Goal: Communication & Community: Answer question/provide support

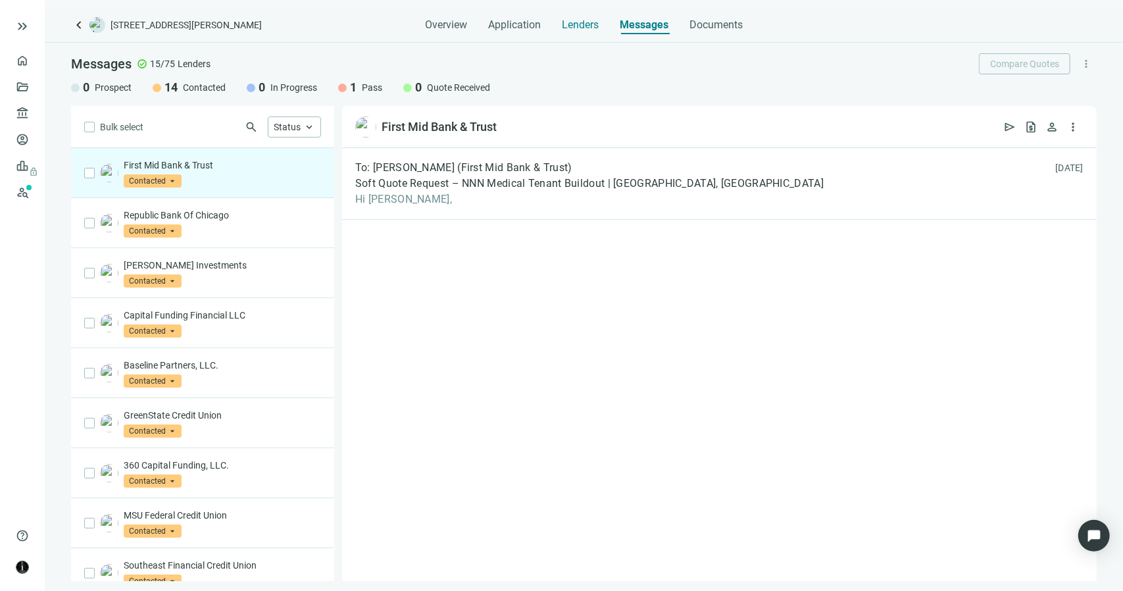
click at [574, 26] on span "Lenders" at bounding box center [580, 24] width 37 height 13
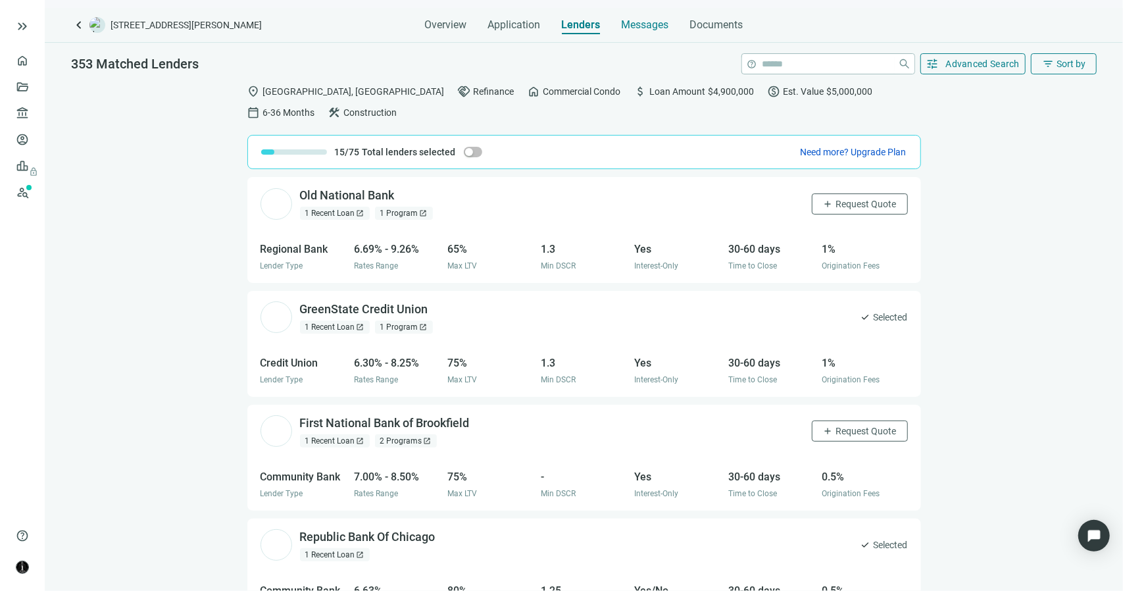
click at [651, 27] on span "Messages" at bounding box center [645, 24] width 47 height 12
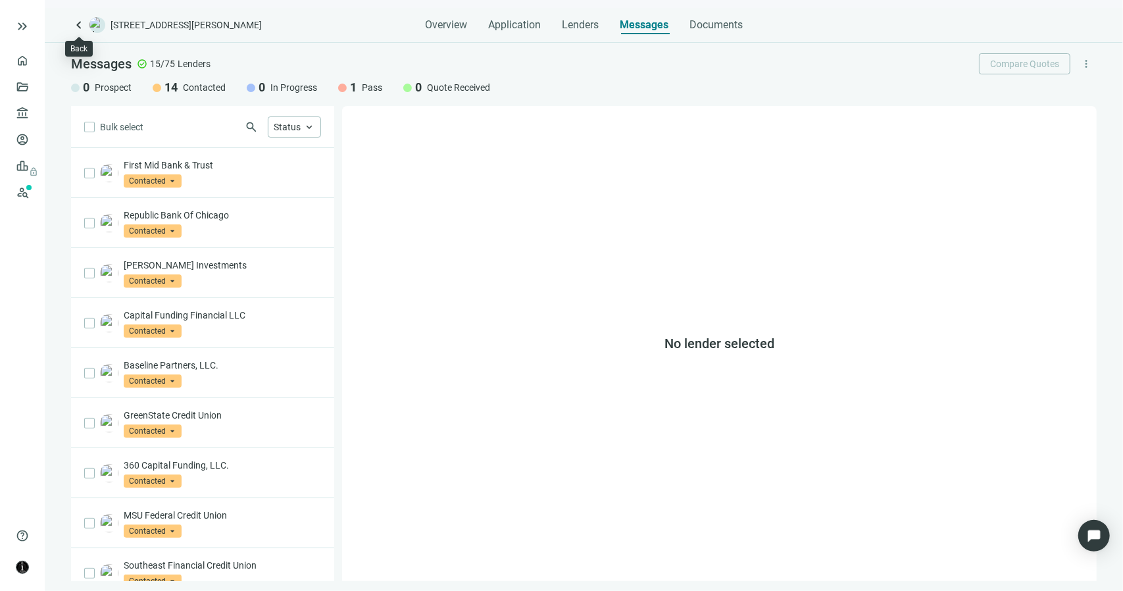
click at [77, 24] on span "keyboard_arrow_left" at bounding box center [79, 25] width 16 height 16
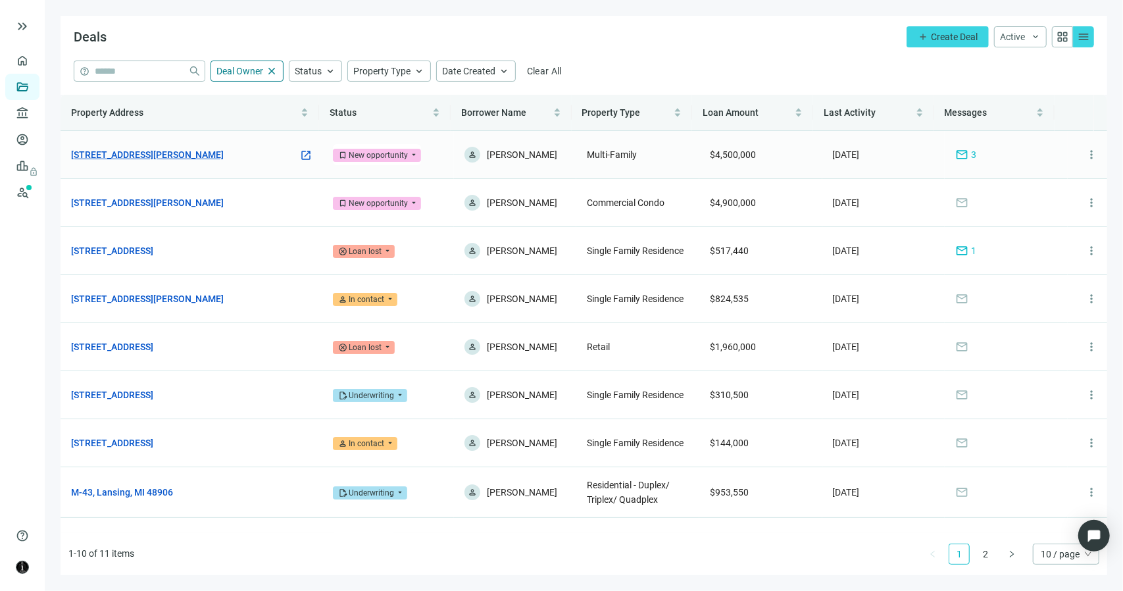
click at [164, 151] on link "1471 E Brooks Rd, Memphis, TN 38116" at bounding box center [147, 154] width 153 height 14
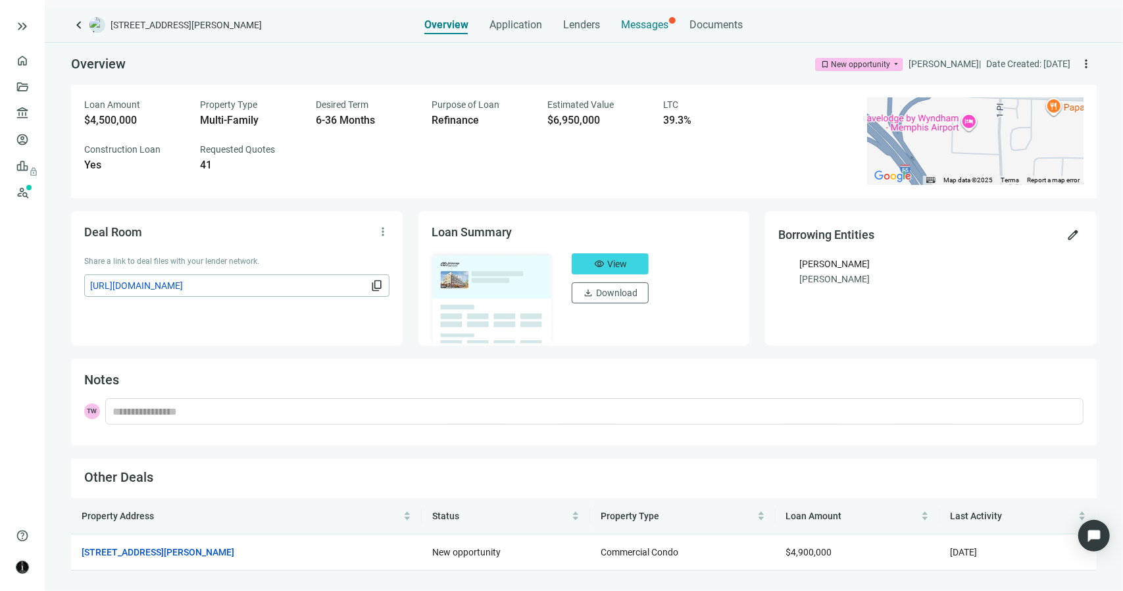
click at [631, 25] on span "Messages" at bounding box center [645, 24] width 47 height 12
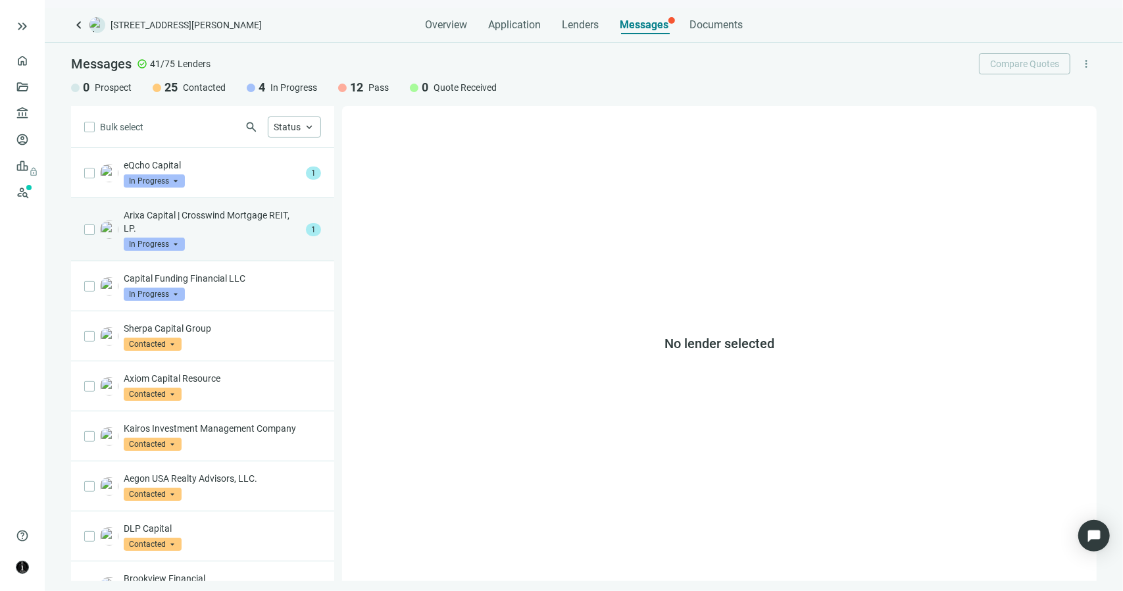
click at [255, 237] on div "Arixa Capital | Crosswind Mortgage REIT, LP. In Progress arrow_drop_down" at bounding box center [212, 230] width 177 height 42
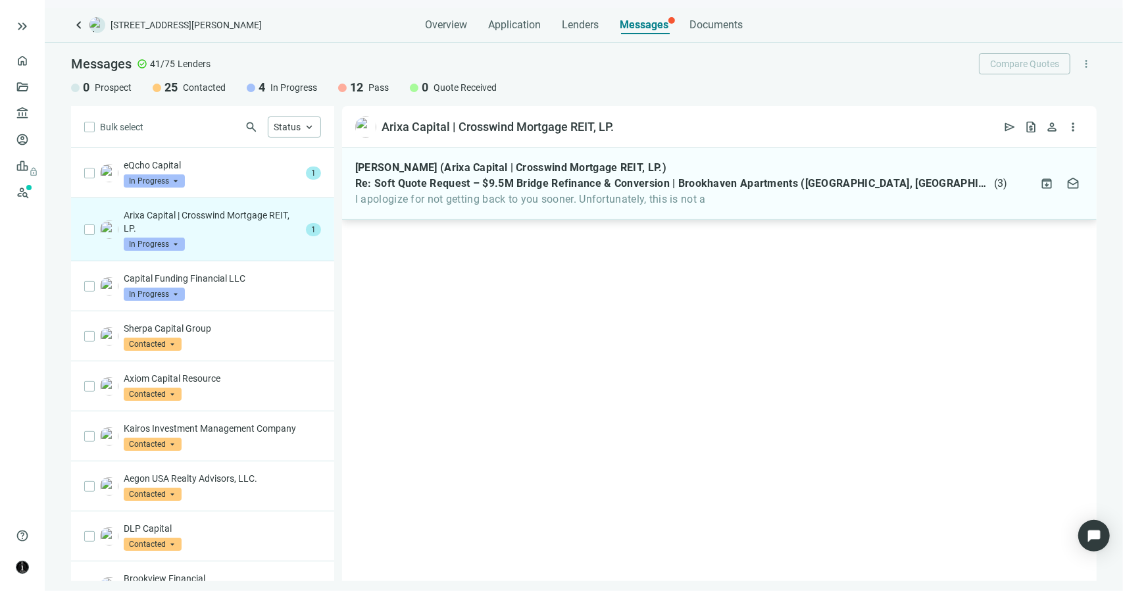
click at [468, 199] on span "I apologize for not getting back to you sooner. Unfortunately, this is not a" at bounding box center [681, 199] width 653 height 13
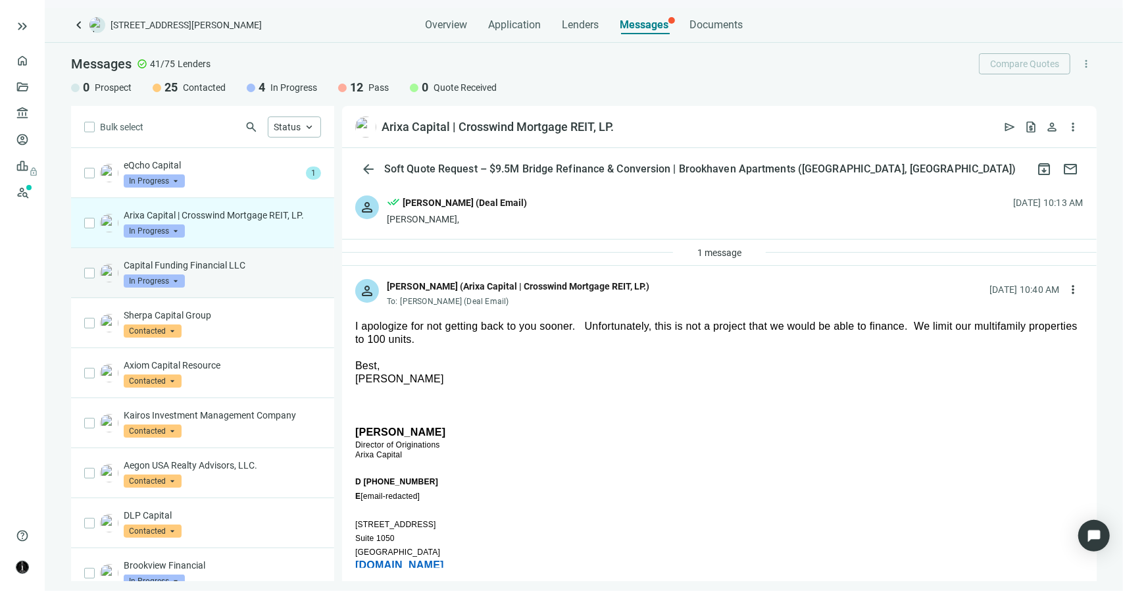
click at [273, 271] on div "Capital Funding Financial LLC In Progress arrow_drop_down" at bounding box center [222, 273] width 197 height 29
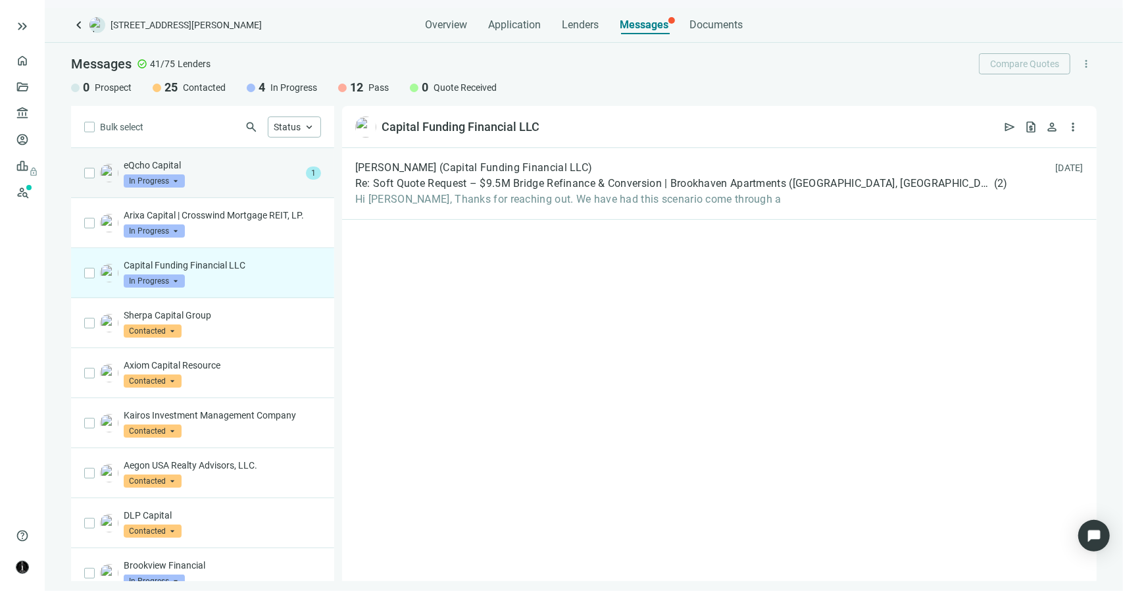
click at [226, 186] on div "eQcho Capital In Progress arrow_drop_down 1" at bounding box center [202, 173] width 263 height 50
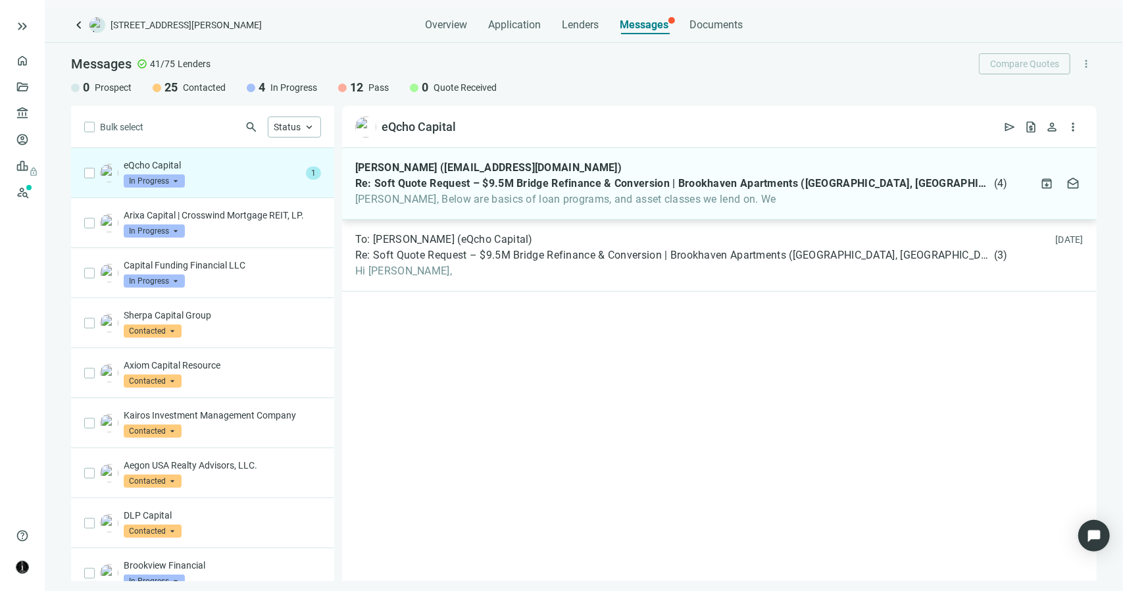
click at [424, 209] on div "Robert Kerr (robertk@anchorloans.com) Re: Soft Quote Request – $9.5M Bridge Ref…" at bounding box center [719, 184] width 755 height 72
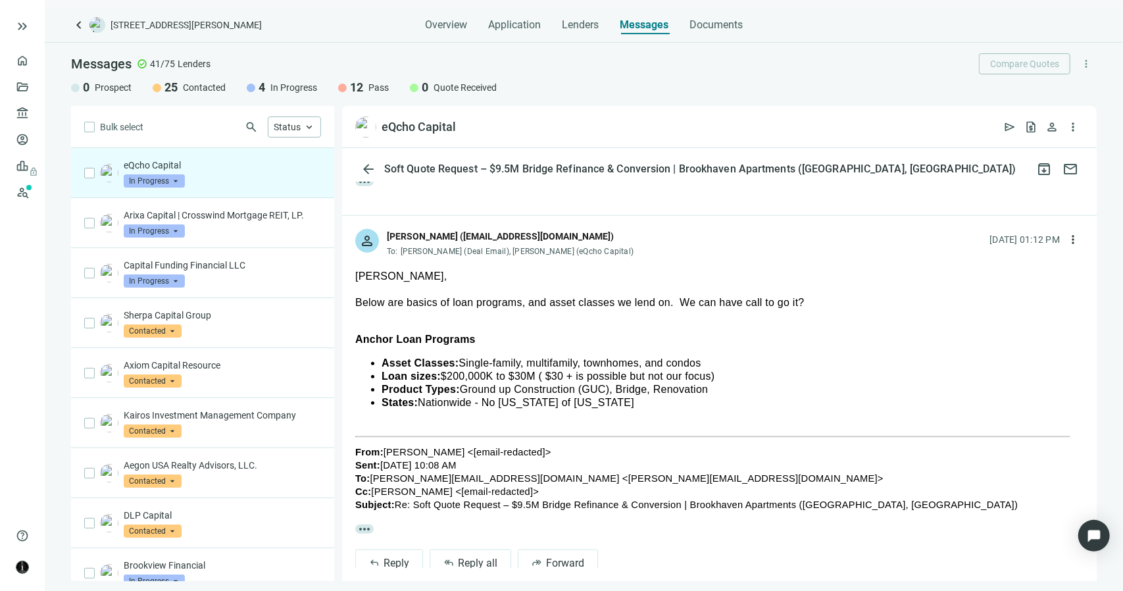
scroll to position [762, 0]
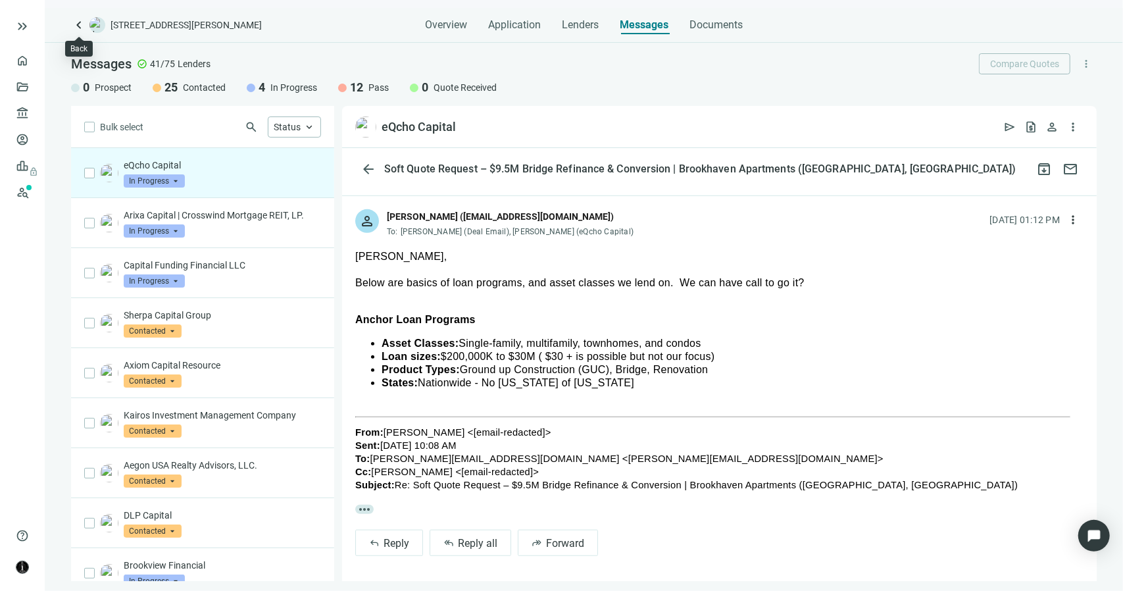
click at [74, 26] on span "keyboard_arrow_left" at bounding box center [79, 25] width 16 height 16
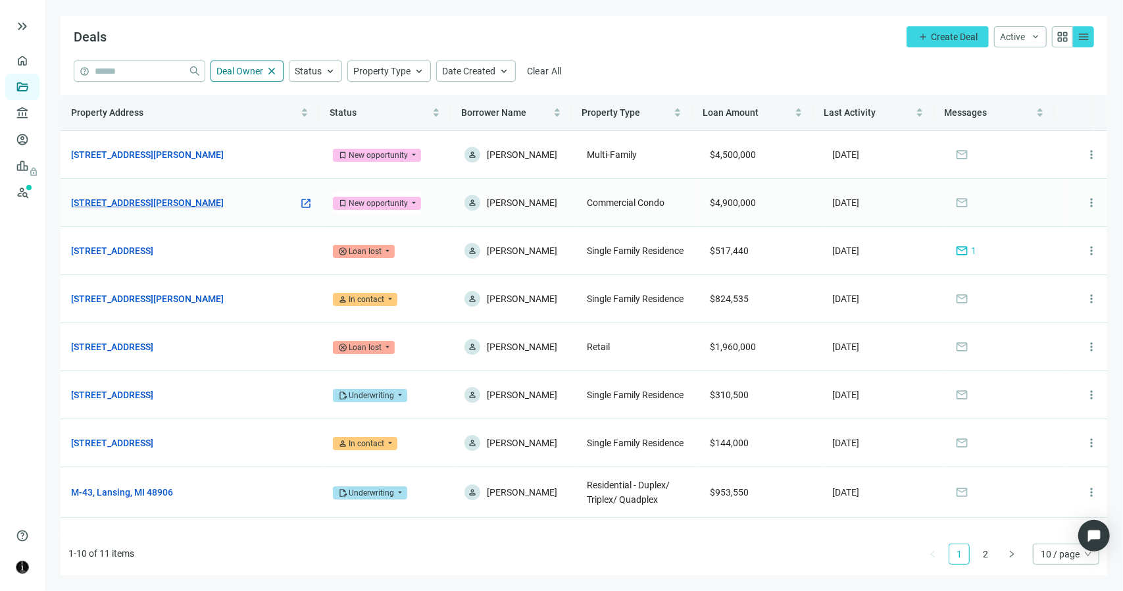
click at [176, 202] on link "448 Wylie Dr, Bloomington, IL 61705" at bounding box center [147, 202] width 153 height 14
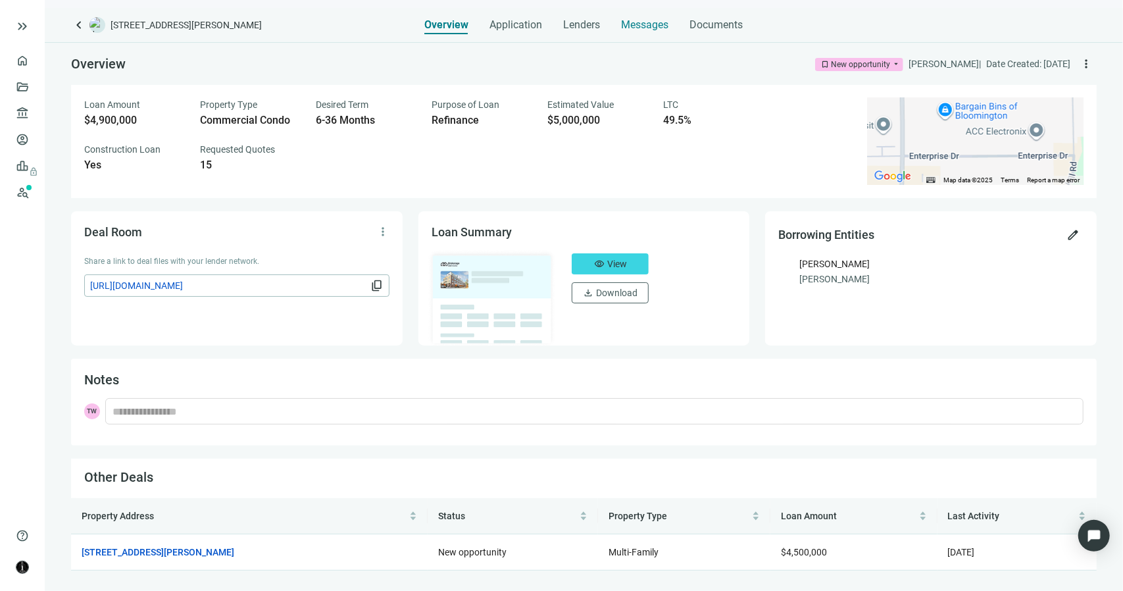
click at [654, 22] on span "Messages" at bounding box center [645, 24] width 47 height 12
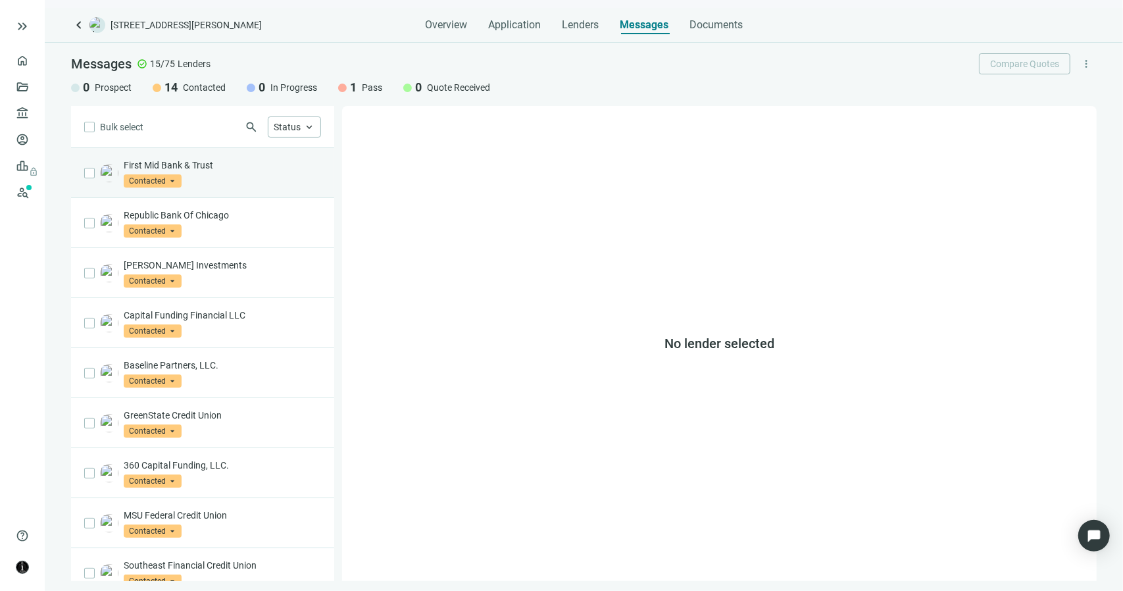
click at [229, 177] on div "First Mid Bank & Trust Contacted arrow_drop_down" at bounding box center [222, 173] width 197 height 29
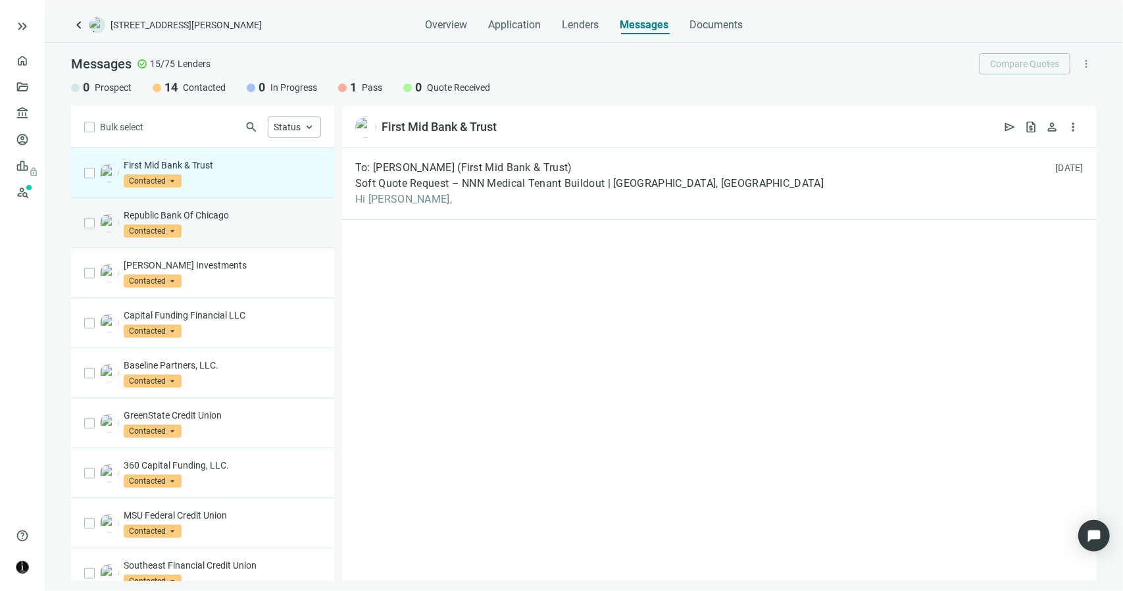
click at [234, 245] on div "Republic Bank Of Chicago Contacted arrow_drop_down" at bounding box center [202, 223] width 263 height 50
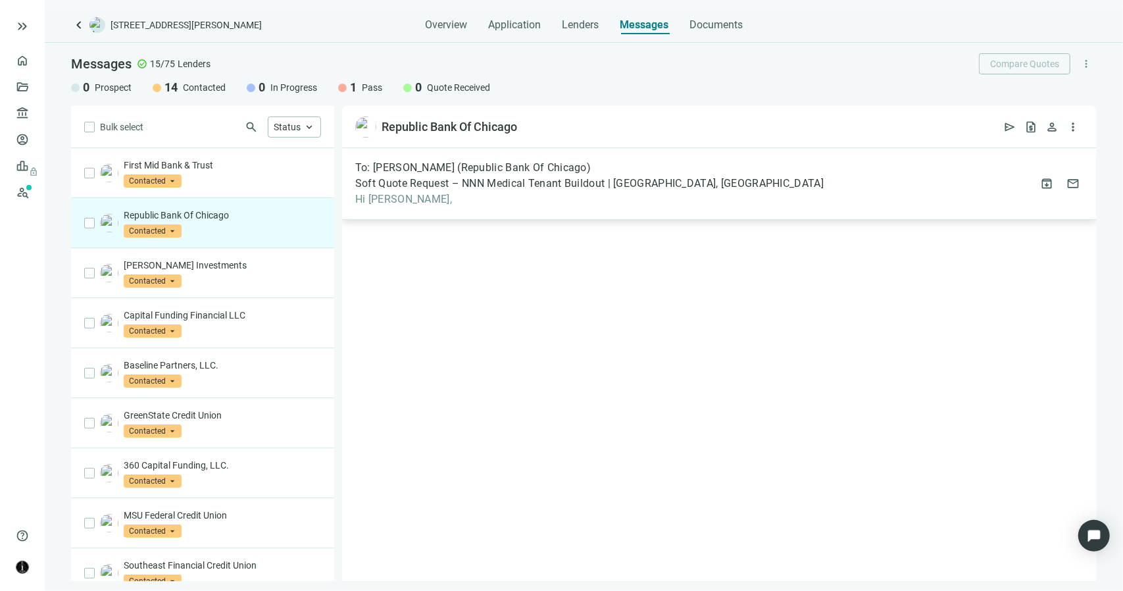
click at [383, 195] on span "Hi Jodi," at bounding box center [589, 199] width 468 height 13
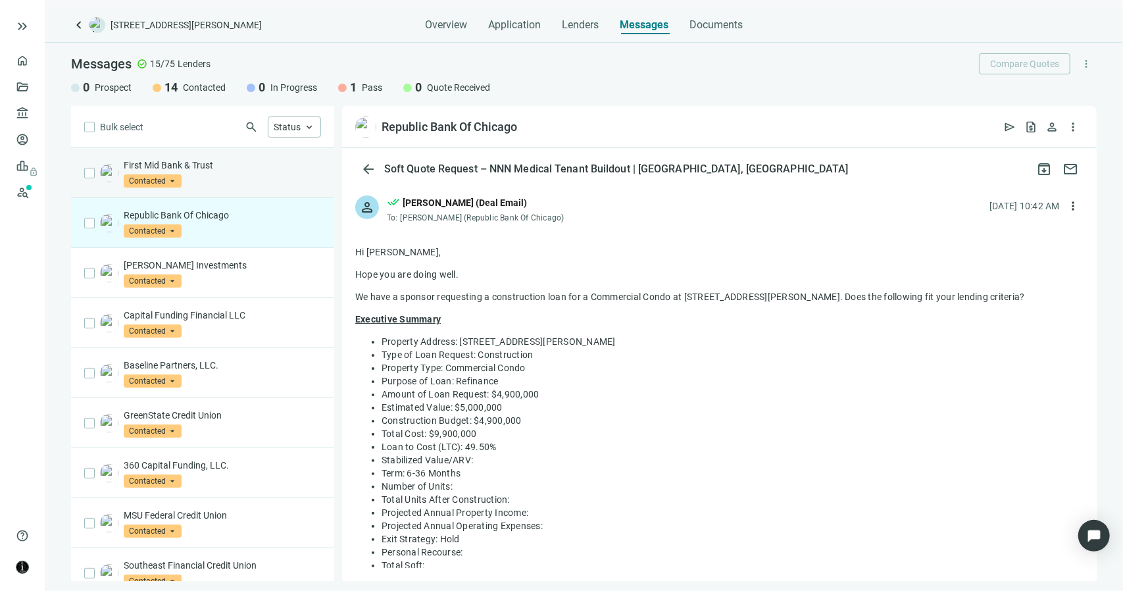
click at [214, 172] on div "First Mid Bank & Trust Contacted arrow_drop_down" at bounding box center [222, 173] width 197 height 29
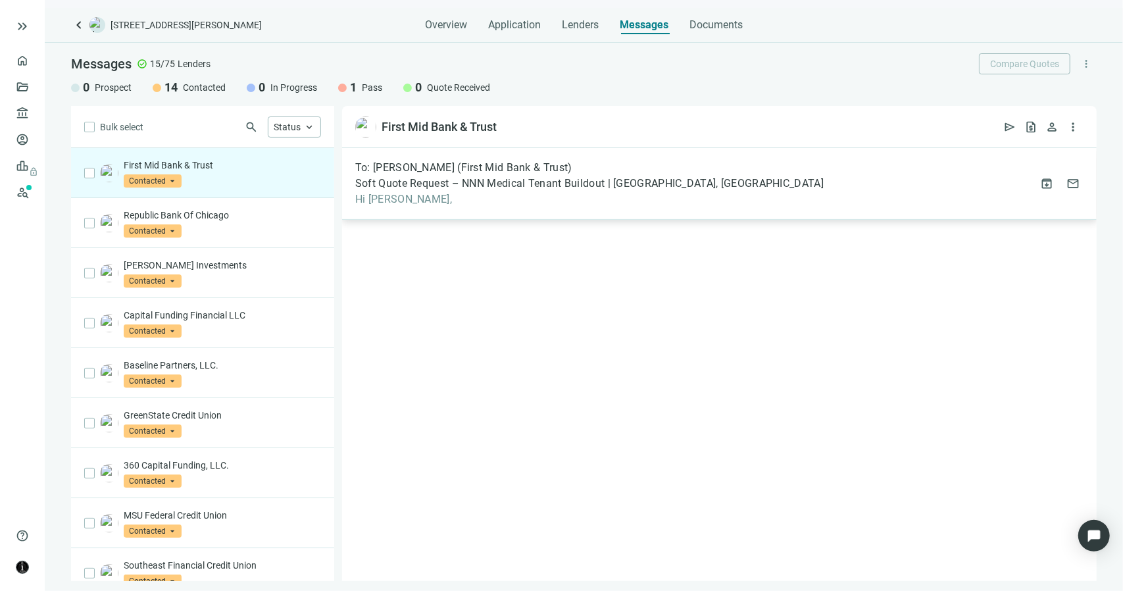
click at [394, 180] on span "Soft Quote Request – NNN Medical Tenant Buildout | Bloomington, IL" at bounding box center [589, 183] width 468 height 13
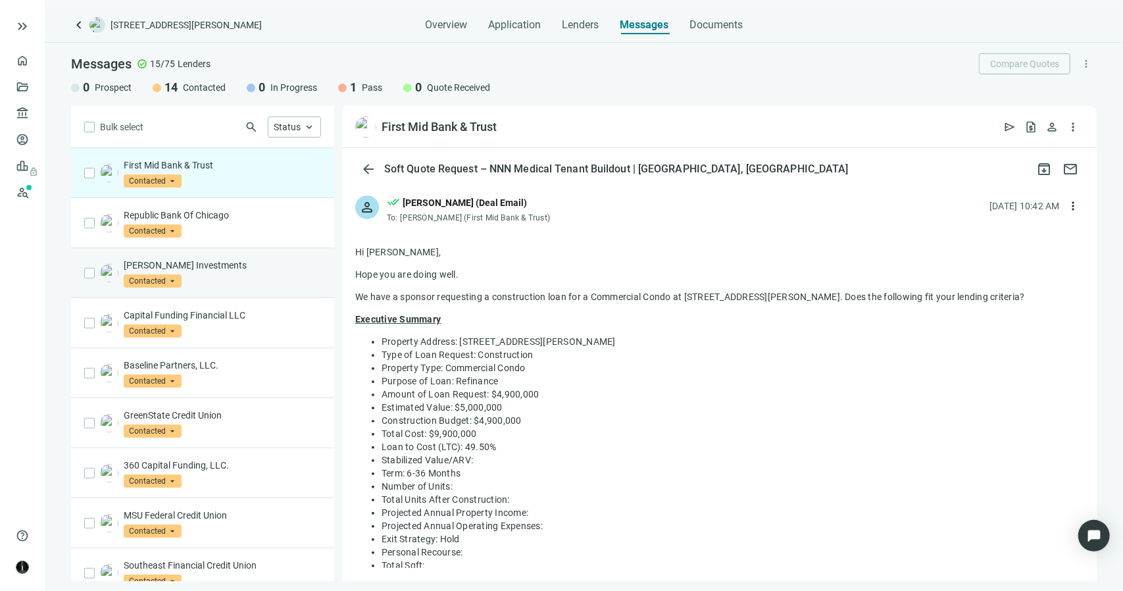
click at [253, 273] on div "Logan Investments Contacted arrow_drop_down" at bounding box center [222, 273] width 197 height 29
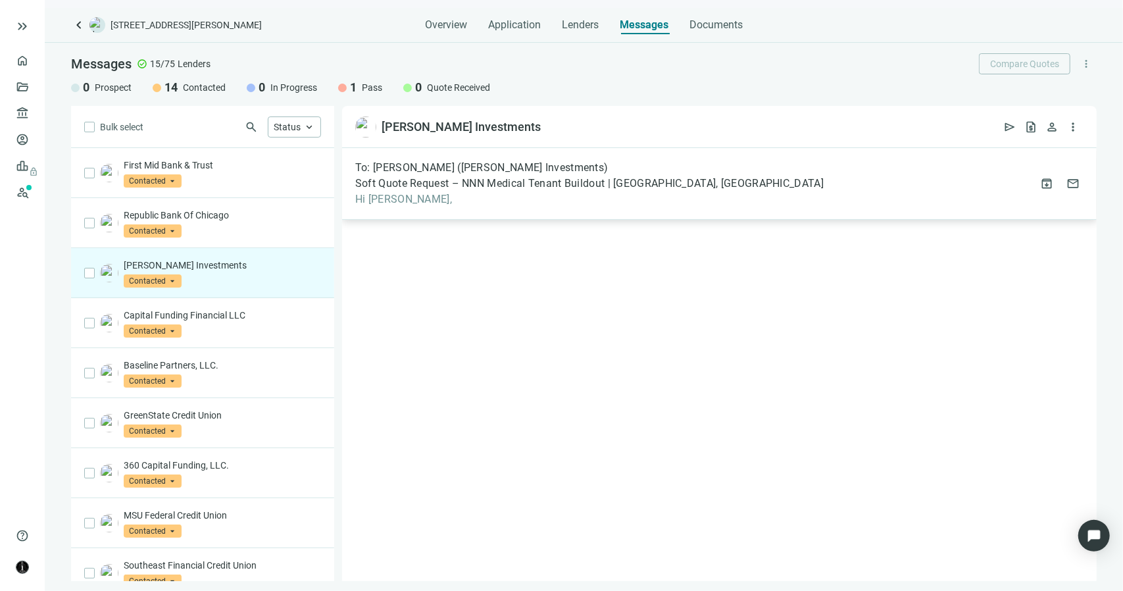
click at [424, 207] on div "To: Ron Sentchuk (Logan Investments) Soft Quote Request – NNN Medical Tenant Bu…" at bounding box center [719, 184] width 755 height 72
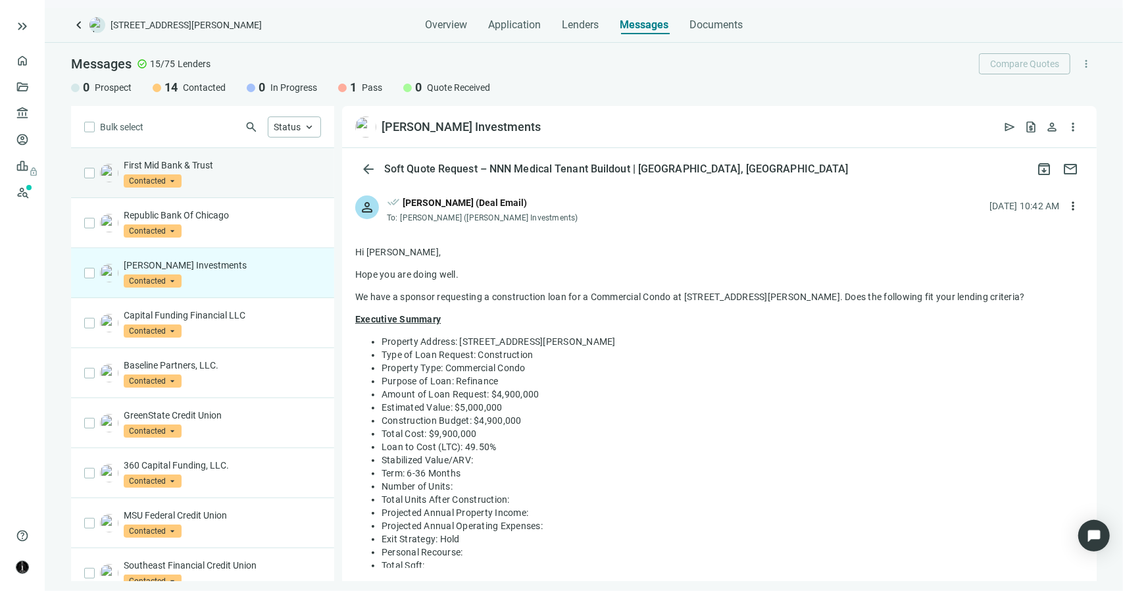
click at [205, 156] on div "First Mid Bank & Trust Contacted arrow_drop_down" at bounding box center [202, 173] width 263 height 50
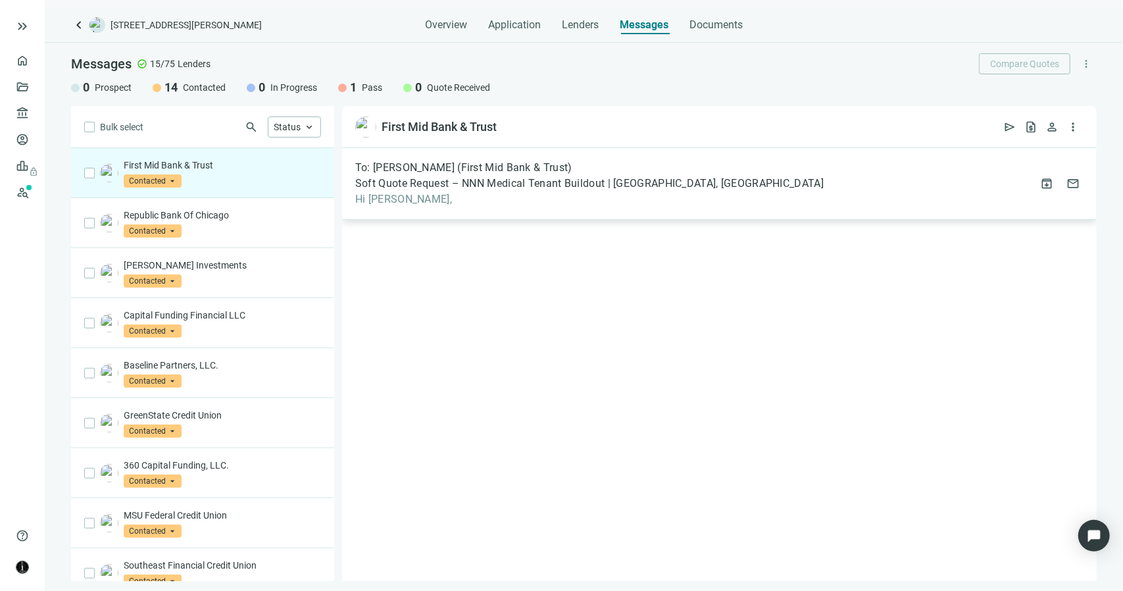
click at [397, 187] on span "Soft Quote Request – NNN Medical Tenant Buildout | Bloomington, IL" at bounding box center [589, 183] width 468 height 13
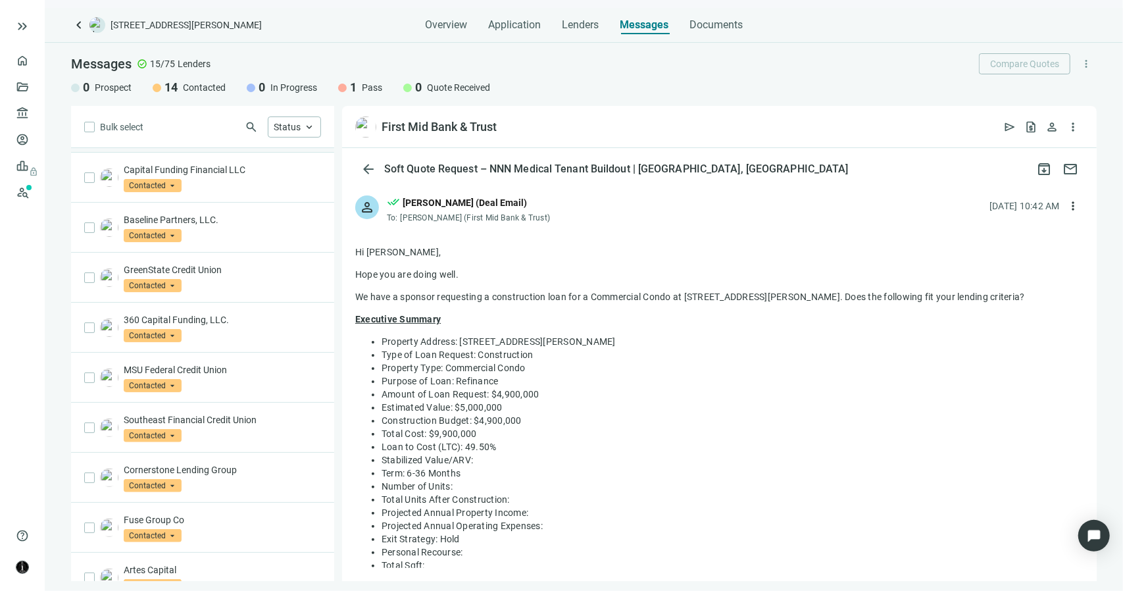
scroll to position [197, 0]
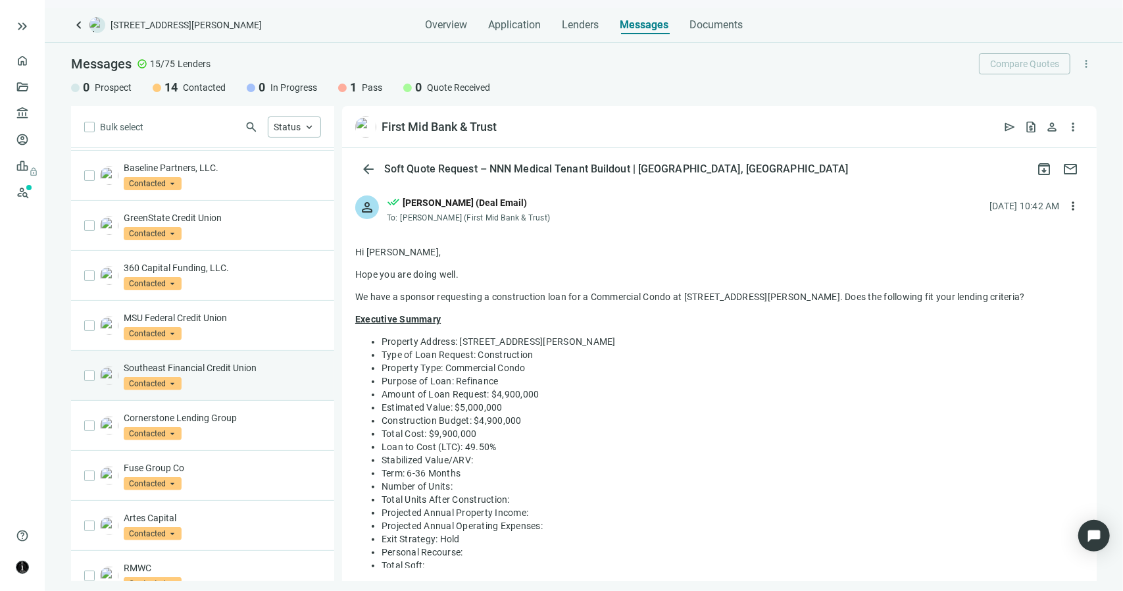
click at [292, 387] on div "Southeast Financial Credit Union Contacted arrow_drop_down" at bounding box center [202, 376] width 263 height 50
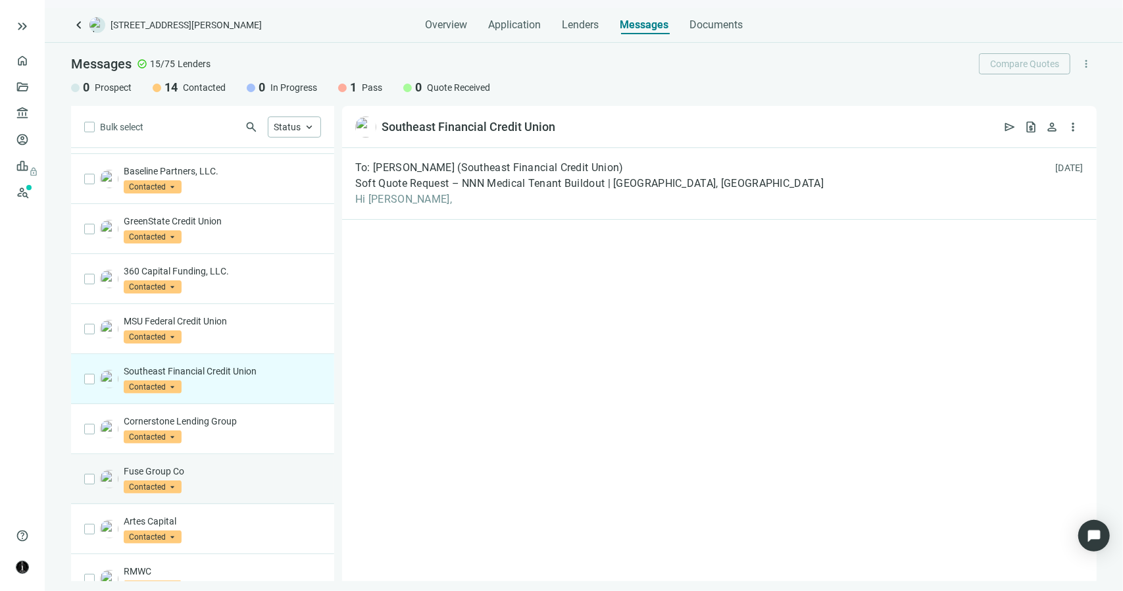
scroll to position [182, 0]
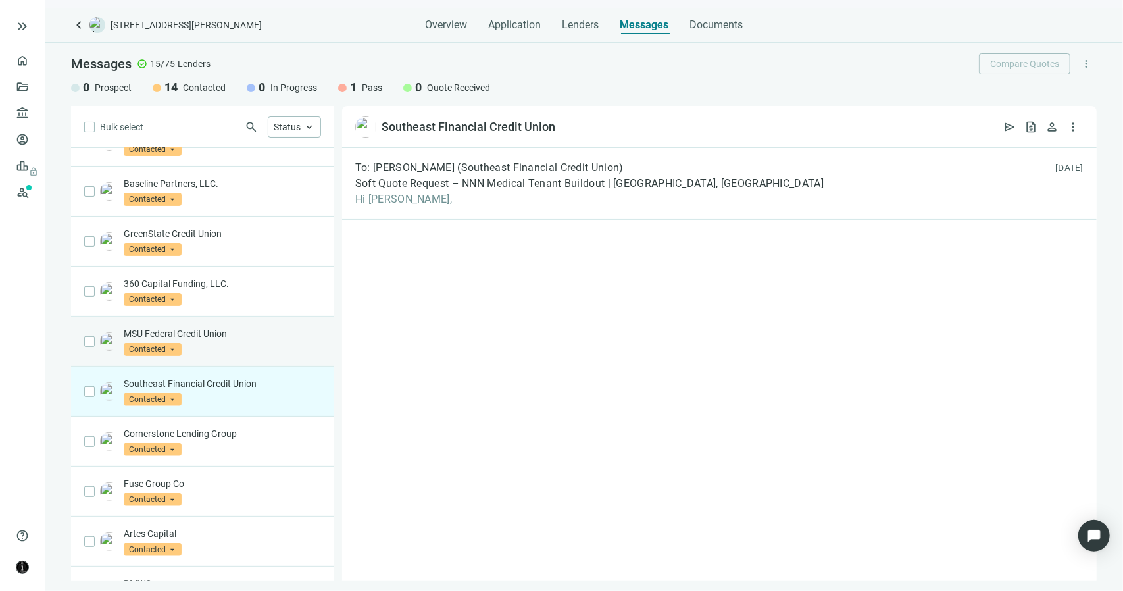
click at [221, 327] on p "MSU Federal Credit Union" at bounding box center [222, 333] width 197 height 13
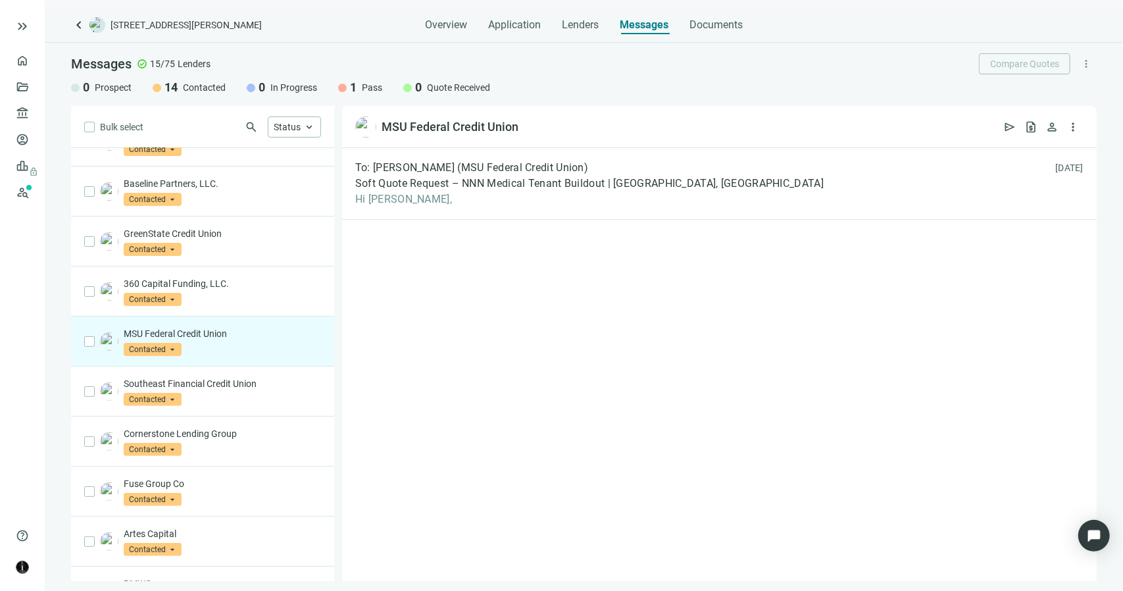
click at [366, 228] on div "To: Steve Karaba (MSU Federal Credit Union) Soft Quote Request – NNN Medical Te…" at bounding box center [719, 364] width 755 height 433
click at [380, 205] on span "Hi Steve," at bounding box center [589, 199] width 468 height 13
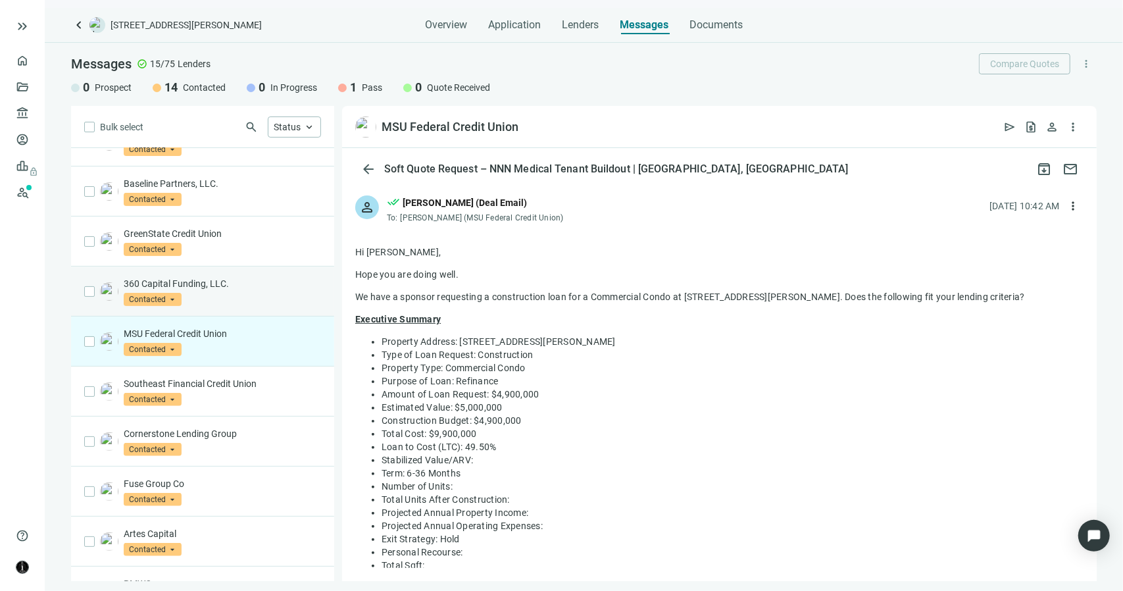
click at [218, 272] on div "360 Capital Funding, LLC. Contacted arrow_drop_down" at bounding box center [202, 291] width 263 height 50
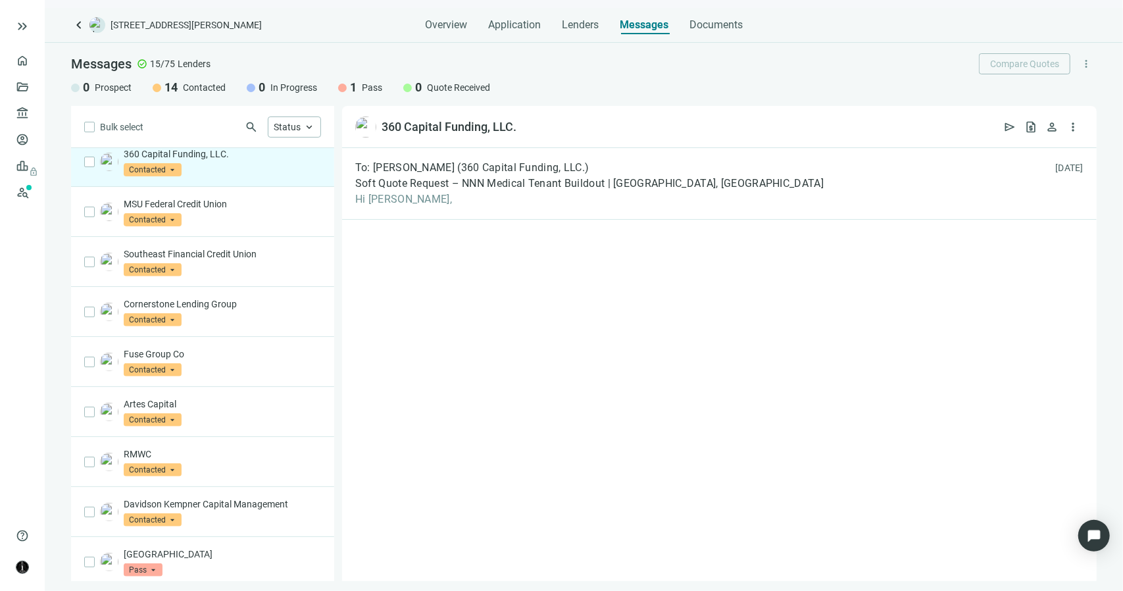
scroll to position [313, 0]
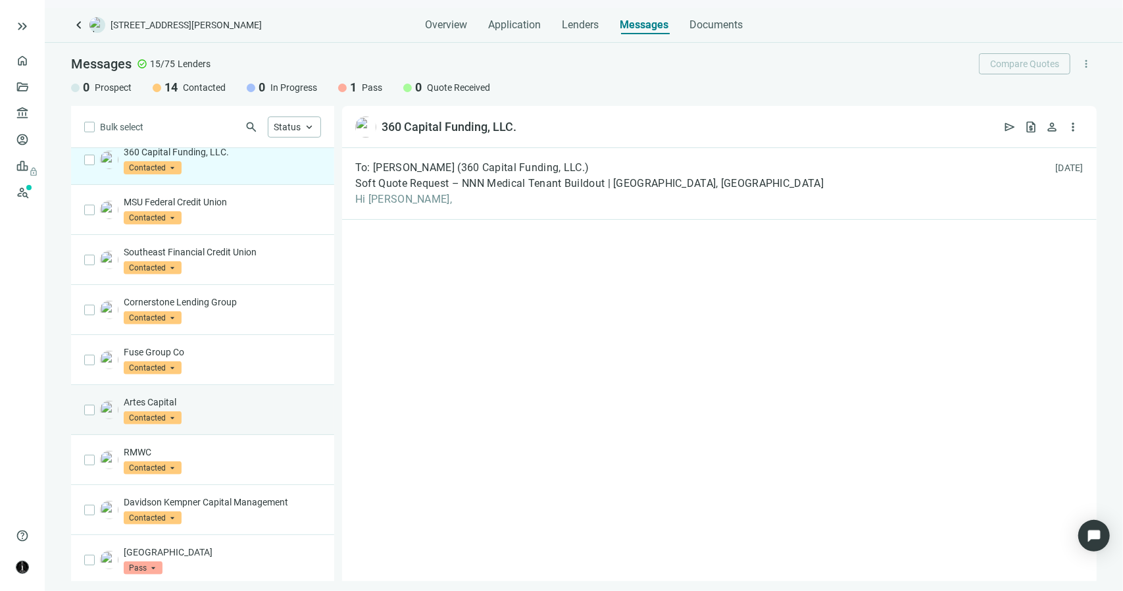
click at [211, 399] on p "Artes Capital" at bounding box center [222, 401] width 197 height 13
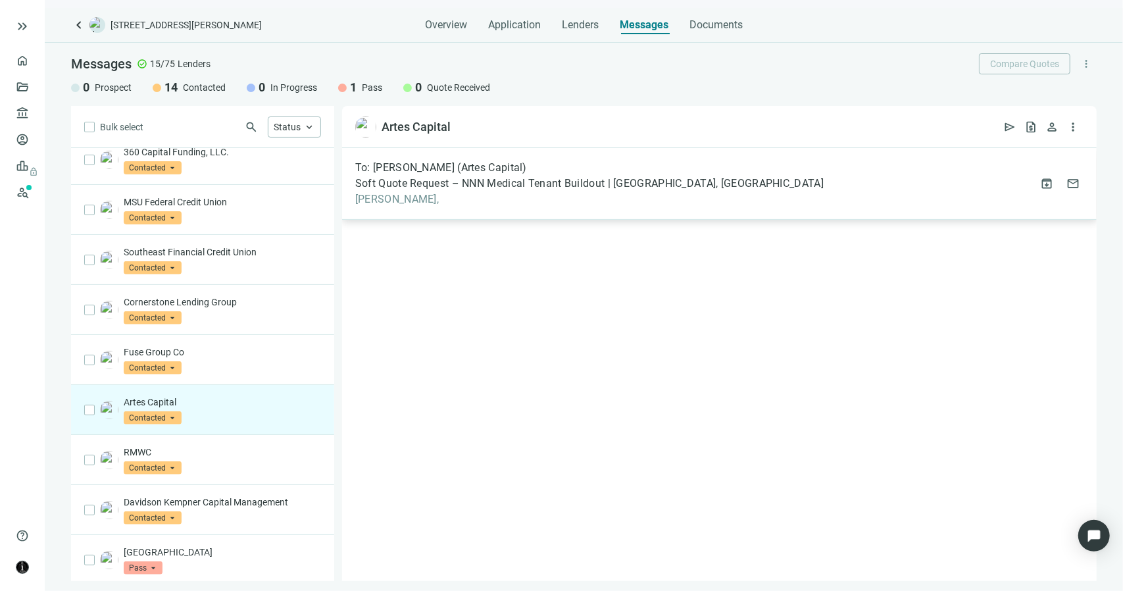
click at [387, 201] on span "Samantha," at bounding box center [589, 199] width 468 height 13
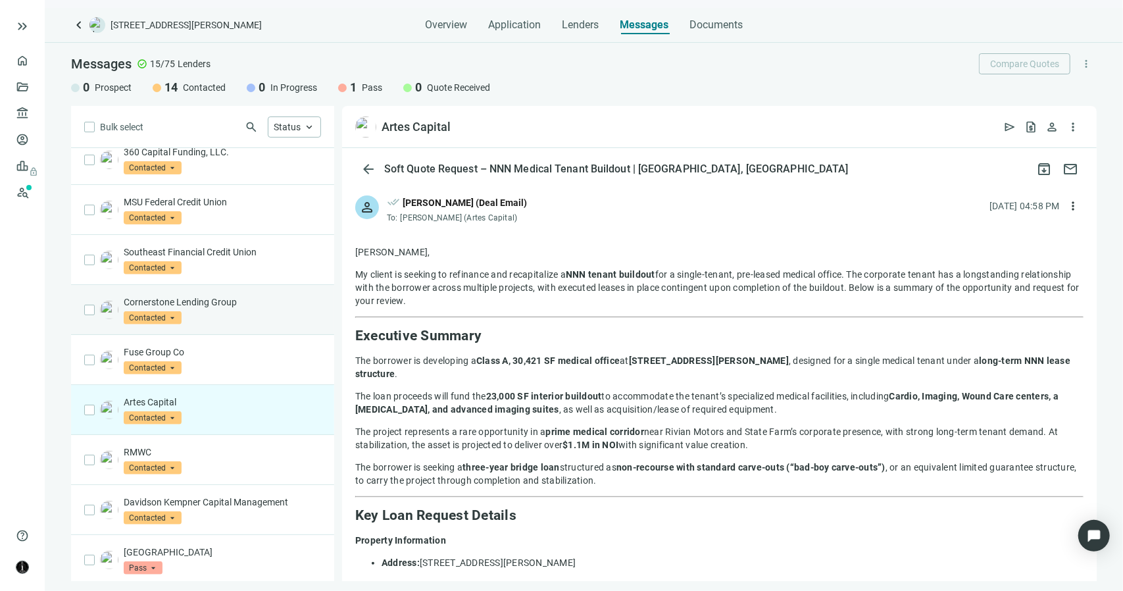
click at [218, 303] on p "Cornerstone Lending Group" at bounding box center [222, 301] width 197 height 13
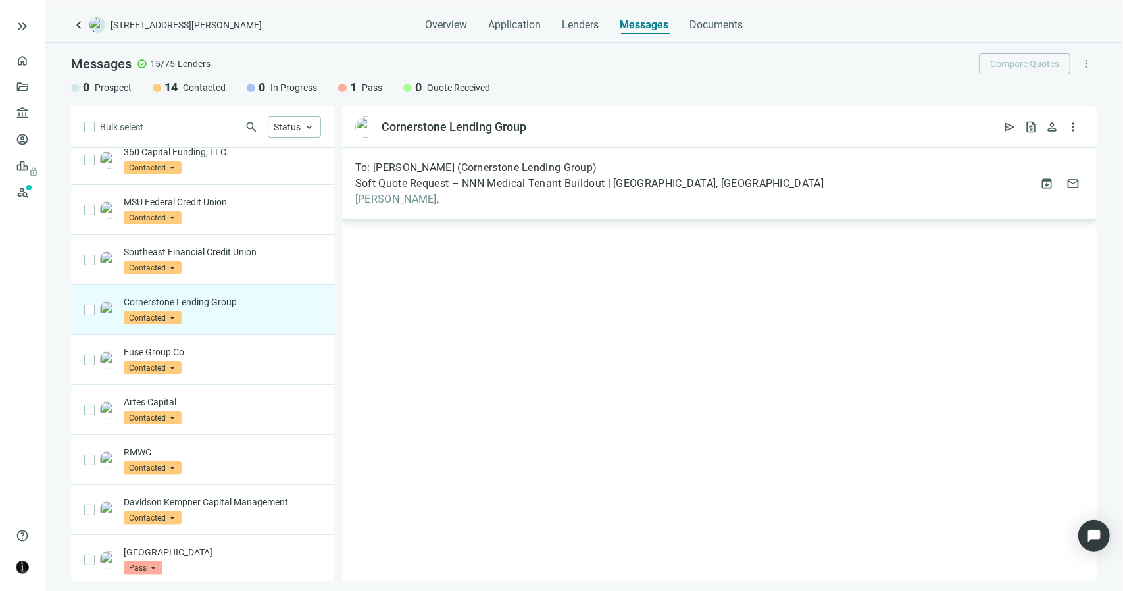
click at [370, 191] on div "To: Madeline Simonian (Cornerstone Lending Group) Soft Quote Request – NNN Medi…" at bounding box center [589, 183] width 468 height 45
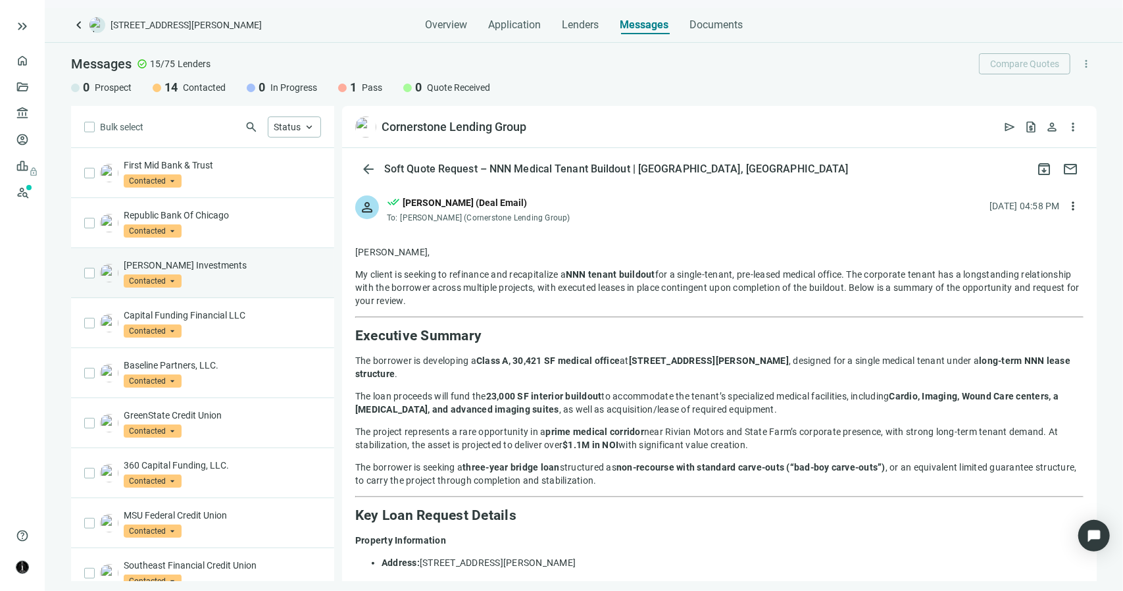
click at [291, 261] on p "Logan Investments" at bounding box center [222, 265] width 197 height 13
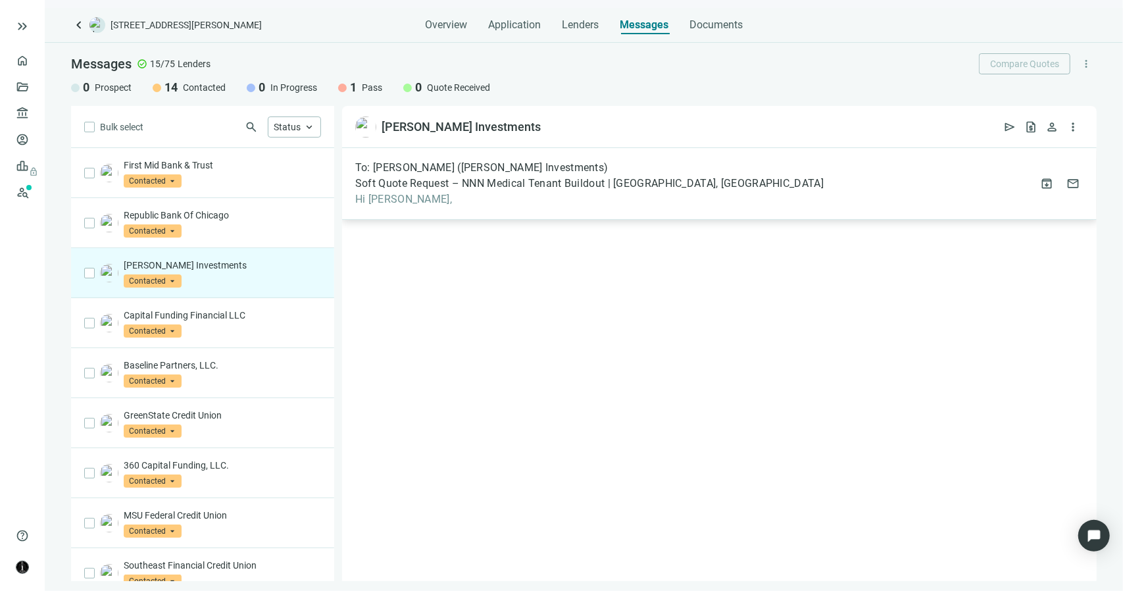
click at [363, 205] on span "Hi Ron," at bounding box center [589, 199] width 468 height 13
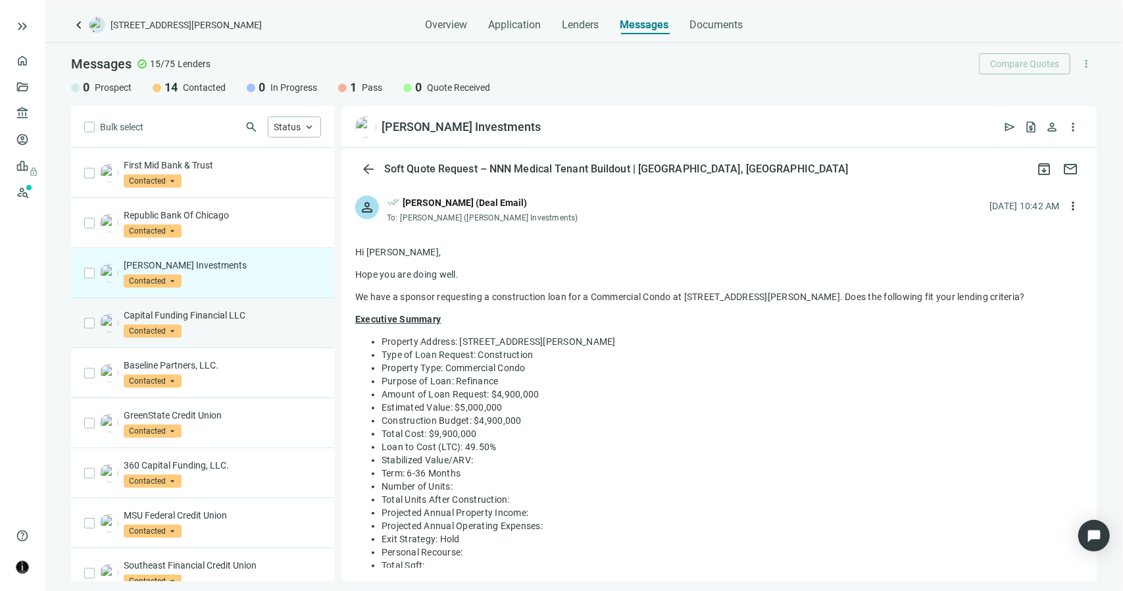
click at [230, 311] on p "Capital Funding Financial LLC" at bounding box center [222, 315] width 197 height 13
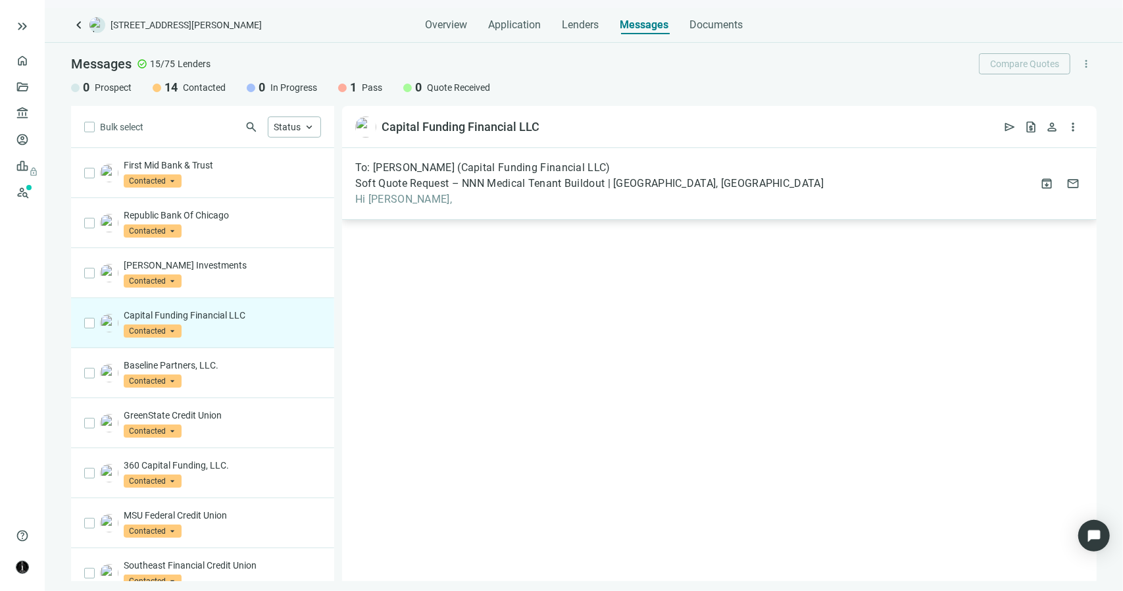
click at [393, 193] on span "Hi Dalton," at bounding box center [589, 199] width 468 height 13
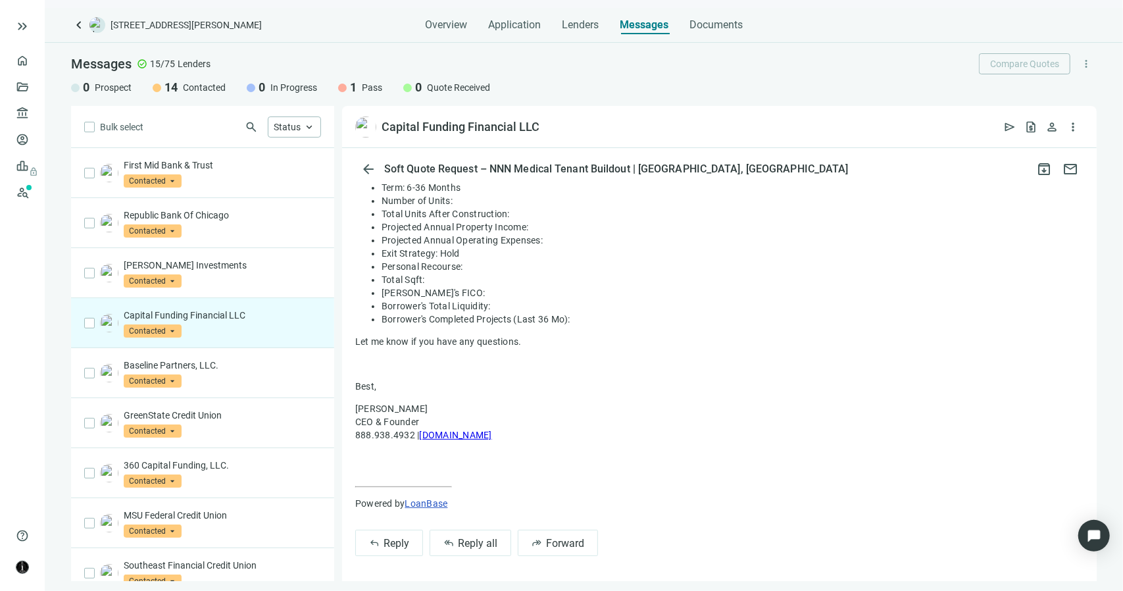
scroll to position [286, 0]
click at [459, 545] on span "Reply all" at bounding box center [477, 542] width 39 height 12
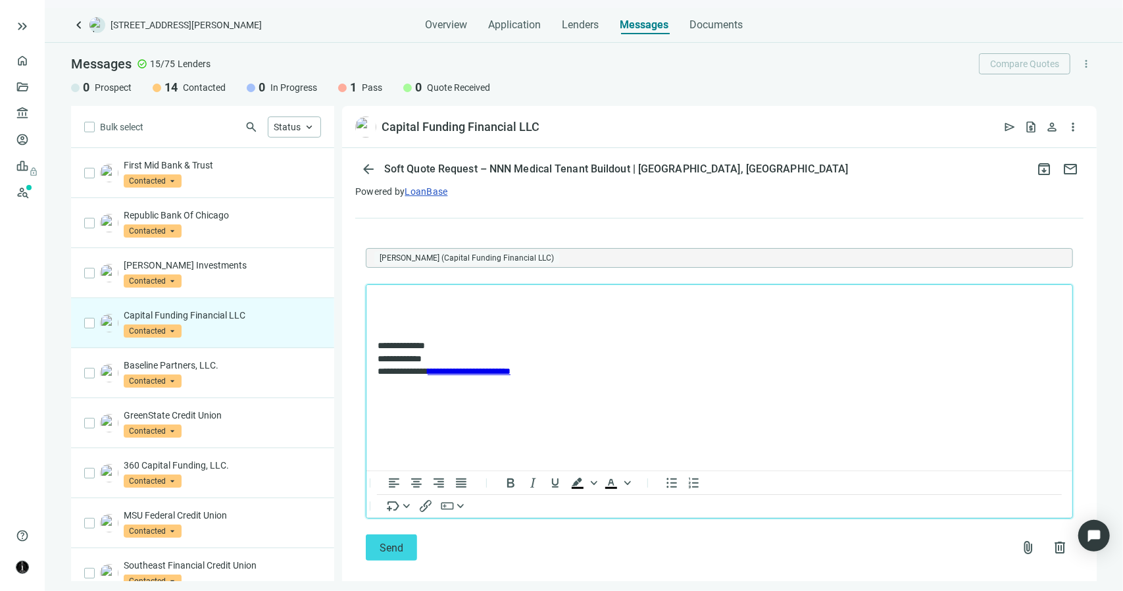
scroll to position [613, 0]
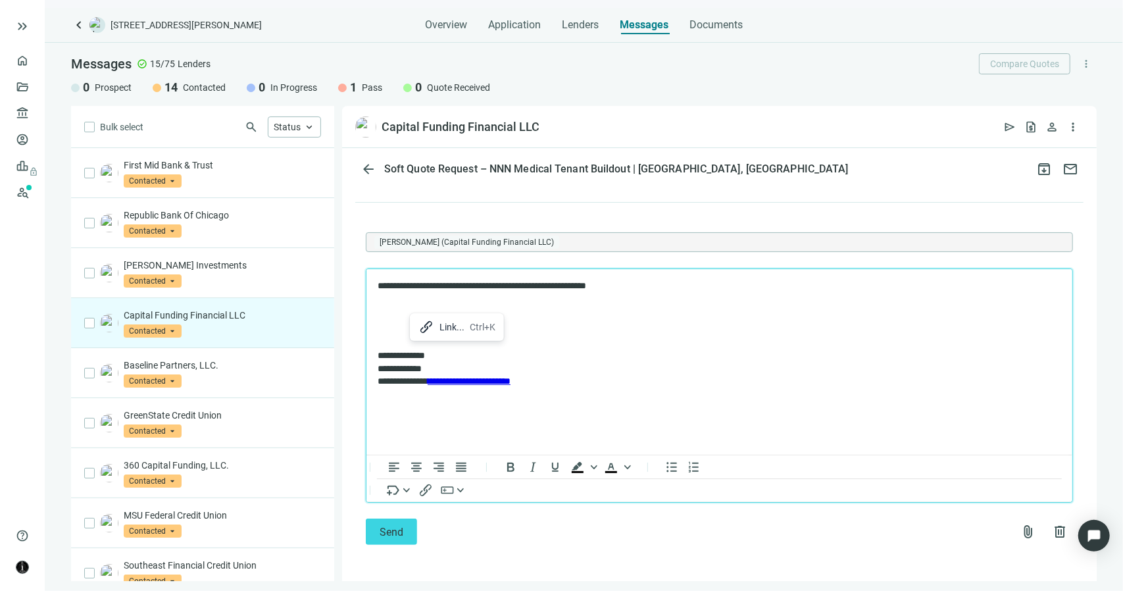
click at [389, 312] on p "**********" at bounding box center [712, 298] width 671 height 39
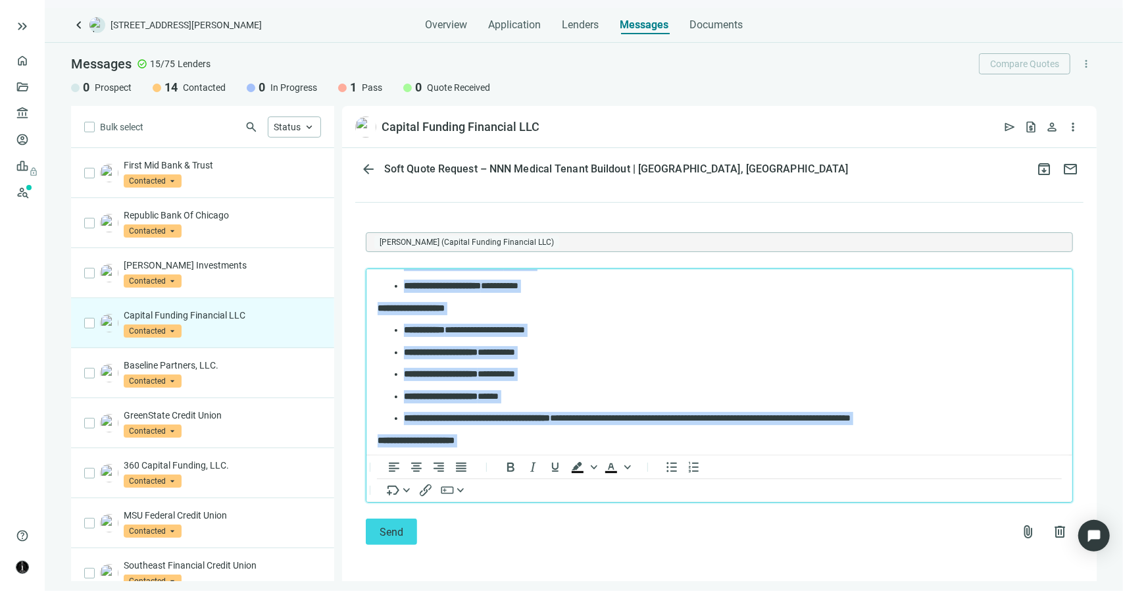
scroll to position [1274, 0]
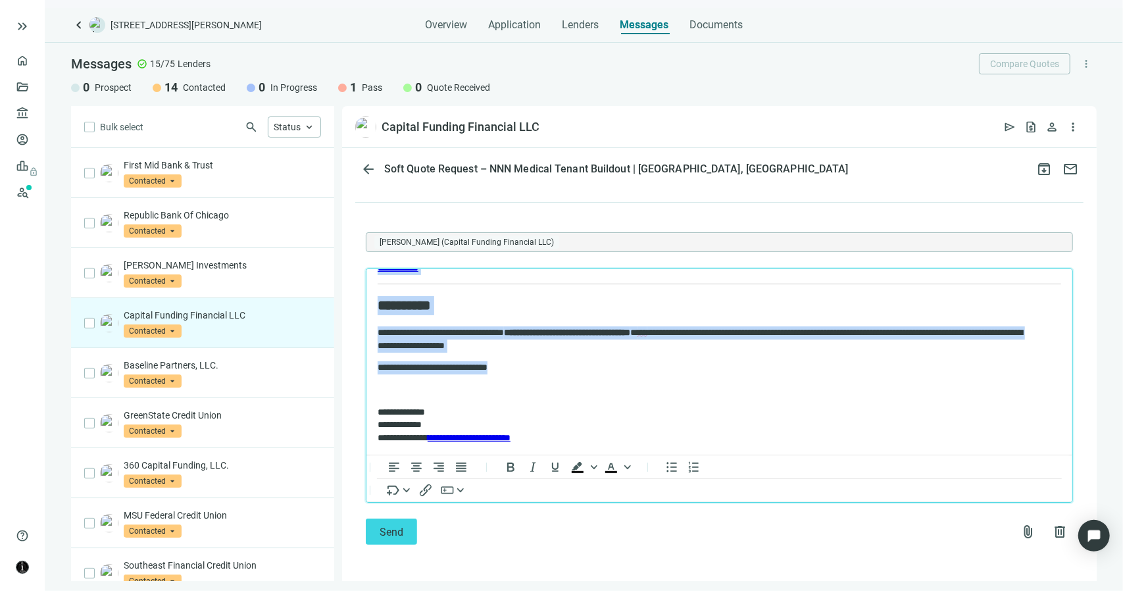
drag, startPoint x: 378, startPoint y: 284, endPoint x: 522, endPoint y: 370, distance: 167.5
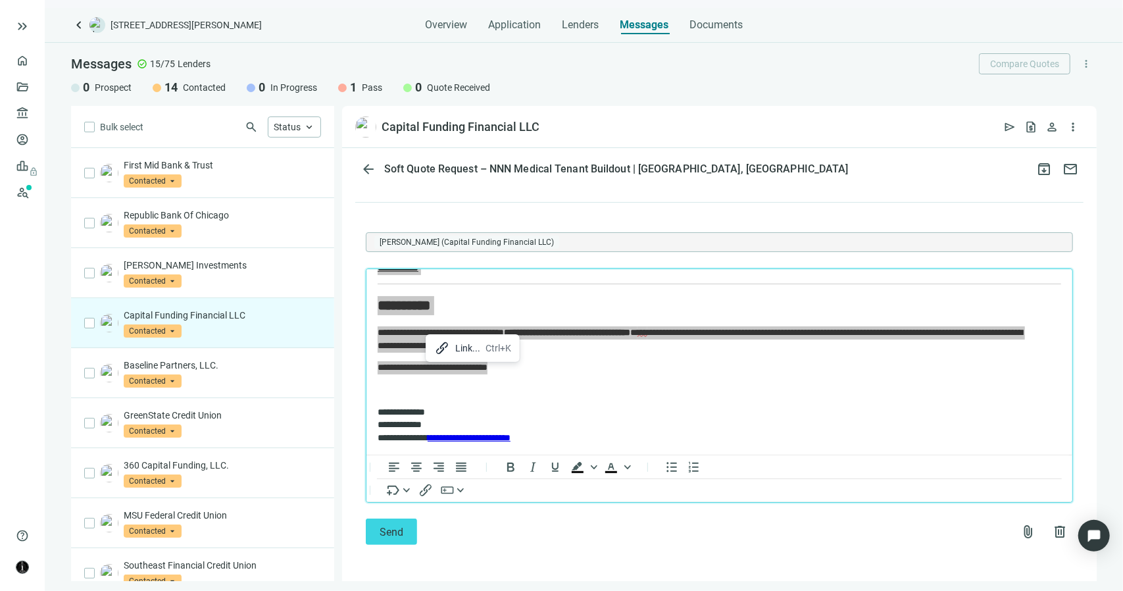
copy body "**********"
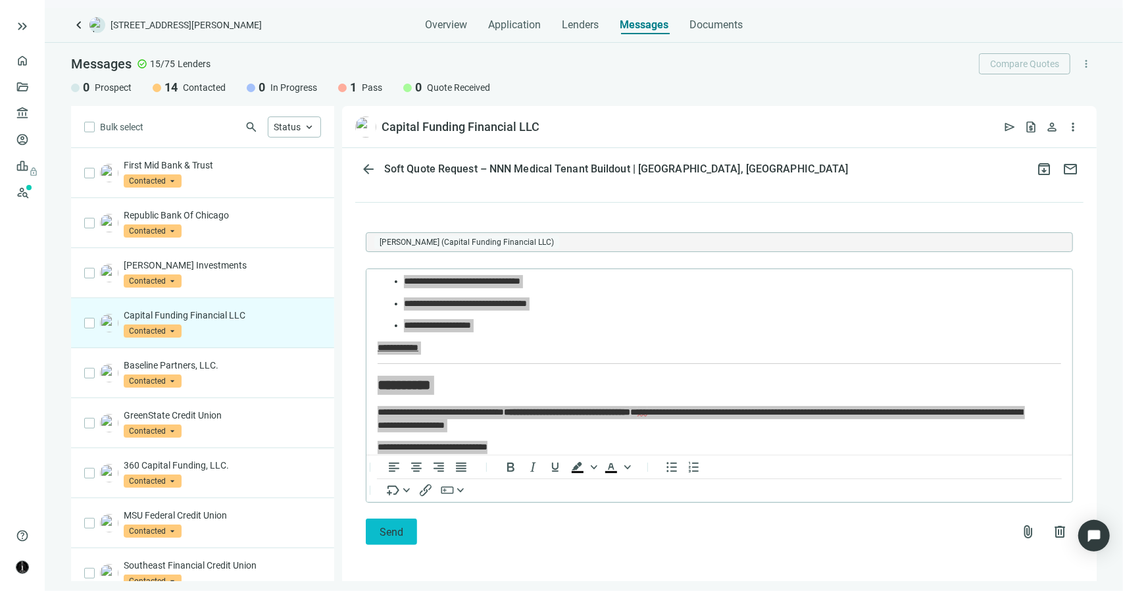
click at [397, 532] on span "Send" at bounding box center [392, 532] width 24 height 12
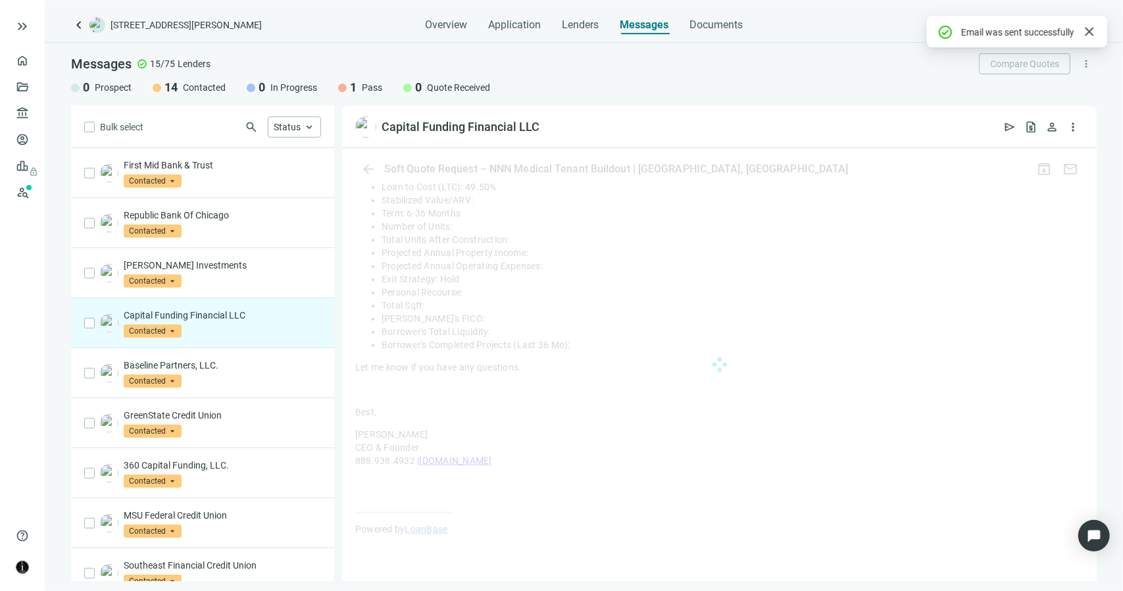
scroll to position [613, 0]
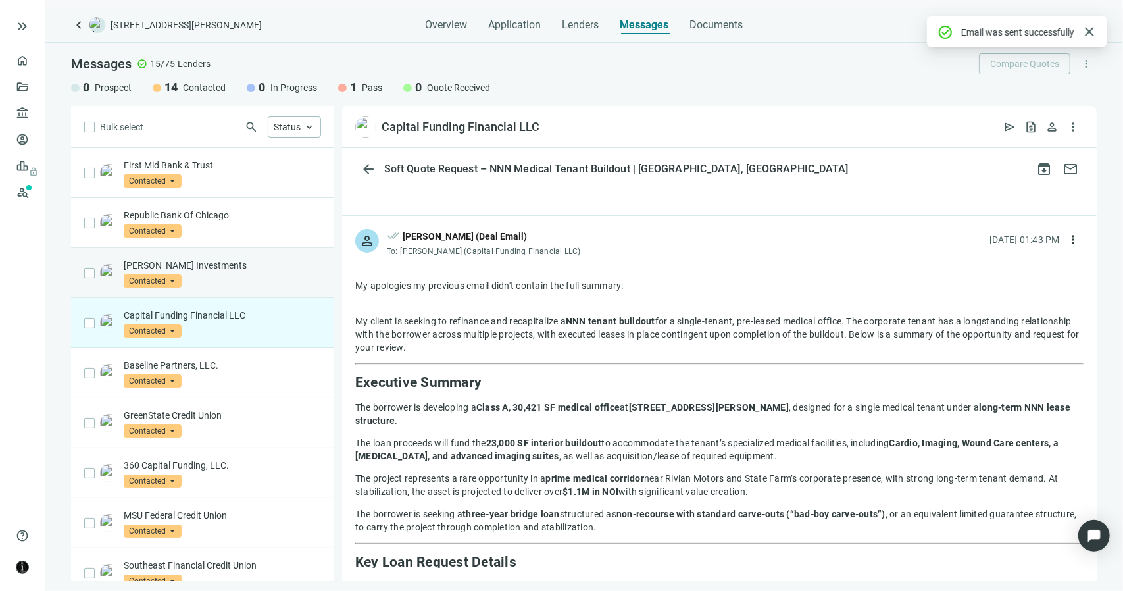
click at [237, 262] on p "Logan Investments" at bounding box center [222, 265] width 197 height 13
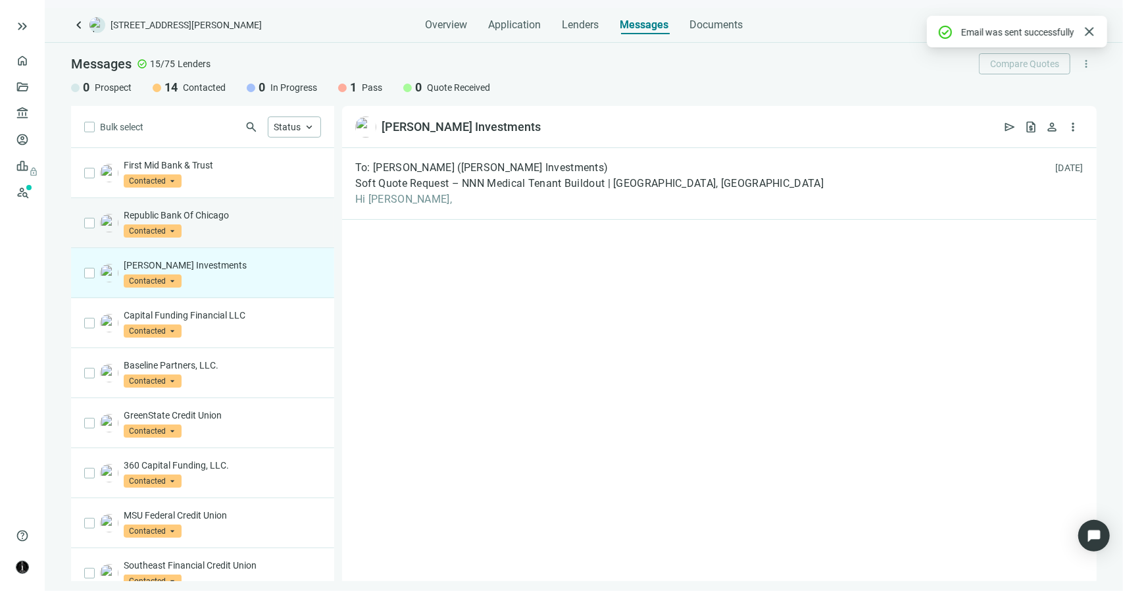
click at [231, 215] on p "Republic Bank Of Chicago" at bounding box center [222, 215] width 197 height 13
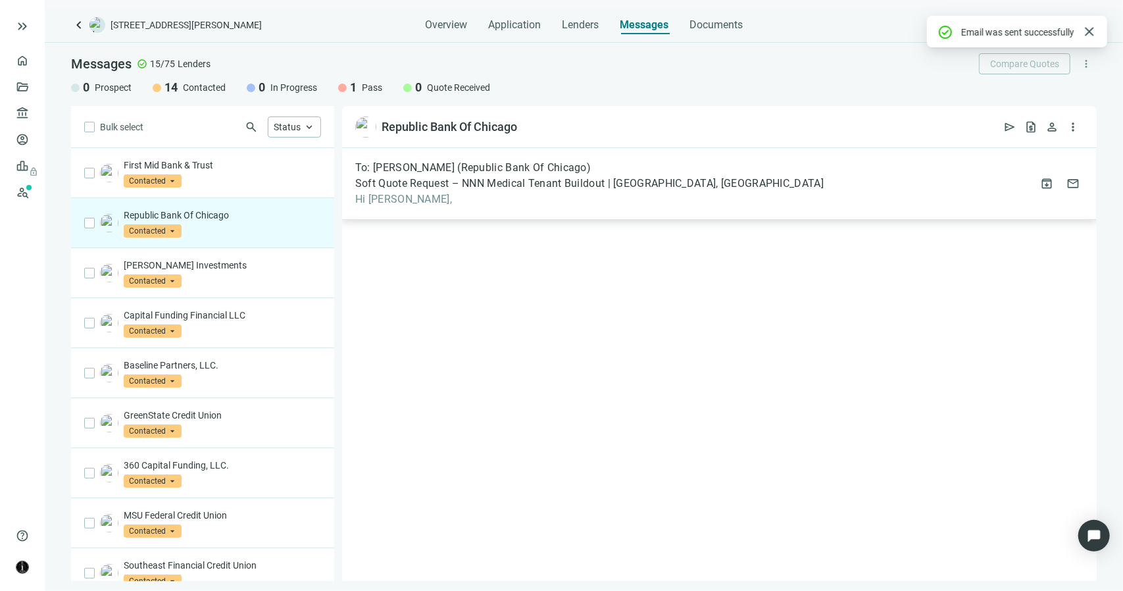
click at [403, 197] on span "Hi Jodi," at bounding box center [589, 199] width 468 height 13
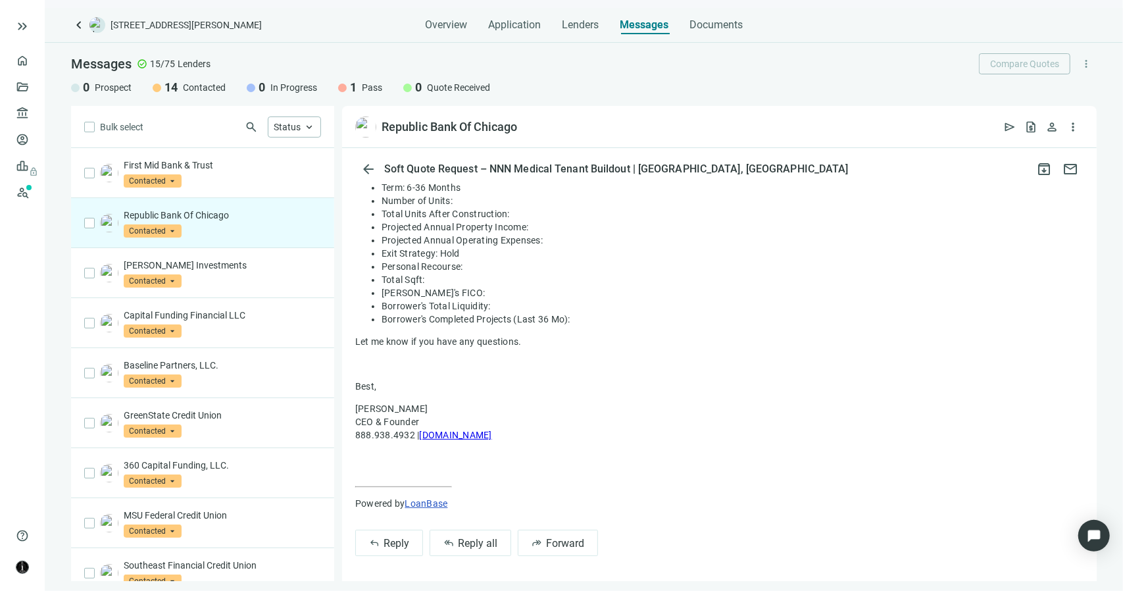
scroll to position [286, 0]
click at [479, 543] on span "Reply all" at bounding box center [477, 542] width 39 height 12
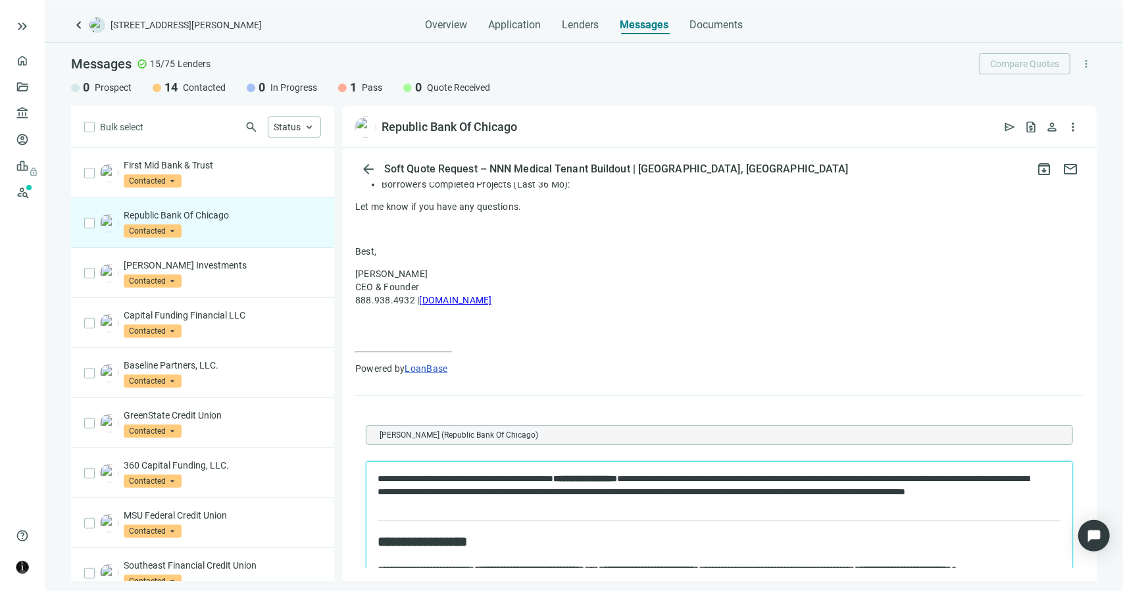
scroll to position [589, 0]
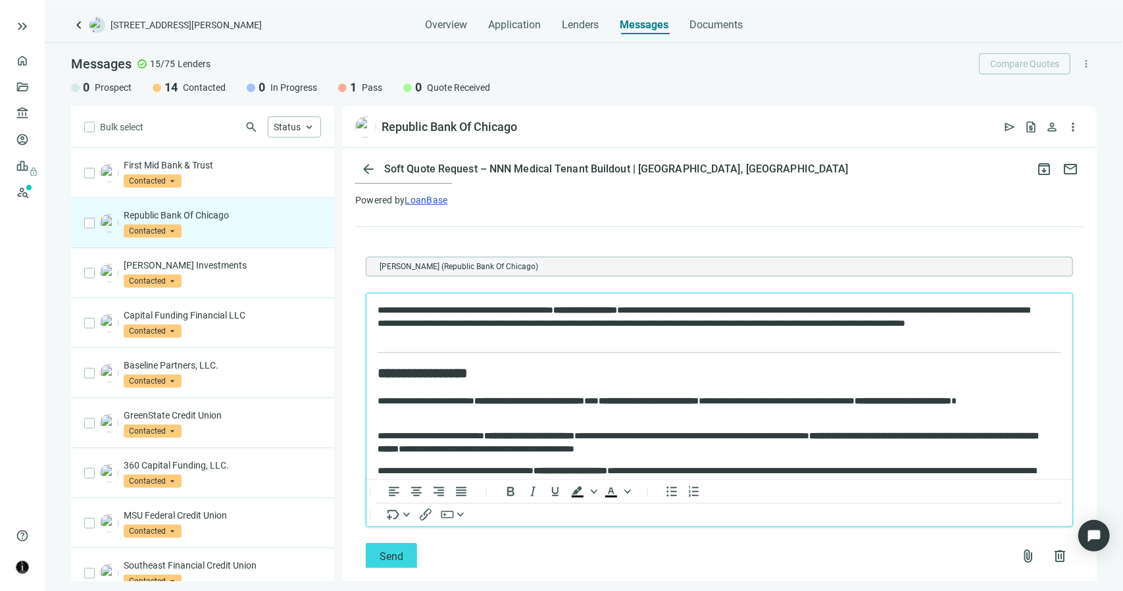
click at [378, 311] on p "**********" at bounding box center [707, 322] width 661 height 39
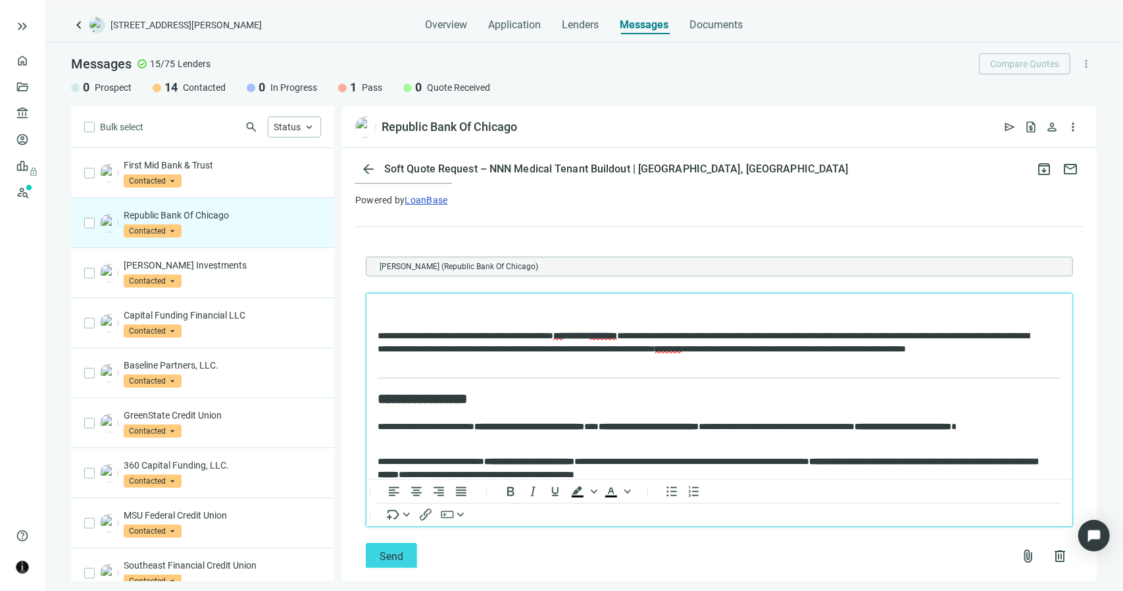
drag, startPoint x: 616, startPoint y: 309, endPoint x: 571, endPoint y: 312, distance: 44.8
click at [571, 312] on p "**********" at bounding box center [707, 335] width 661 height 64
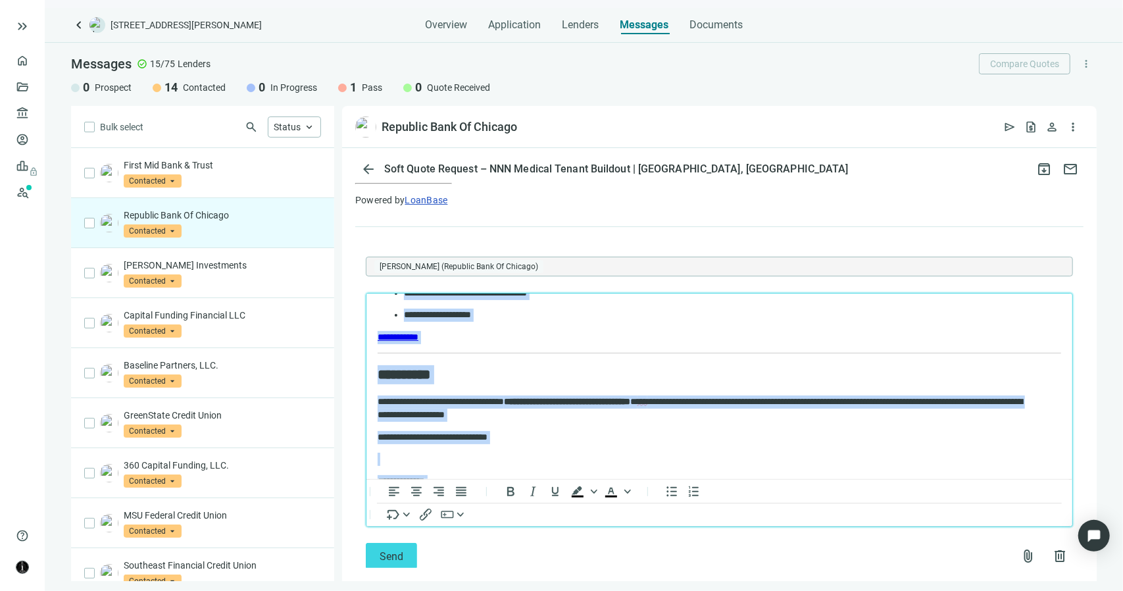
scroll to position [1265, 0]
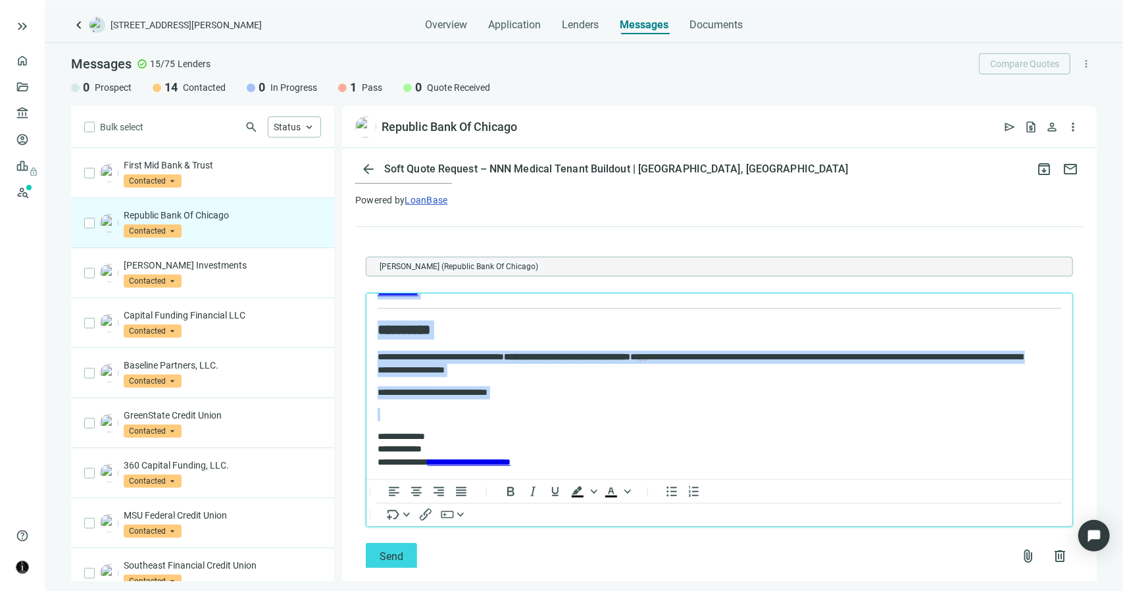
drag, startPoint x: 378, startPoint y: 312, endPoint x: 538, endPoint y: 399, distance: 182.5
copy body "**********"
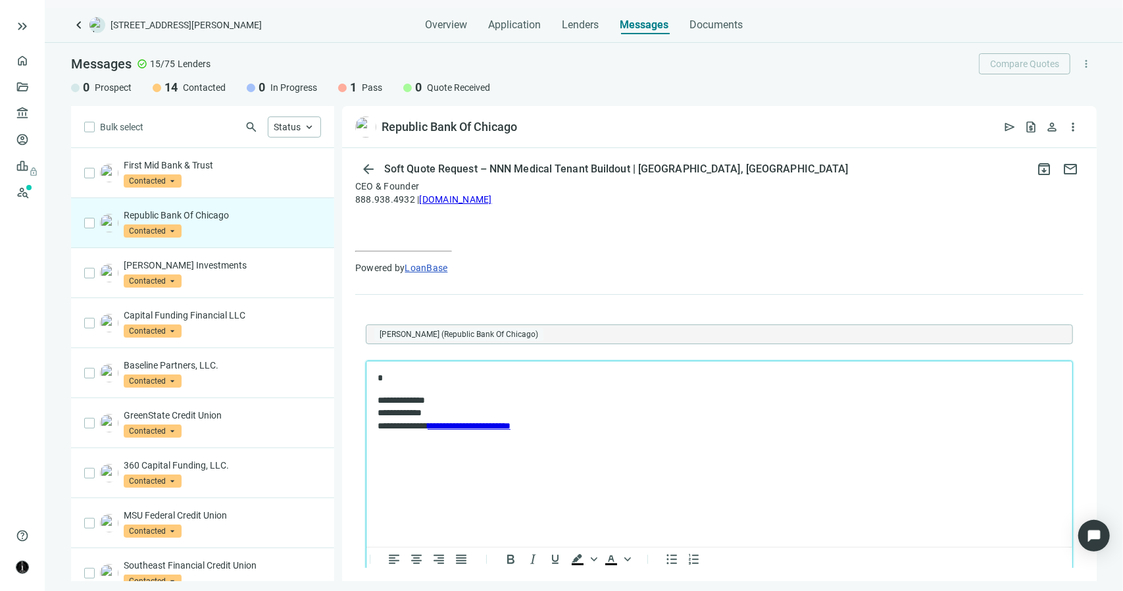
scroll to position [523, 0]
drag, startPoint x: 386, startPoint y: 376, endPoint x: 339, endPoint y: 376, distance: 46.7
click at [366, 376] on html "**********" at bounding box center [719, 400] width 706 height 82
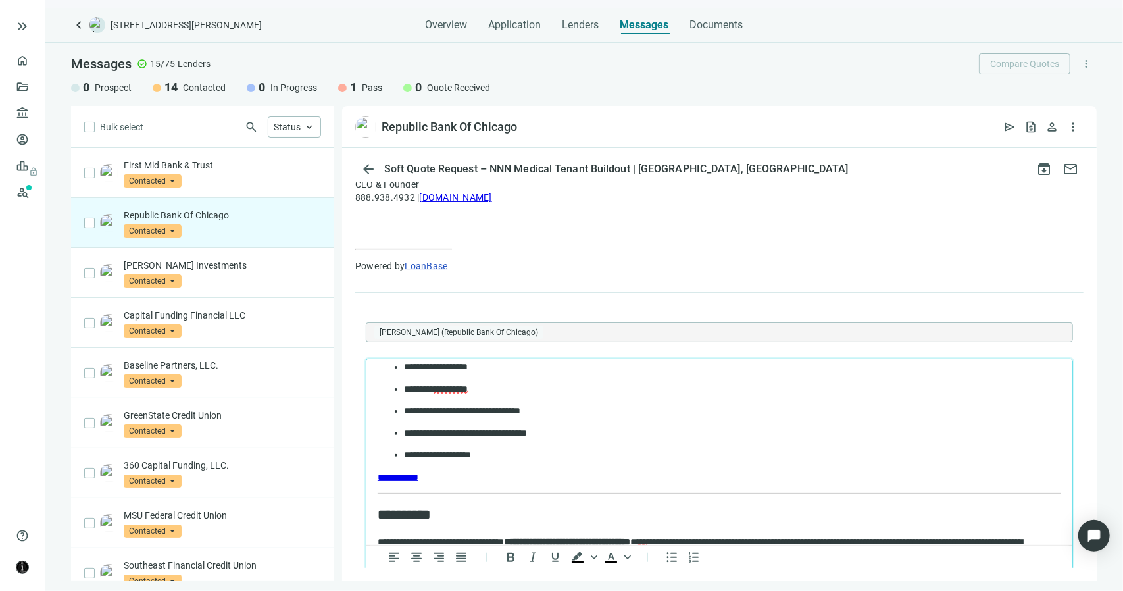
scroll to position [1265, 0]
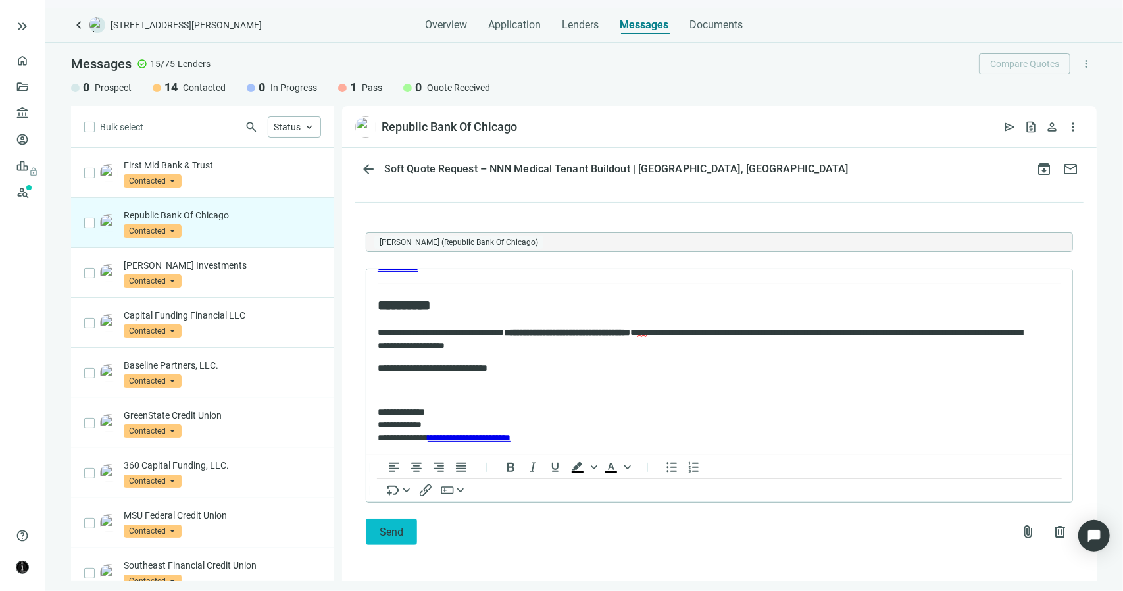
click at [389, 534] on span "Send" at bounding box center [392, 532] width 24 height 12
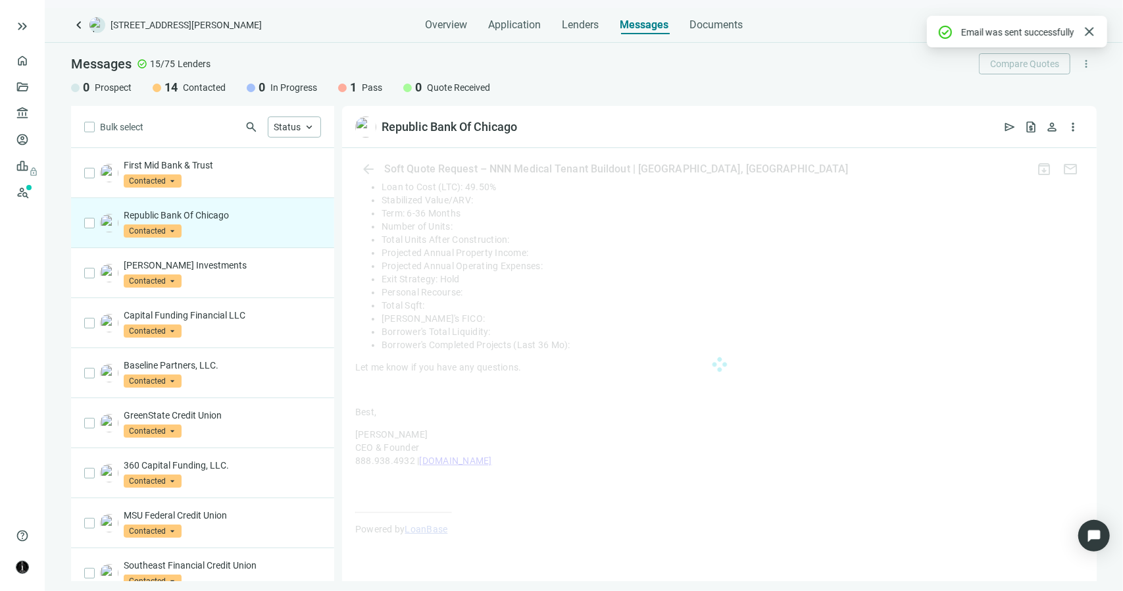
scroll to position [613, 0]
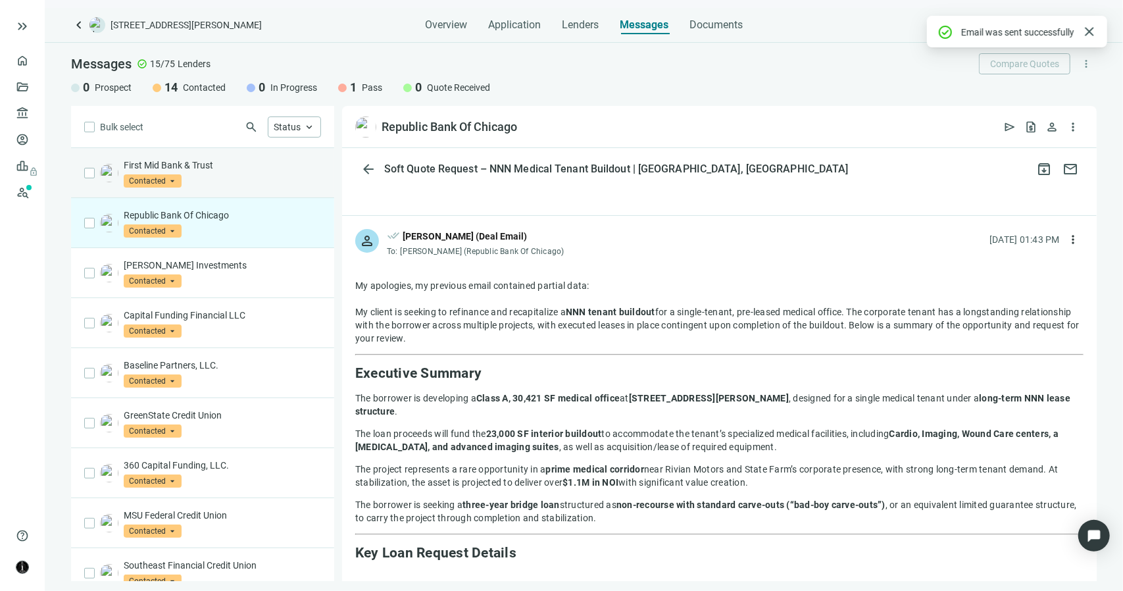
click at [212, 172] on div "First Mid Bank & Trust Contacted arrow_drop_down" at bounding box center [222, 173] width 197 height 29
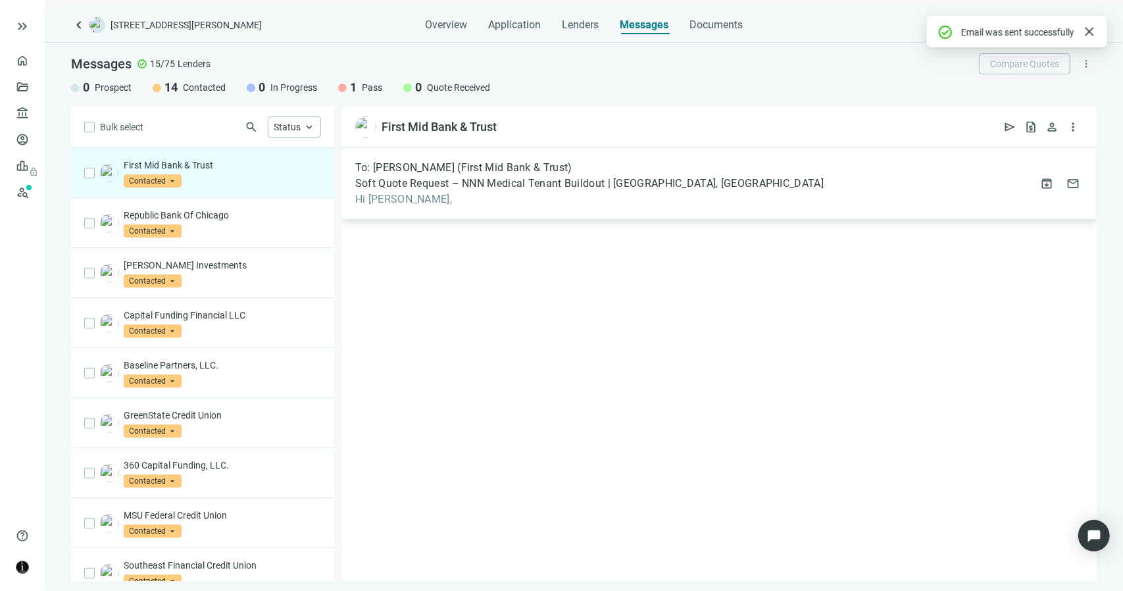
click at [387, 206] on div "To: Daniel Garcia (First Mid Bank & Trust) Soft Quote Request – NNN Medical Ten…" at bounding box center [719, 184] width 755 height 72
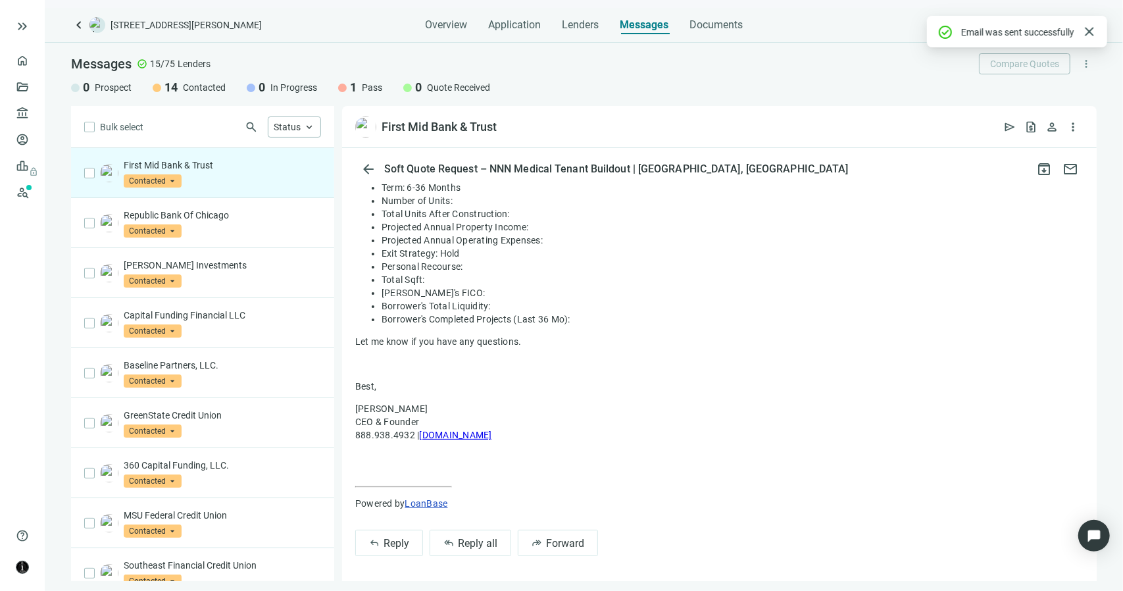
scroll to position [286, 0]
click at [453, 536] on button "reply_all Reply all" at bounding box center [471, 542] width 82 height 26
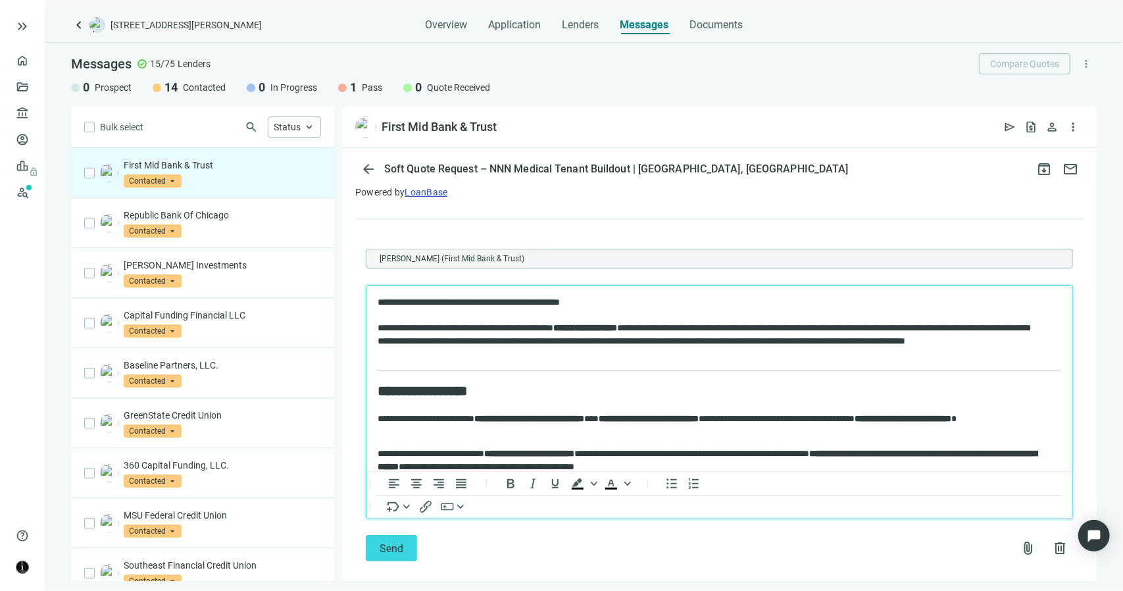
scroll to position [613, 0]
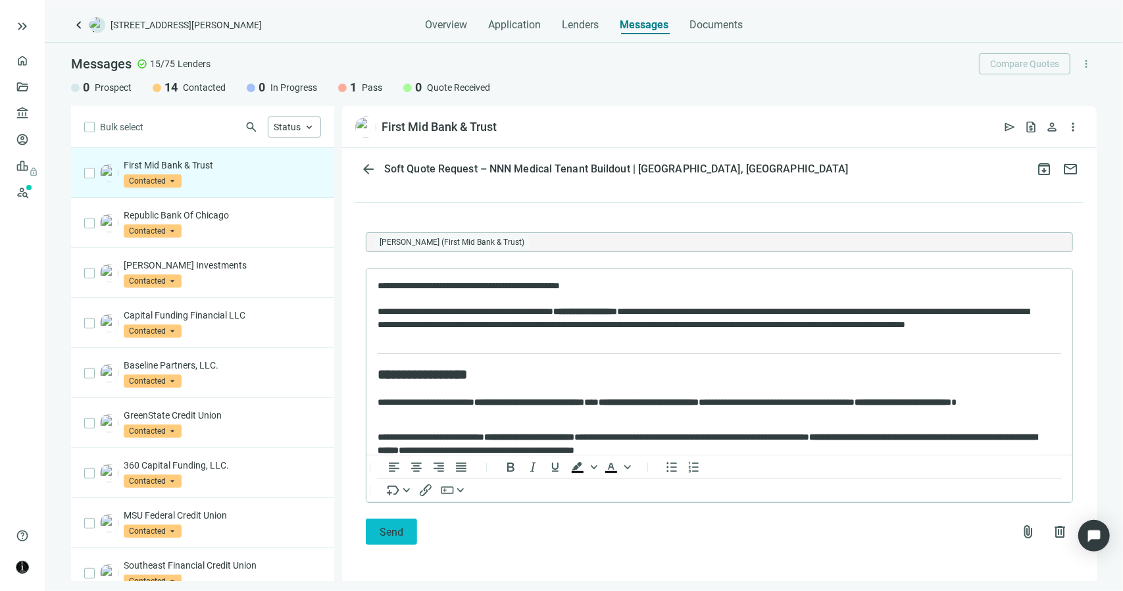
click at [401, 532] on span "Send" at bounding box center [392, 532] width 24 height 12
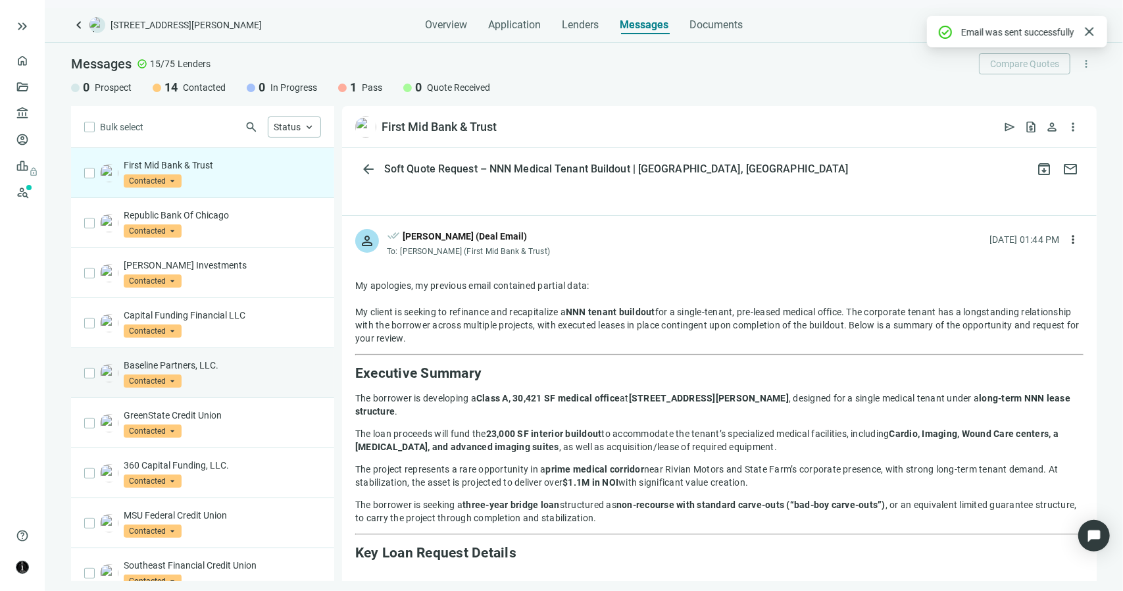
click at [203, 361] on p "Baseline Partners, LLC." at bounding box center [222, 365] width 197 height 13
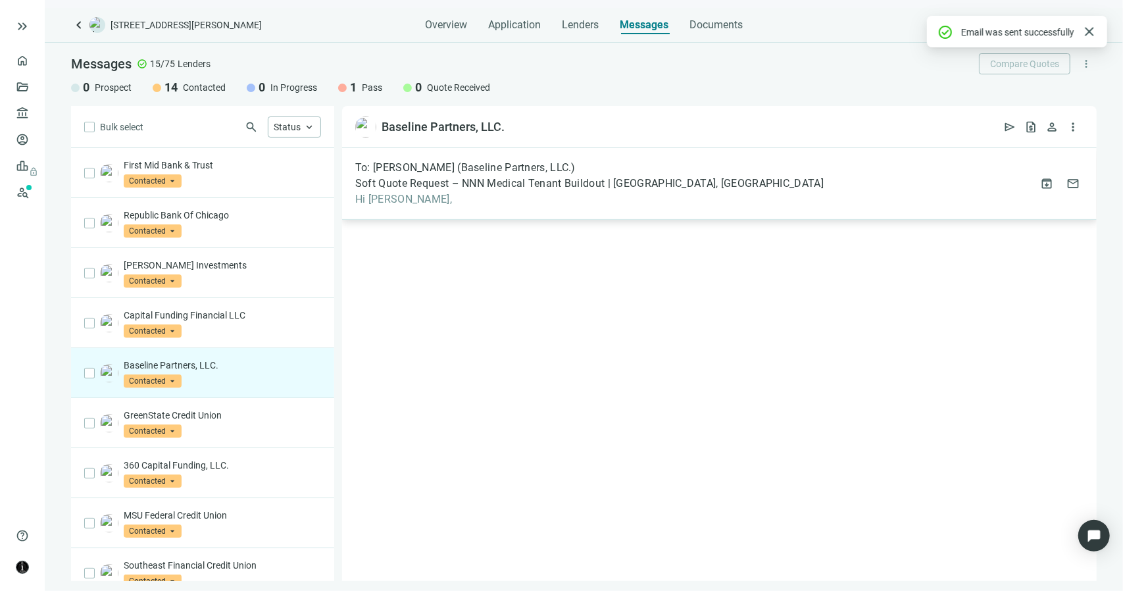
click at [412, 199] on span "Hi Kristiyan," at bounding box center [589, 199] width 468 height 13
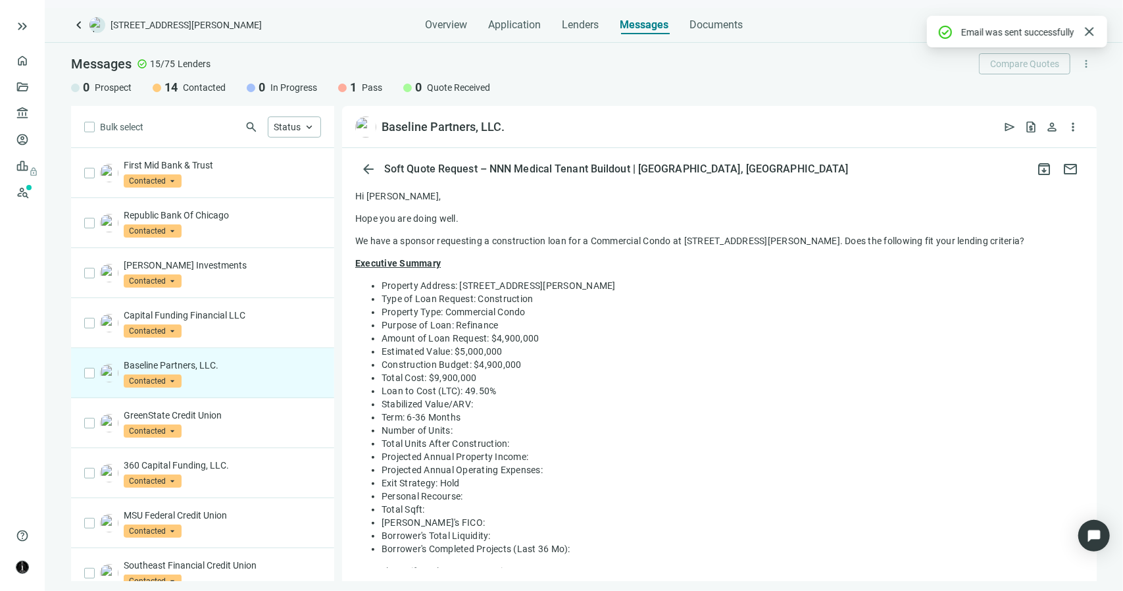
scroll to position [286, 0]
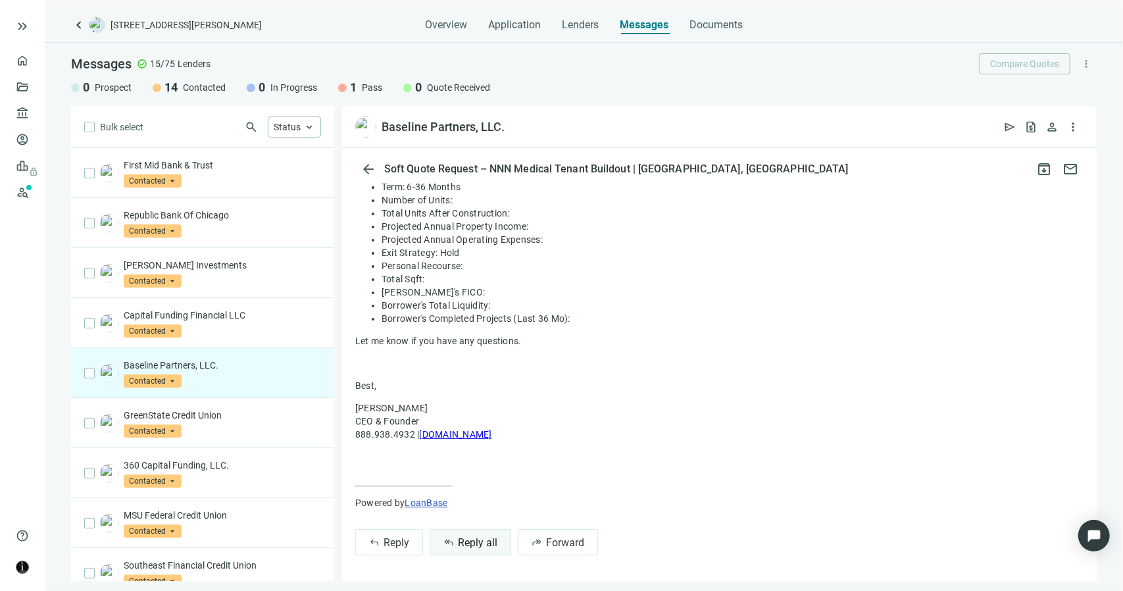
click at [483, 541] on span "Reply all" at bounding box center [477, 542] width 39 height 12
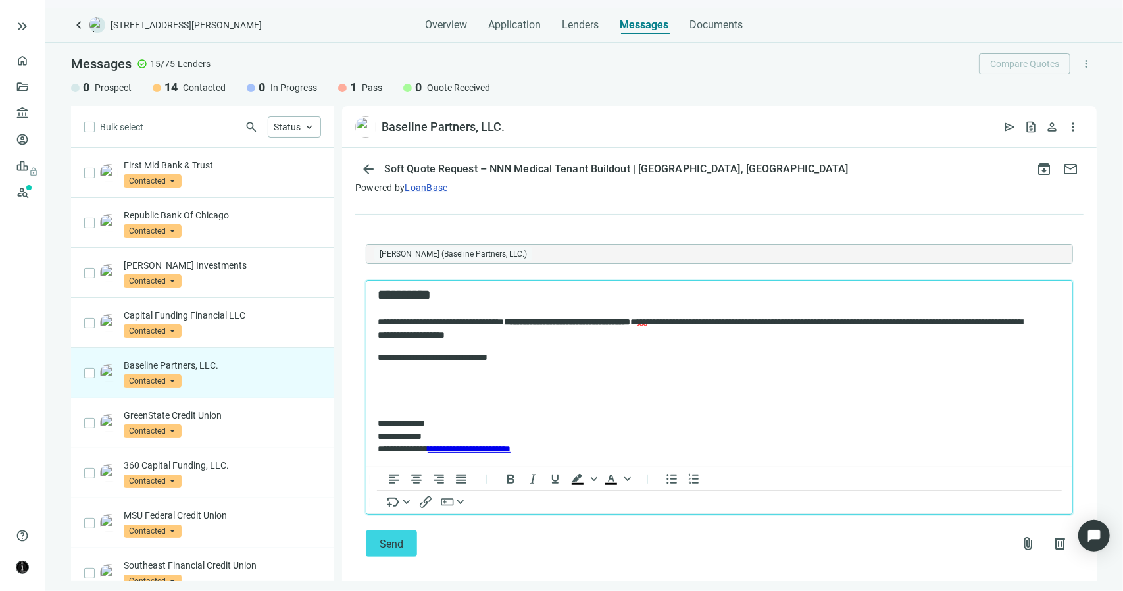
scroll to position [613, 0]
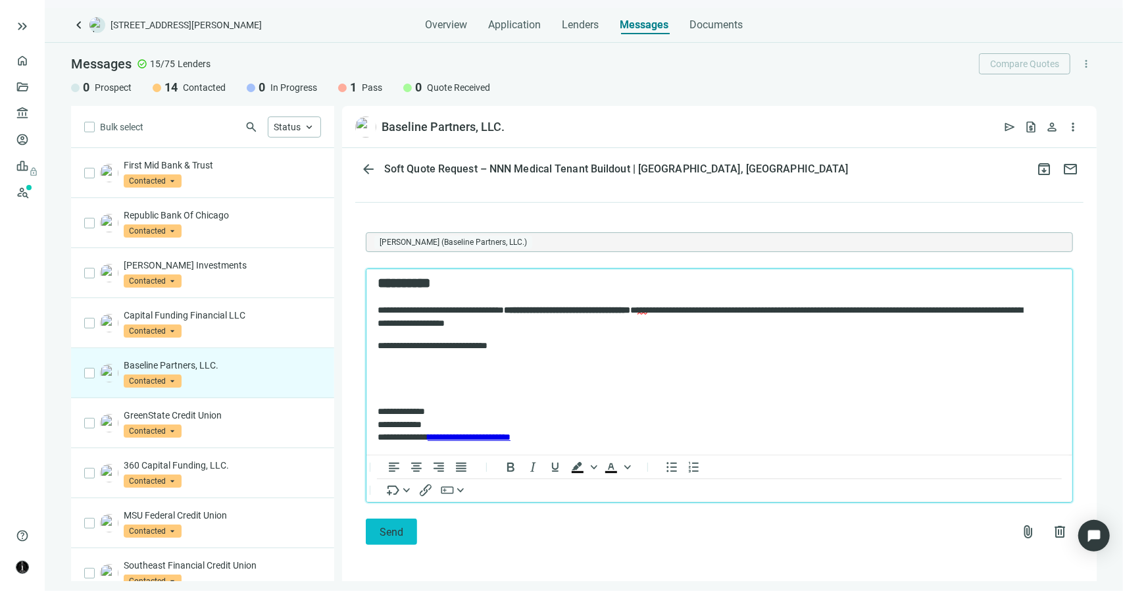
click at [392, 535] on span "Send" at bounding box center [392, 532] width 24 height 12
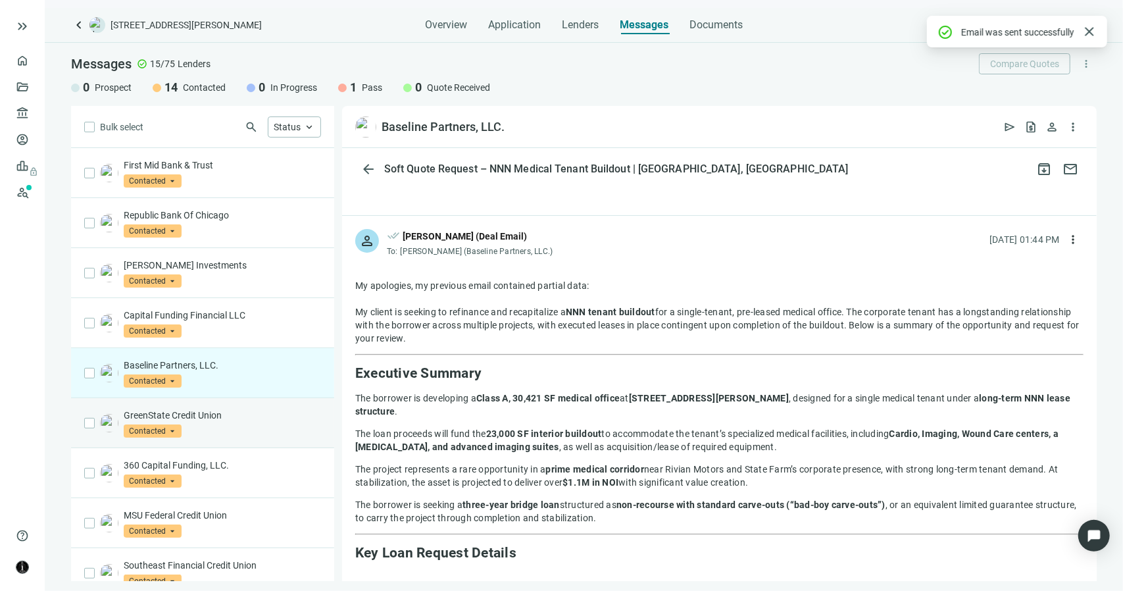
click at [224, 409] on p "GreenState Credit Union" at bounding box center [222, 415] width 197 height 13
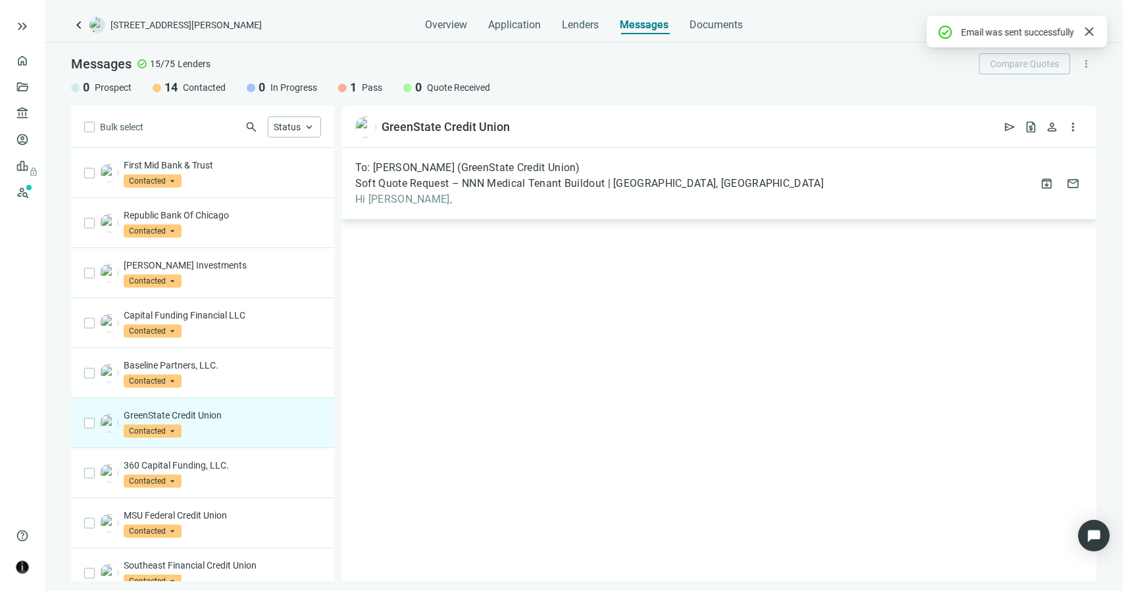
click at [386, 193] on span "Hi Jim," at bounding box center [589, 199] width 468 height 13
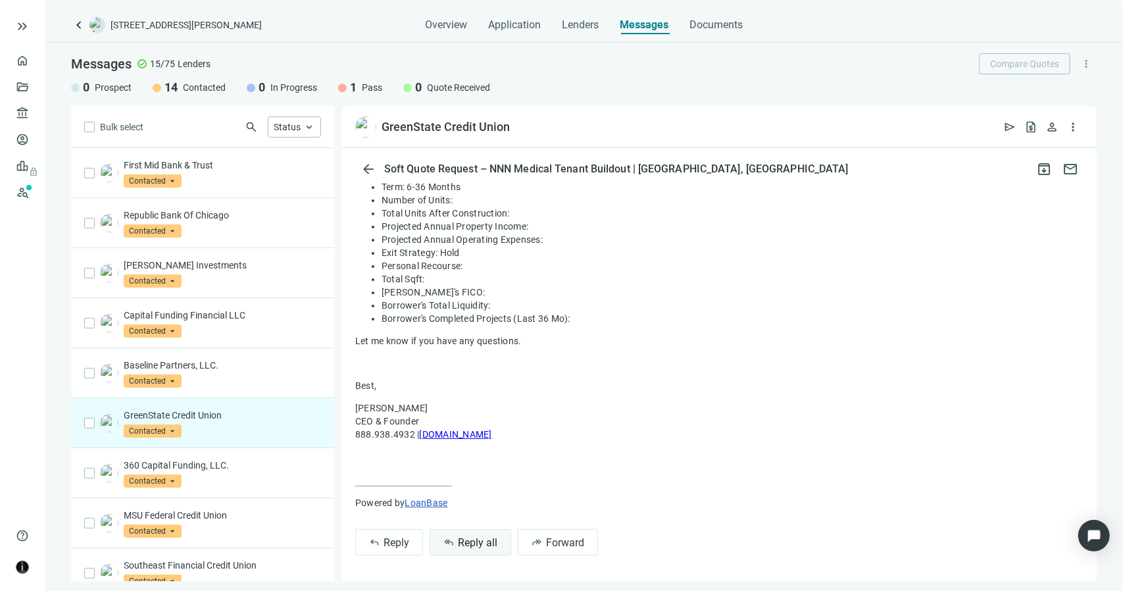
click at [492, 540] on span "Reply all" at bounding box center [477, 542] width 39 height 12
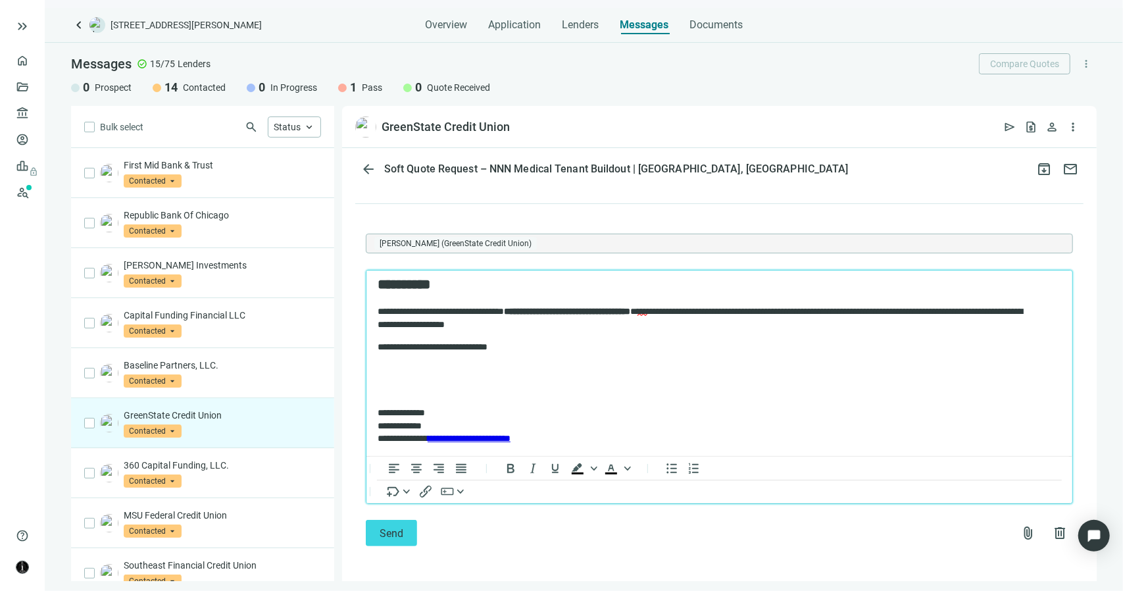
scroll to position [613, 0]
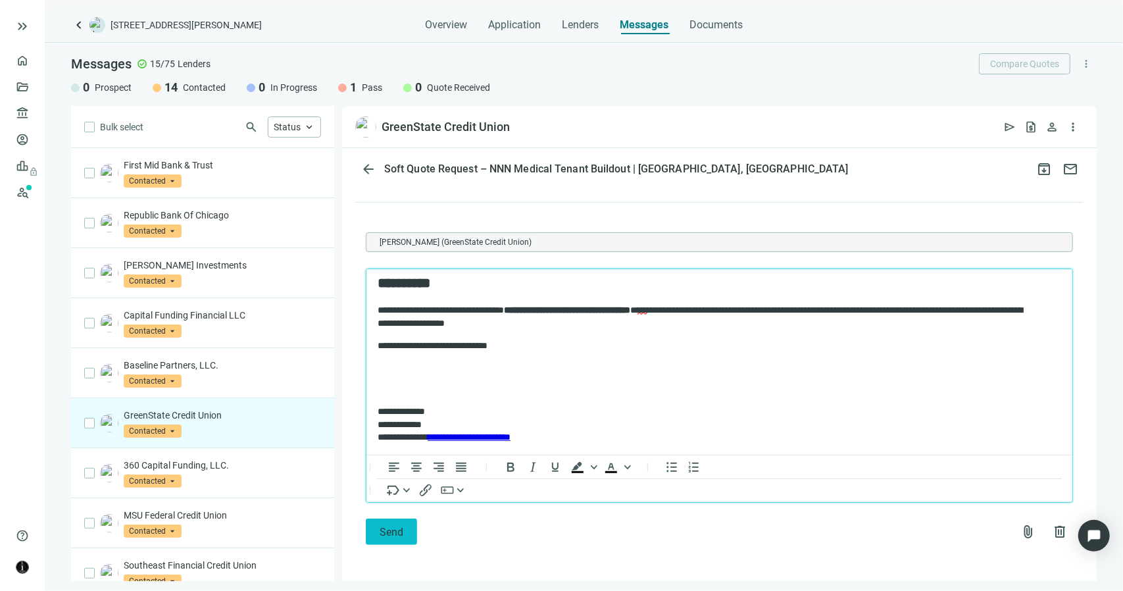
click at [389, 526] on span "Send" at bounding box center [392, 532] width 24 height 12
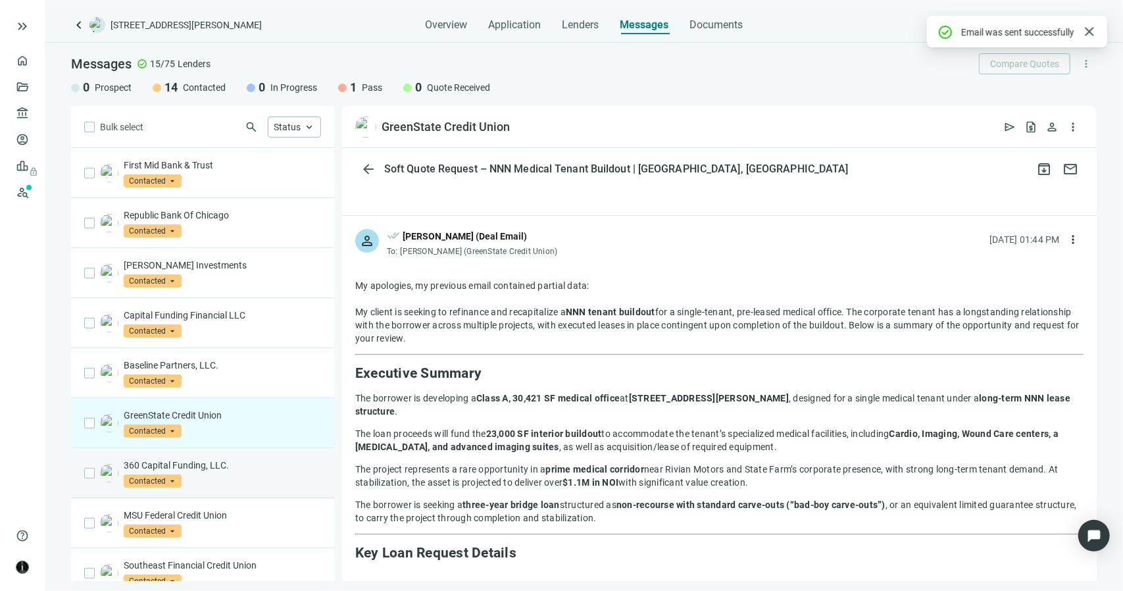
click at [234, 462] on p "360 Capital Funding, LLC." at bounding box center [222, 465] width 197 height 13
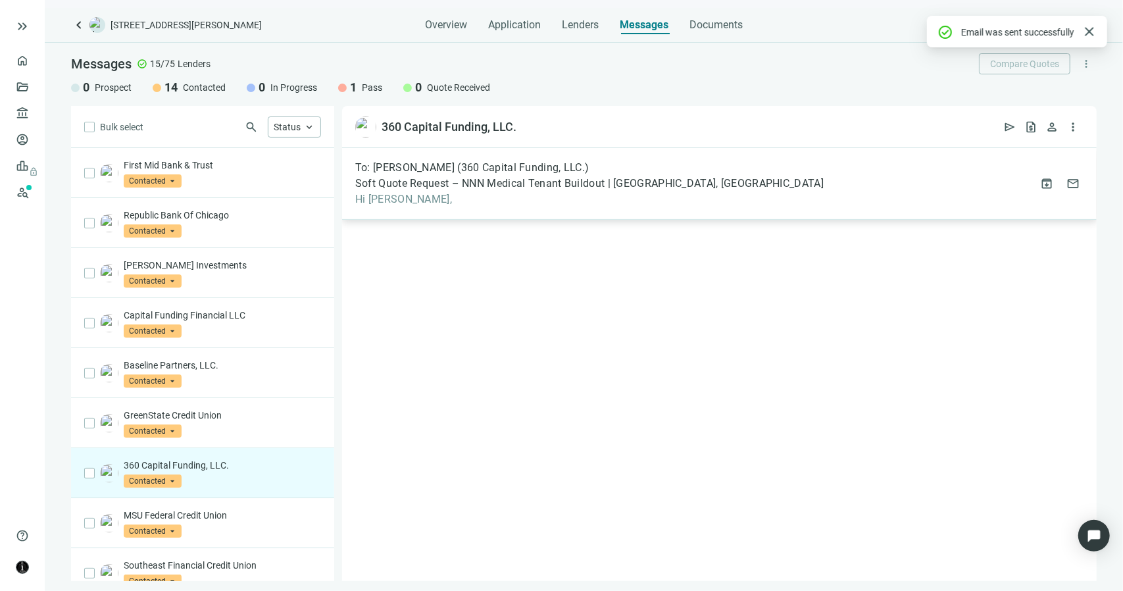
click at [403, 197] on span "Hi Andrew," at bounding box center [589, 199] width 468 height 13
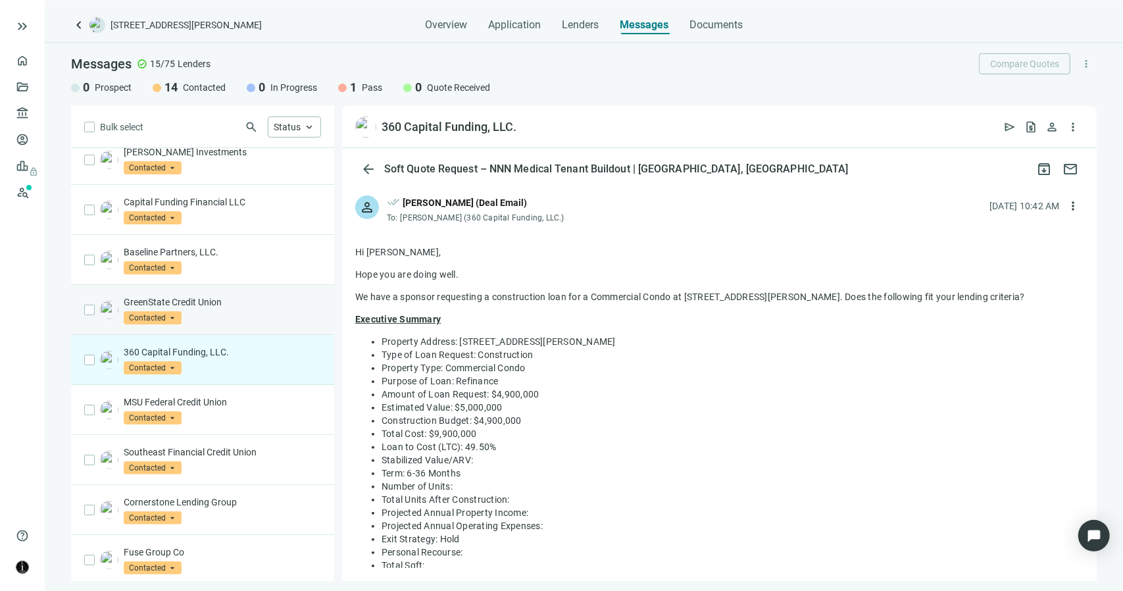
scroll to position [132, 0]
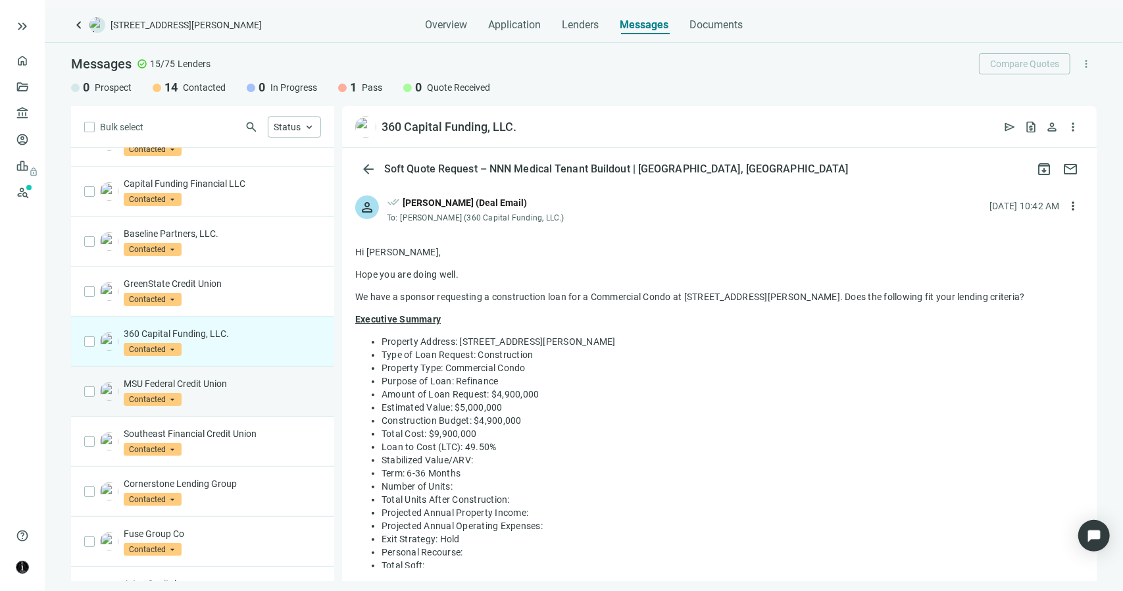
click at [258, 385] on p "MSU Federal Credit Union" at bounding box center [222, 383] width 197 height 13
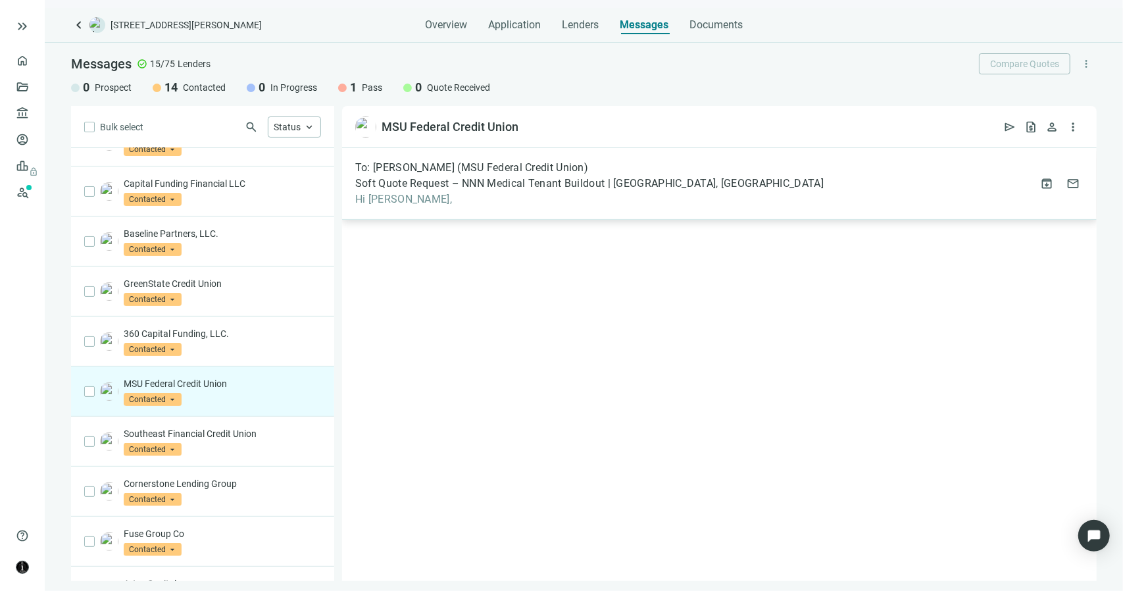
click at [399, 206] on div "To: Steve Karaba (MSU Federal Credit Union) Soft Quote Request – NNN Medical Te…" at bounding box center [719, 184] width 755 height 72
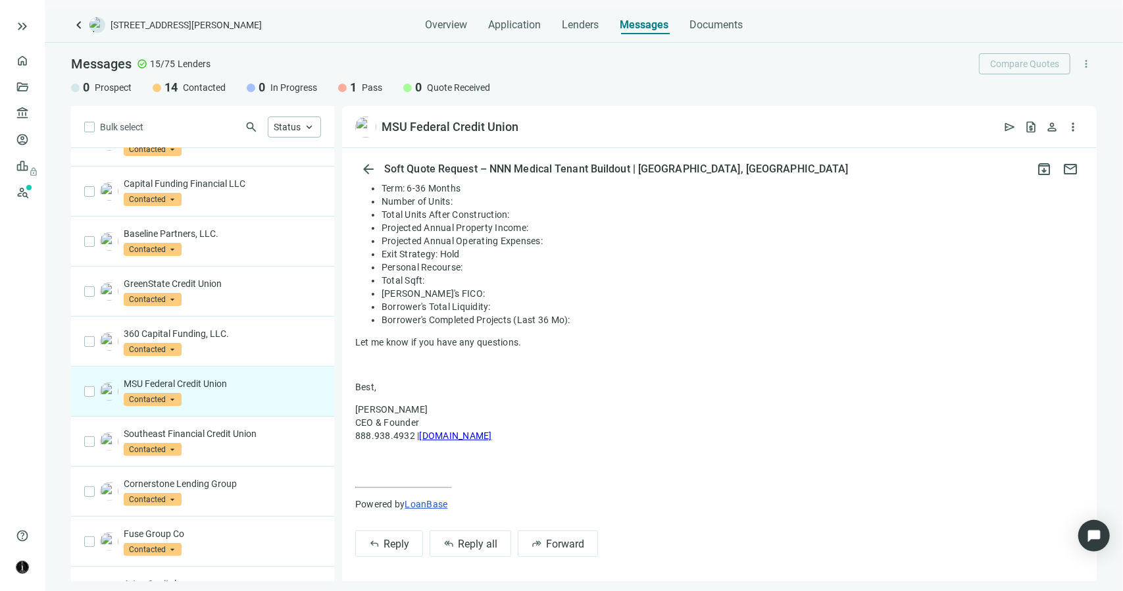
scroll to position [286, 0]
click at [489, 541] on span "Reply all" at bounding box center [477, 542] width 39 height 12
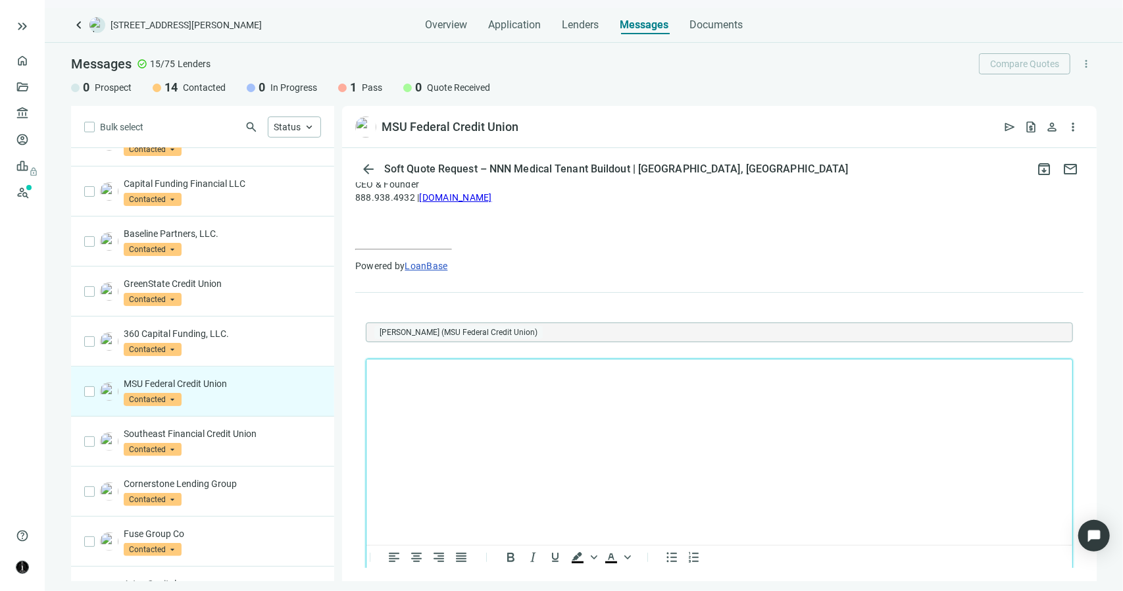
scroll to position [0, 0]
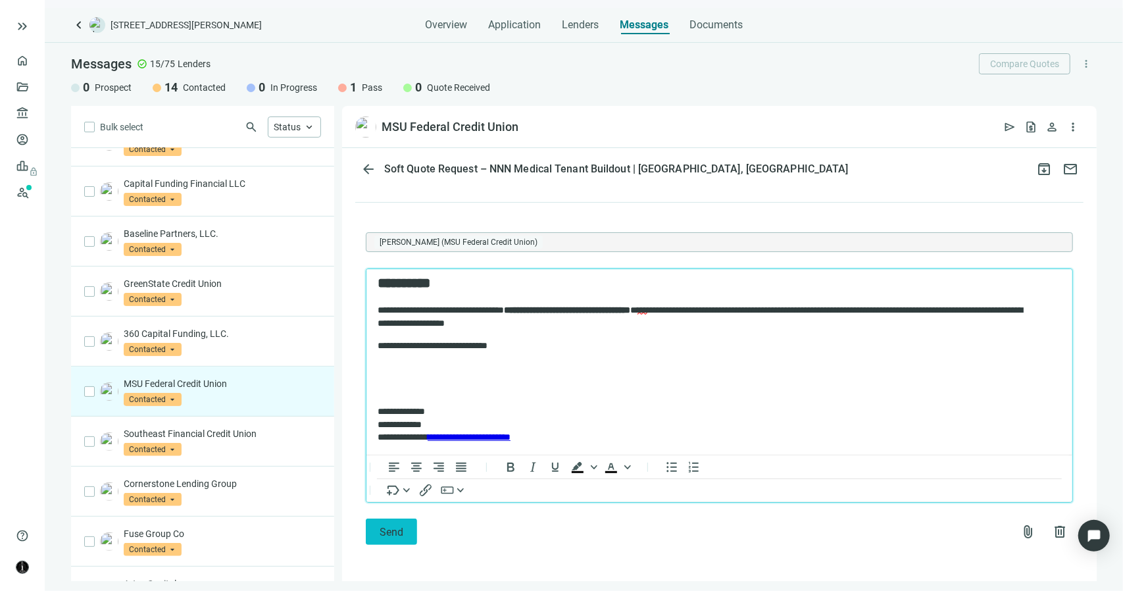
click at [392, 526] on span "Send" at bounding box center [392, 532] width 24 height 12
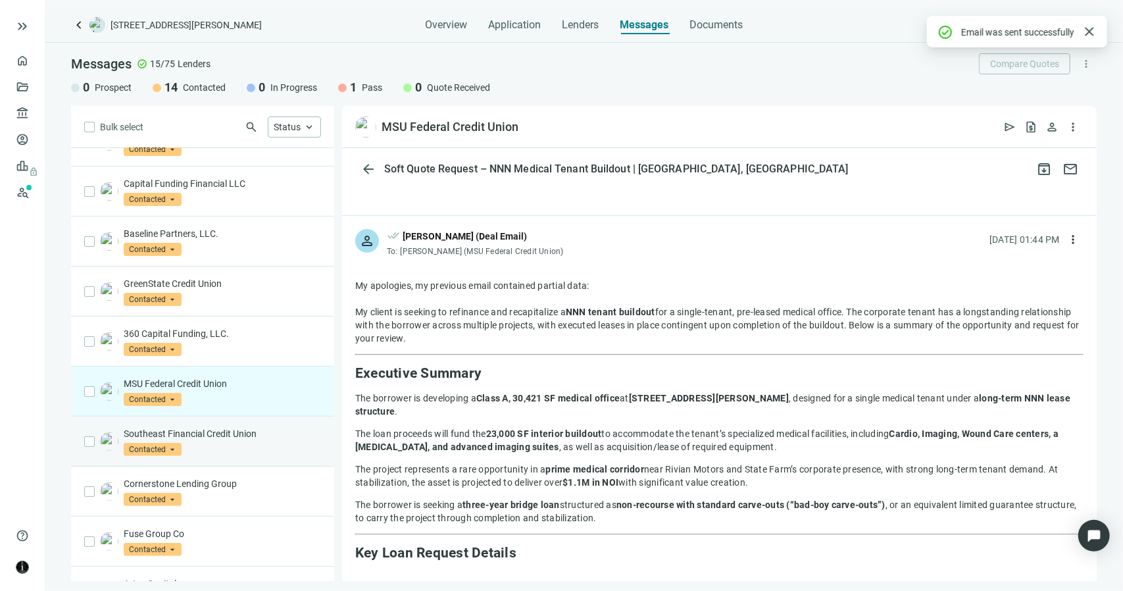
click at [282, 432] on p "Southeast Financial Credit Union" at bounding box center [222, 433] width 197 height 13
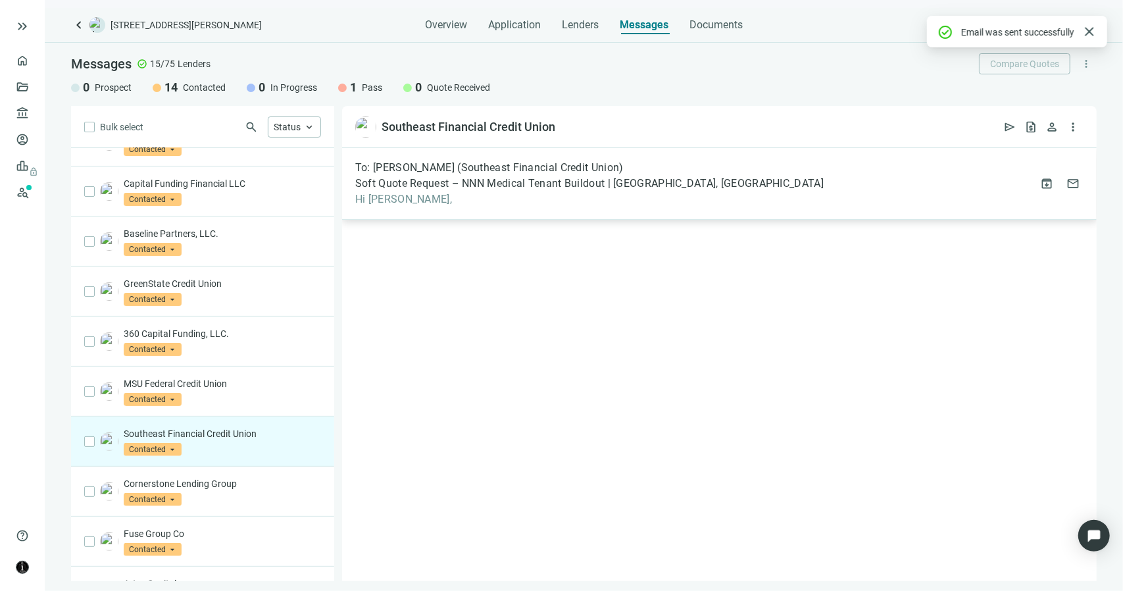
click at [391, 199] on span "Hi David," at bounding box center [589, 199] width 468 height 13
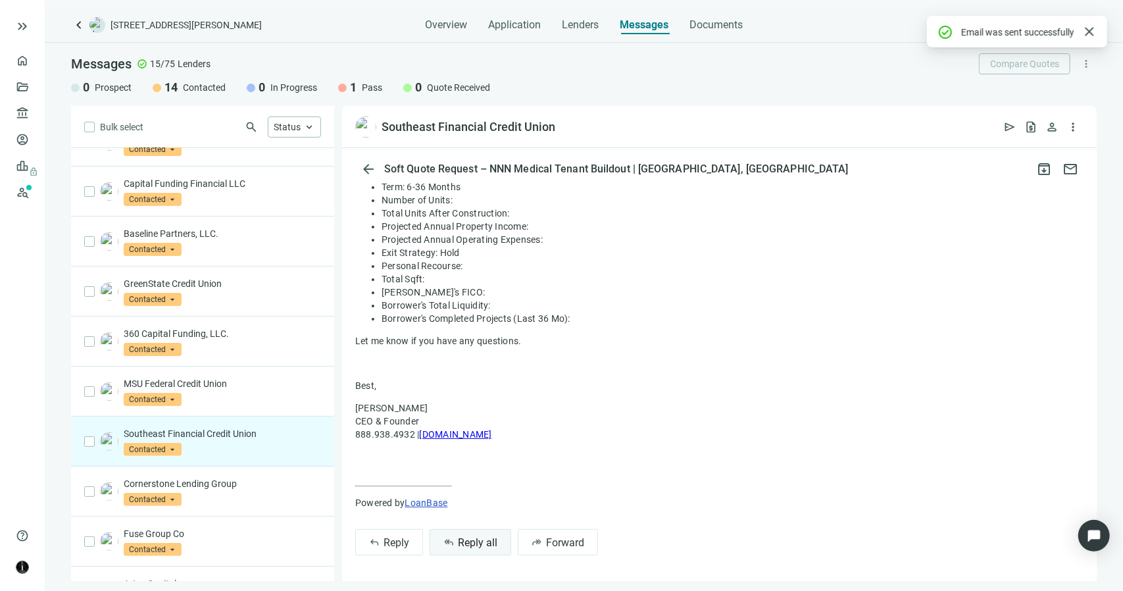
click at [467, 544] on span "Reply all" at bounding box center [477, 542] width 39 height 12
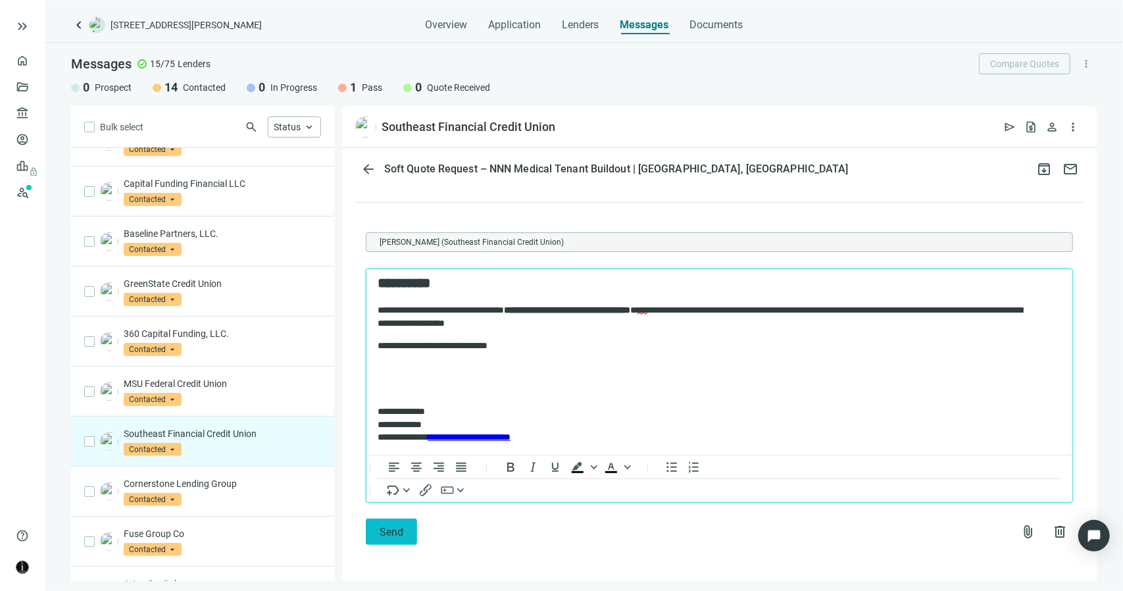
click at [400, 535] on span "Send" at bounding box center [392, 532] width 24 height 12
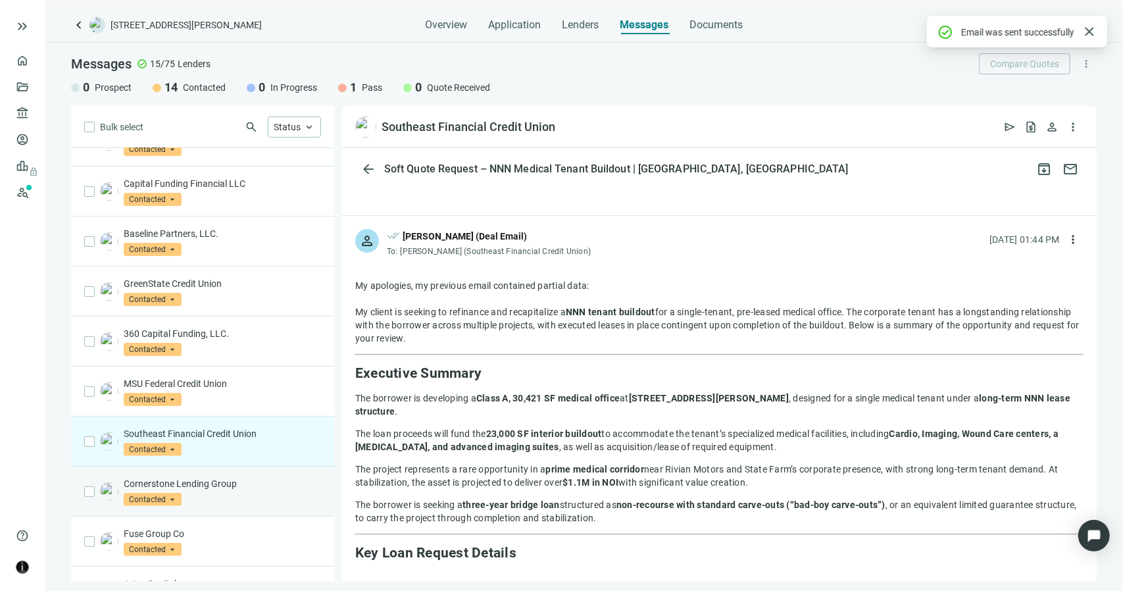
click at [255, 478] on p "Cornerstone Lending Group" at bounding box center [222, 483] width 197 height 13
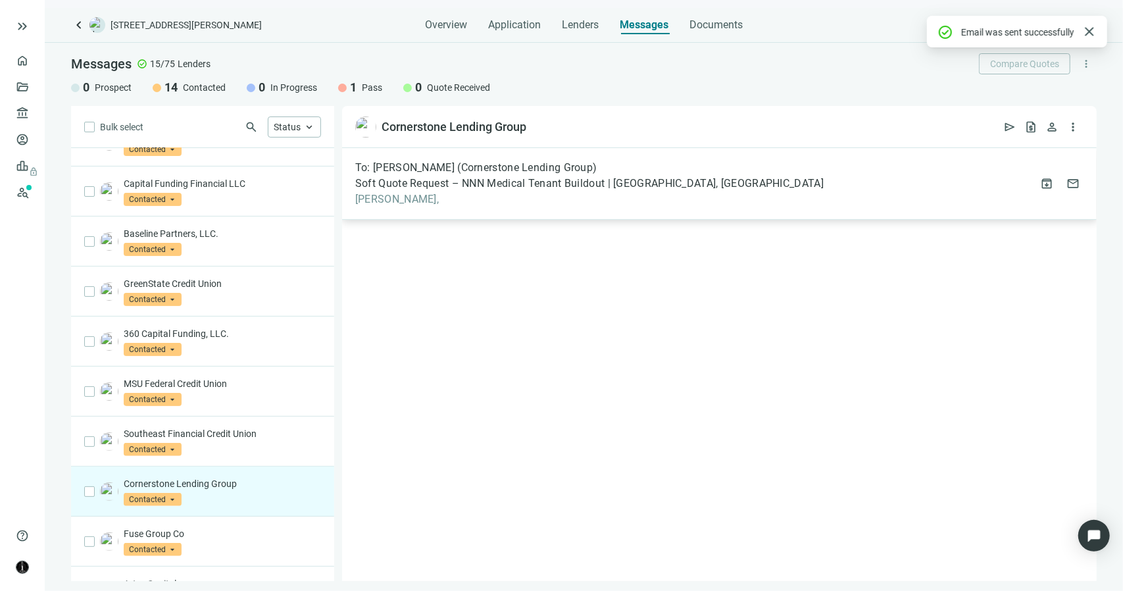
click at [404, 203] on span "Madeline," at bounding box center [589, 199] width 468 height 13
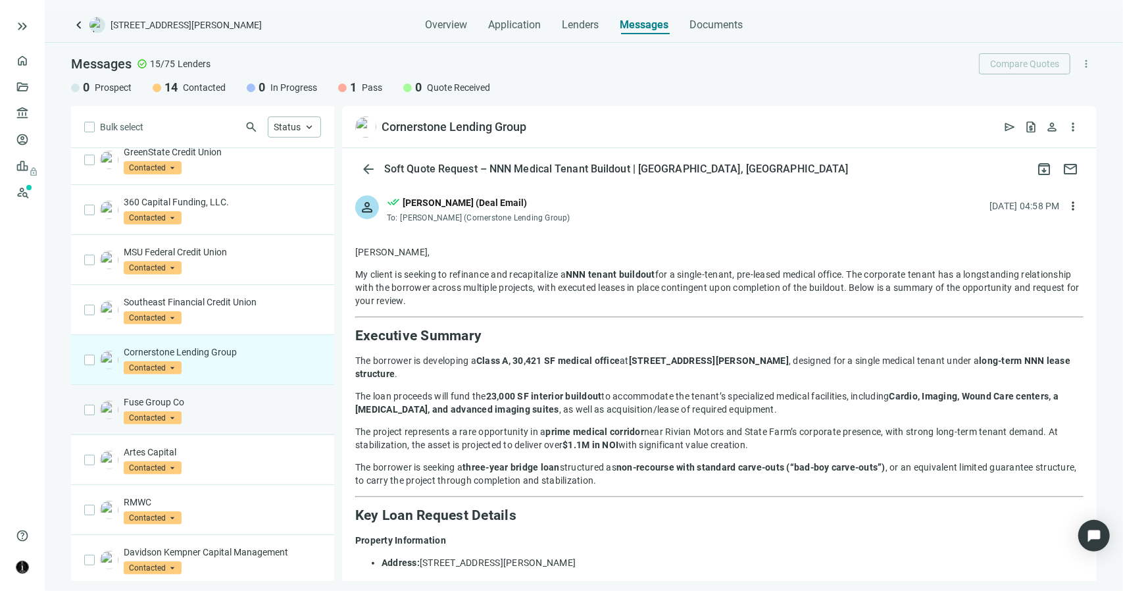
click at [166, 402] on p "Fuse Group Co" at bounding box center [222, 401] width 197 height 13
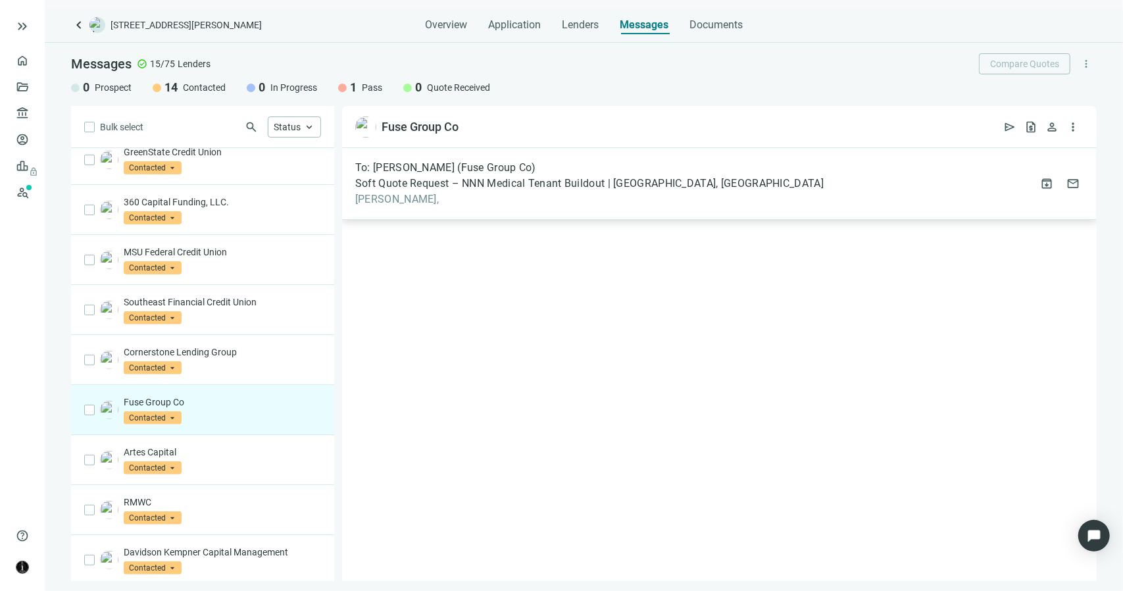
click at [372, 200] on span "Alex," at bounding box center [589, 199] width 468 height 13
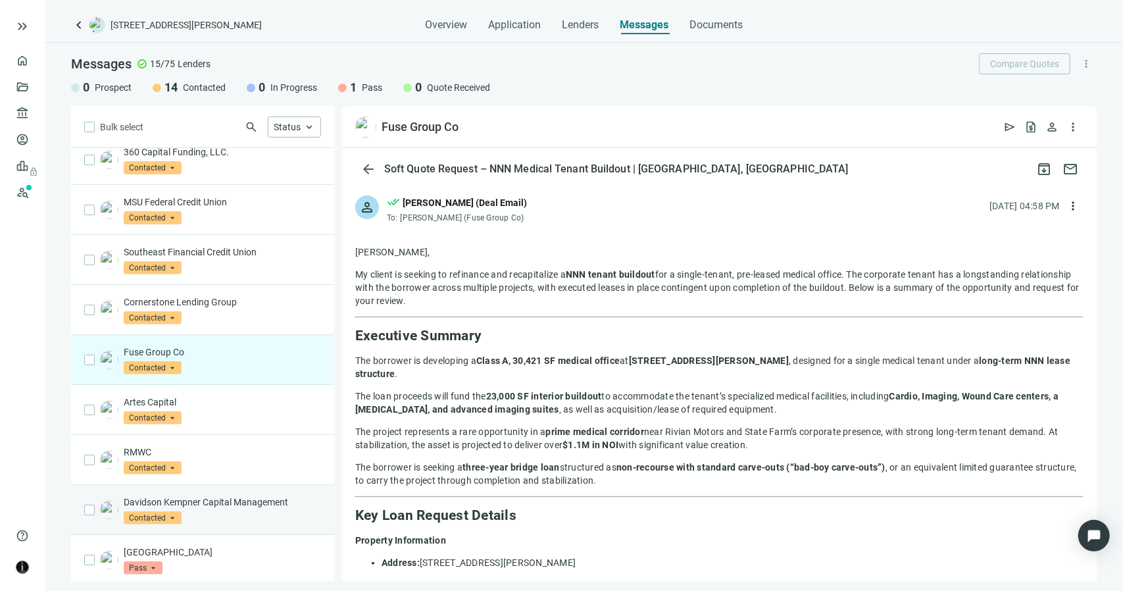
click at [199, 503] on p "Davidson Kempner Capital Management" at bounding box center [222, 501] width 197 height 13
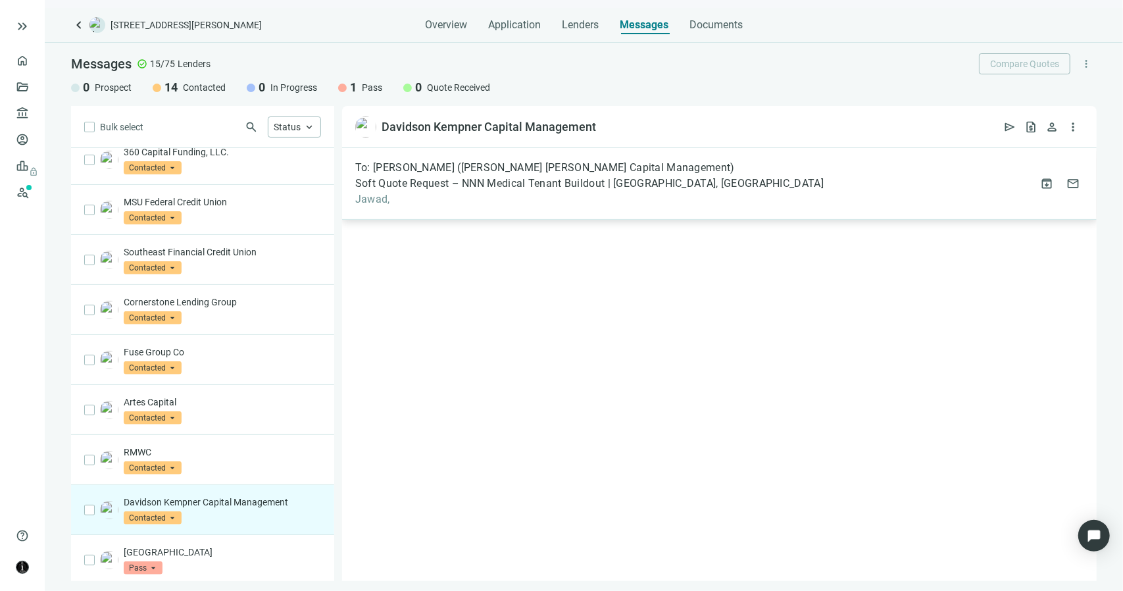
click at [369, 201] on span "Jawad," at bounding box center [589, 199] width 468 height 13
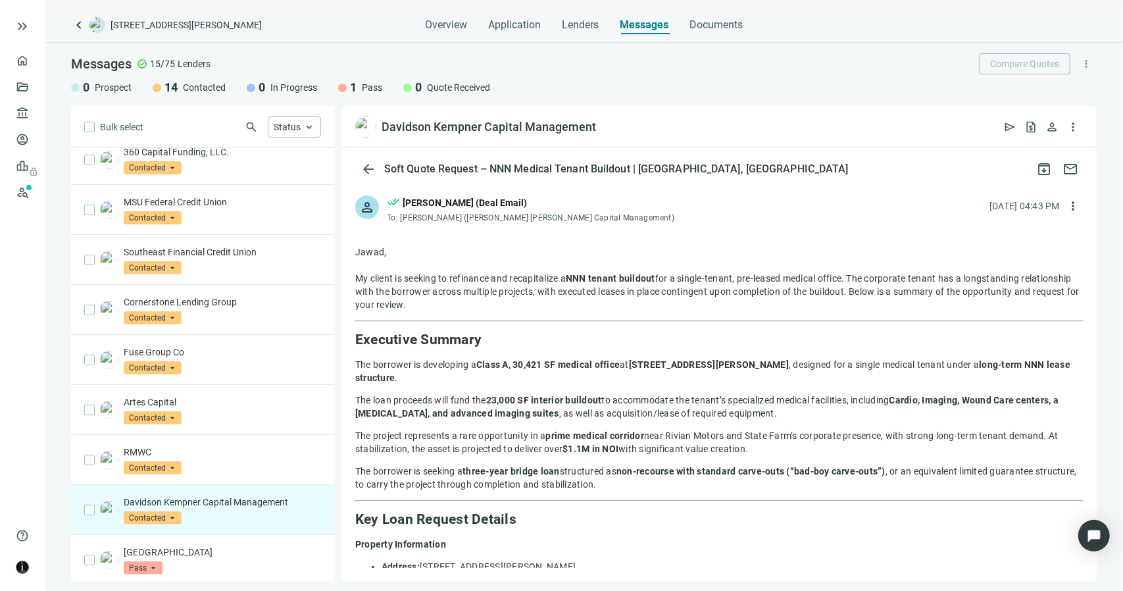
scroll to position [235, 0]
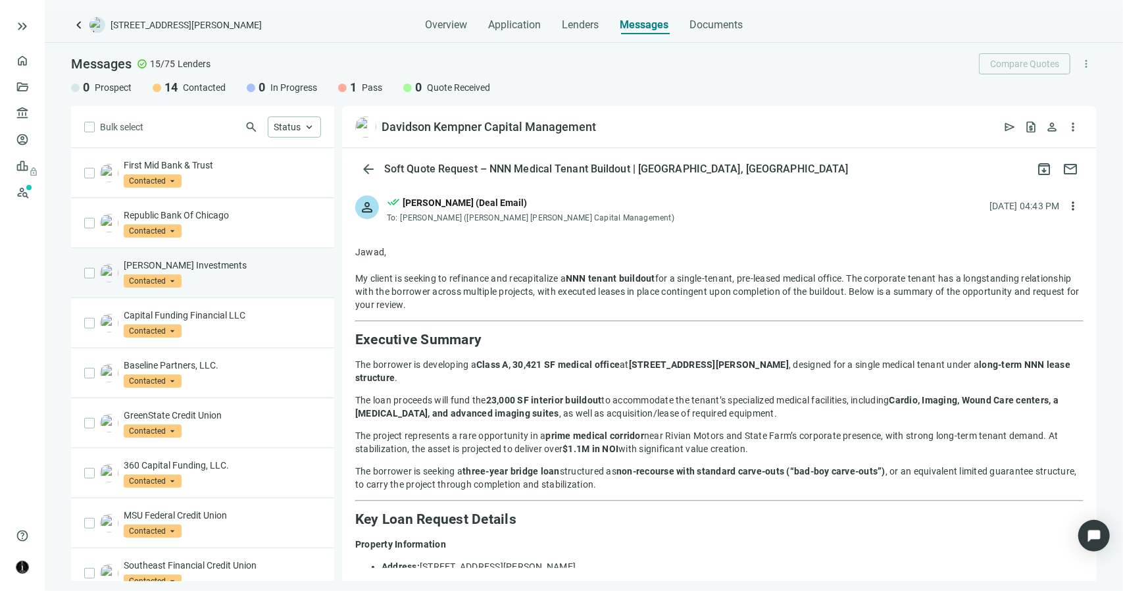
click at [228, 264] on p "Logan Investments" at bounding box center [222, 265] width 197 height 13
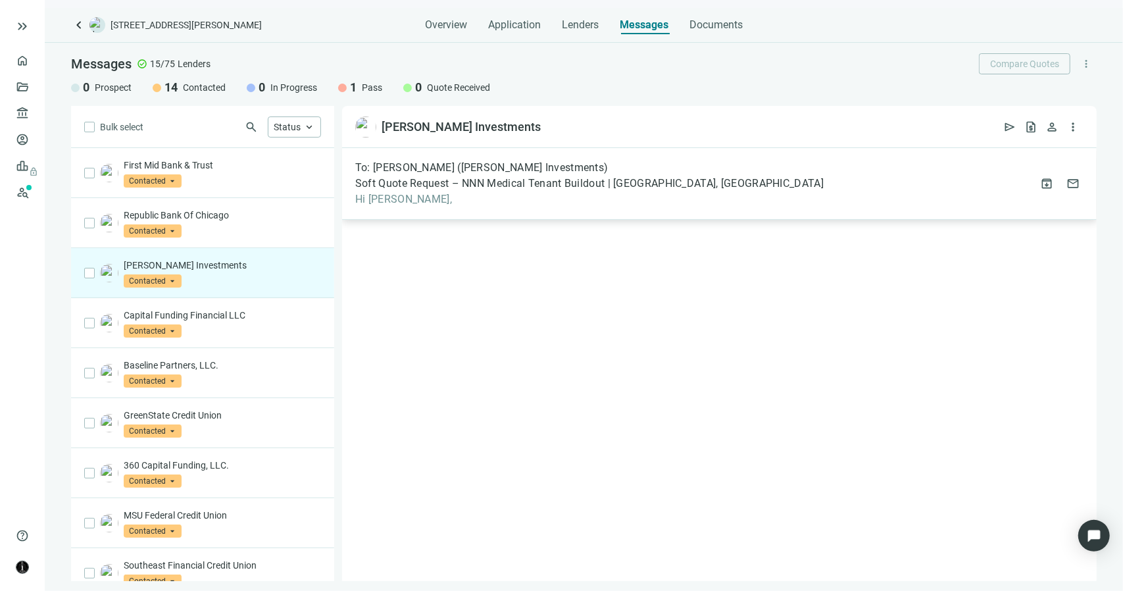
click at [375, 193] on span "Hi Ron," at bounding box center [589, 199] width 468 height 13
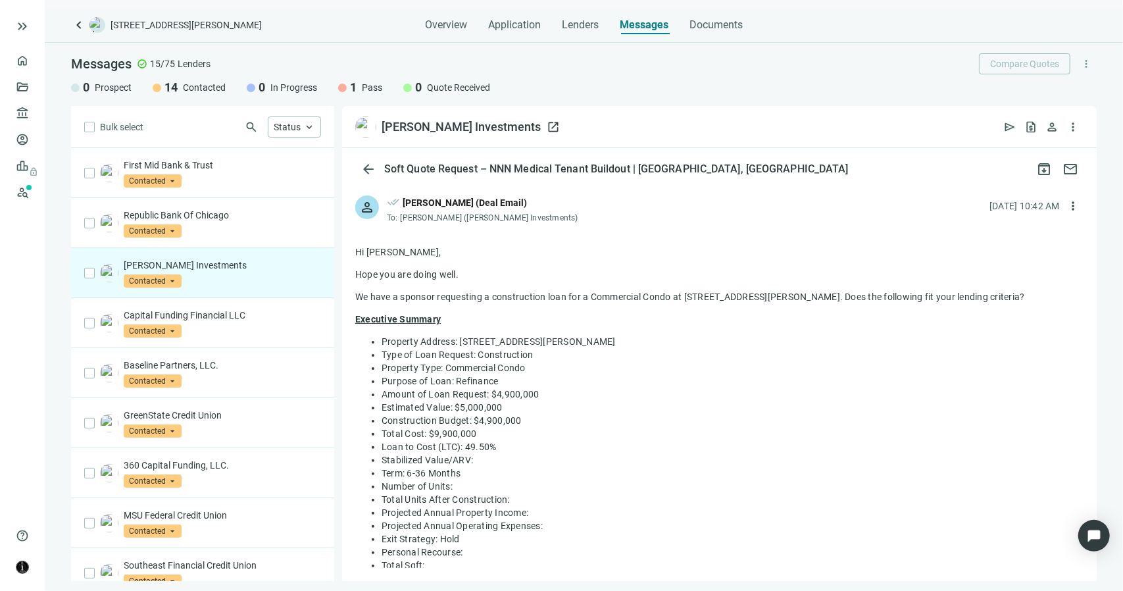
click at [547, 122] on span "open_in_new" at bounding box center [553, 126] width 13 height 13
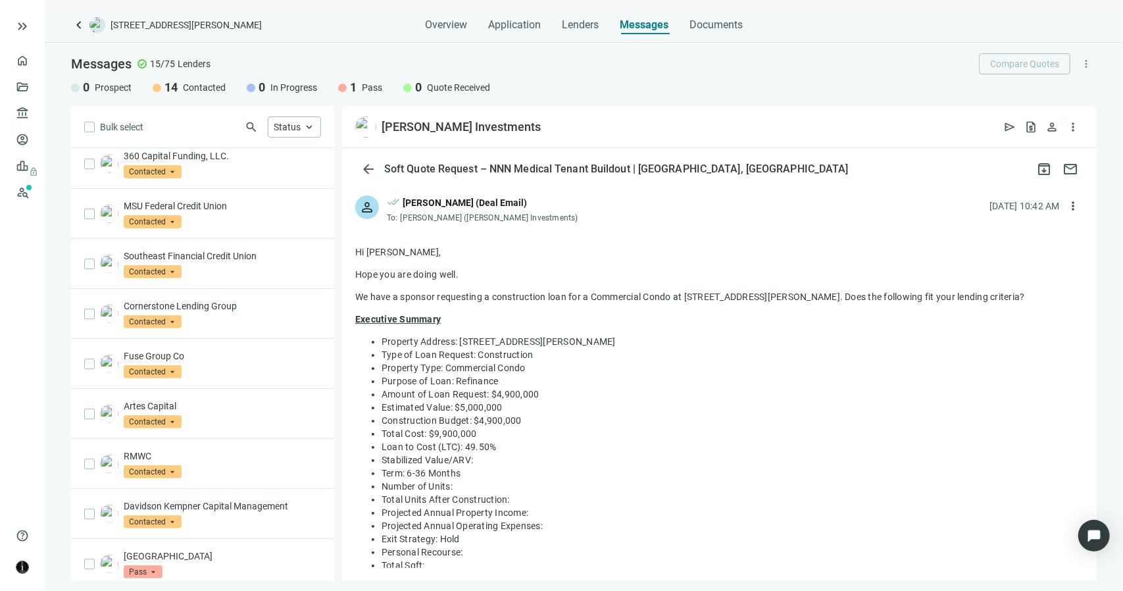
scroll to position [313, 0]
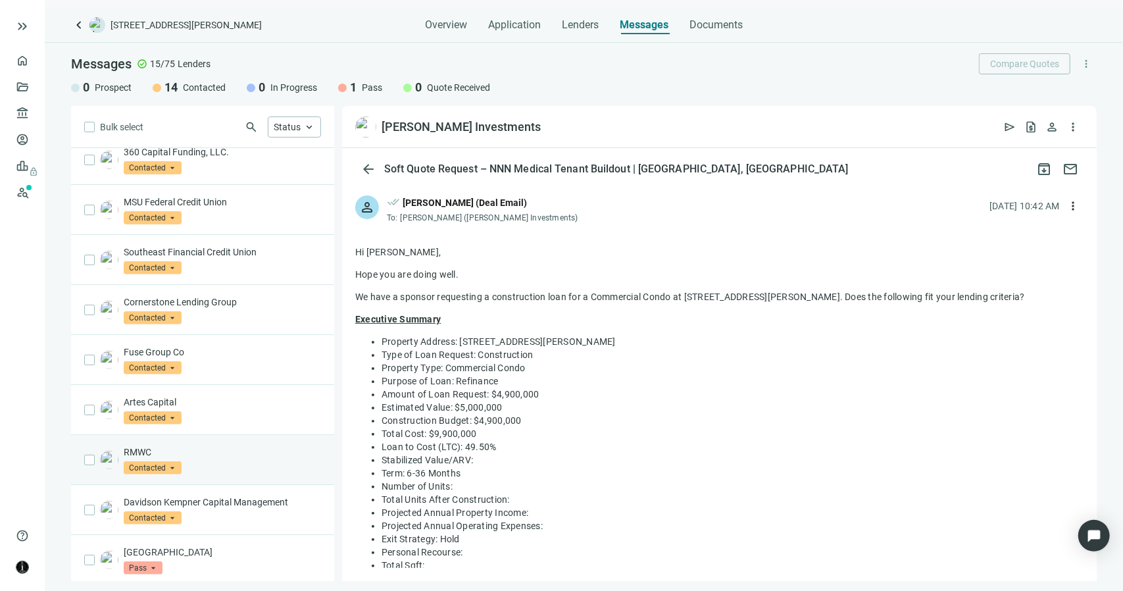
click at [218, 459] on div "RMWC Contacted arrow_drop_down" at bounding box center [222, 459] width 197 height 29
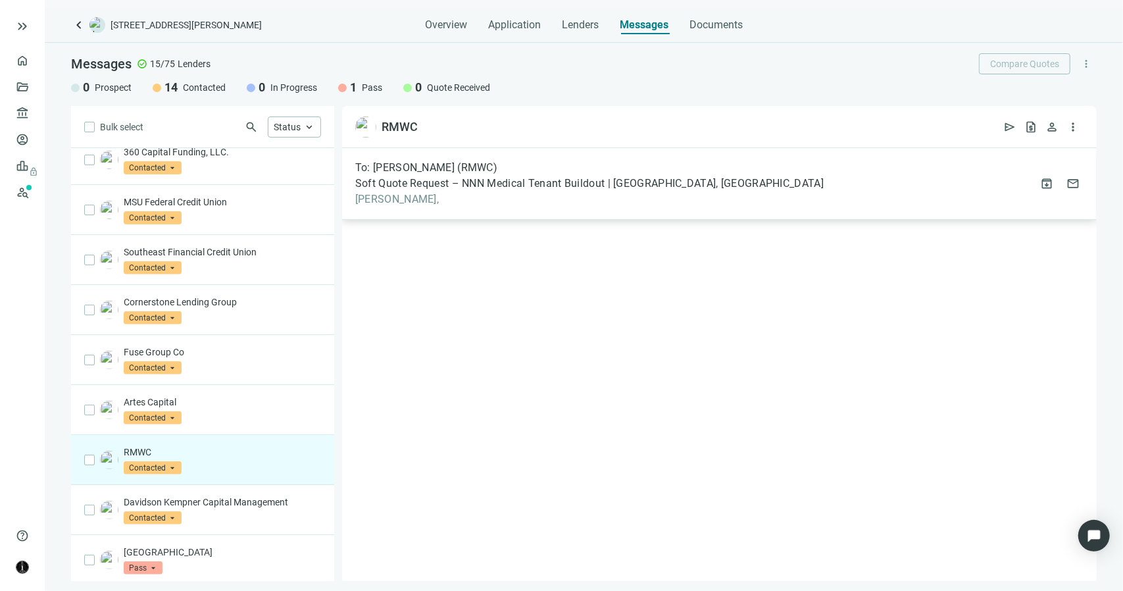
click at [379, 197] on span "Amy," at bounding box center [589, 199] width 468 height 13
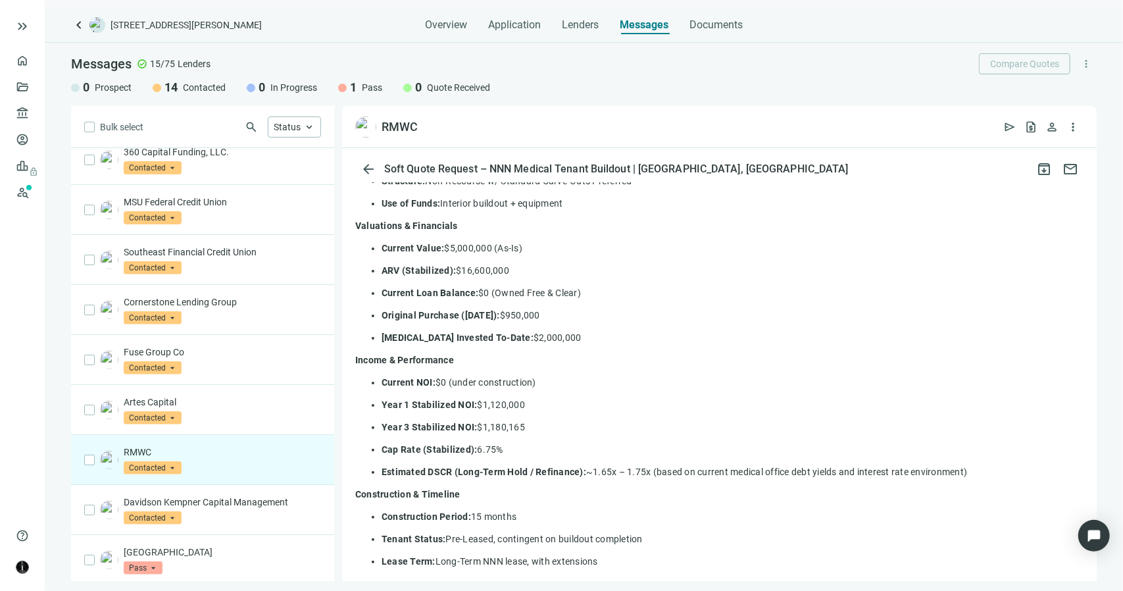
scroll to position [592, 0]
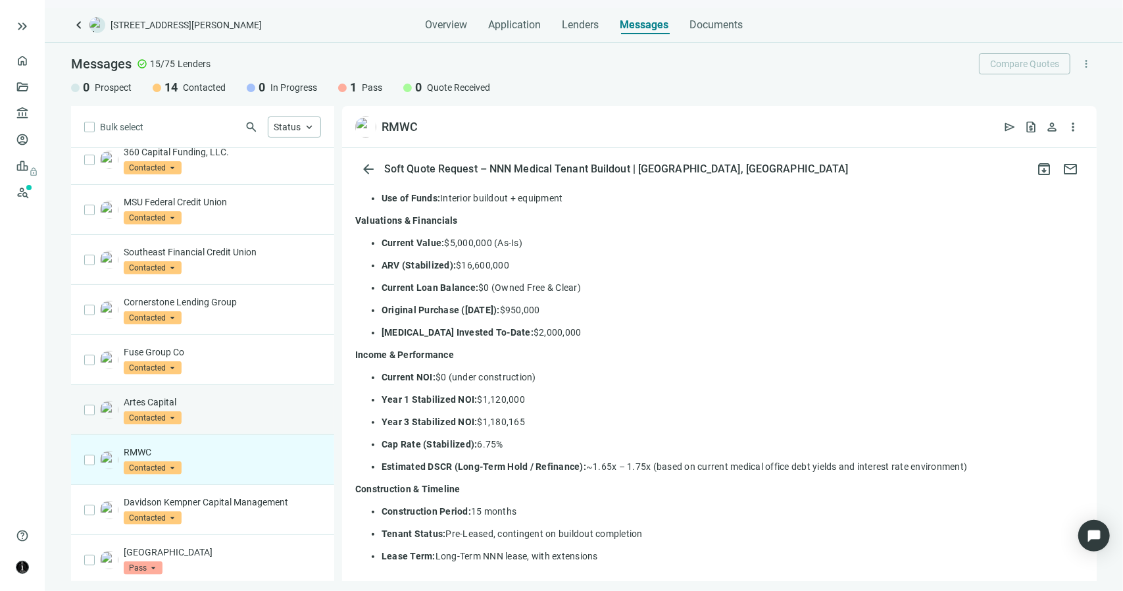
click at [270, 411] on div "Artes Capital Contacted arrow_drop_down" at bounding box center [222, 409] width 197 height 29
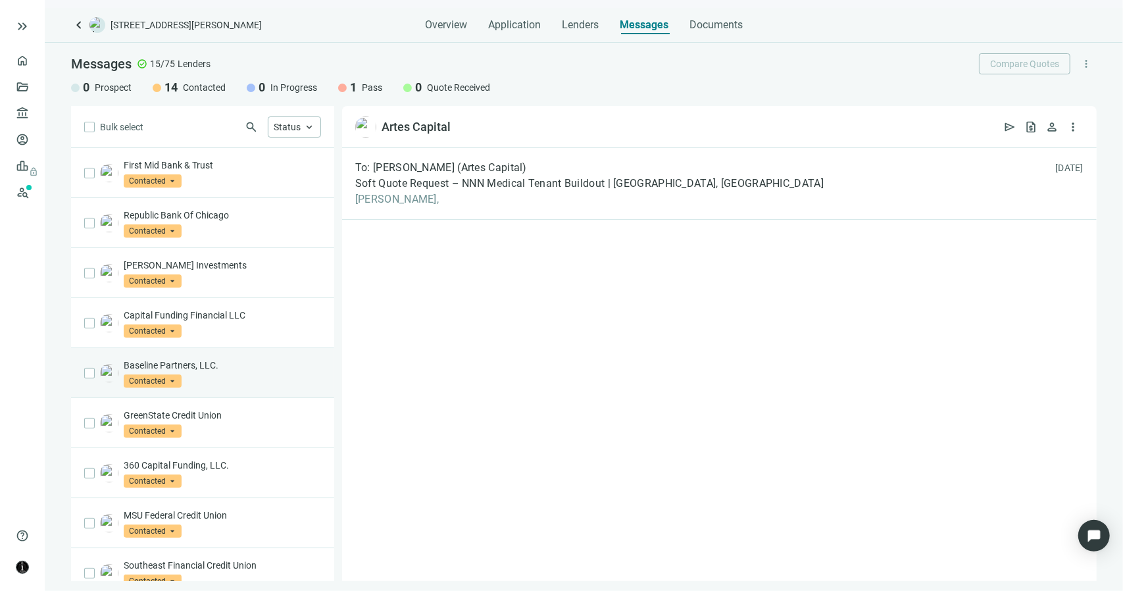
click at [258, 364] on p "Baseline Partners, LLC." at bounding box center [222, 365] width 197 height 13
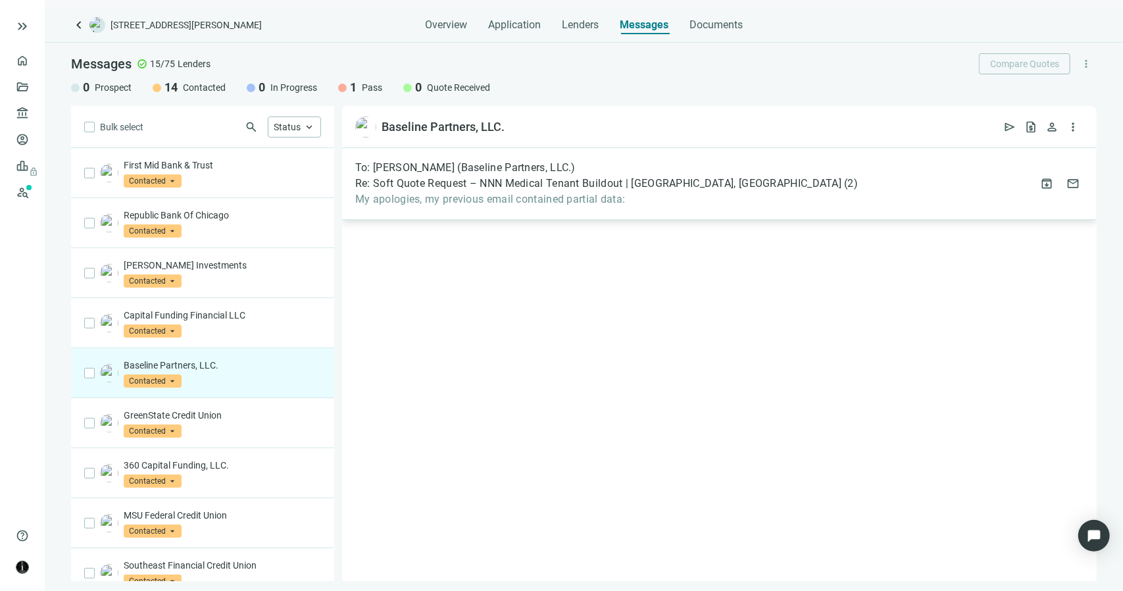
click at [422, 204] on span "My apologies, my previous email contained partial data:" at bounding box center [606, 199] width 503 height 13
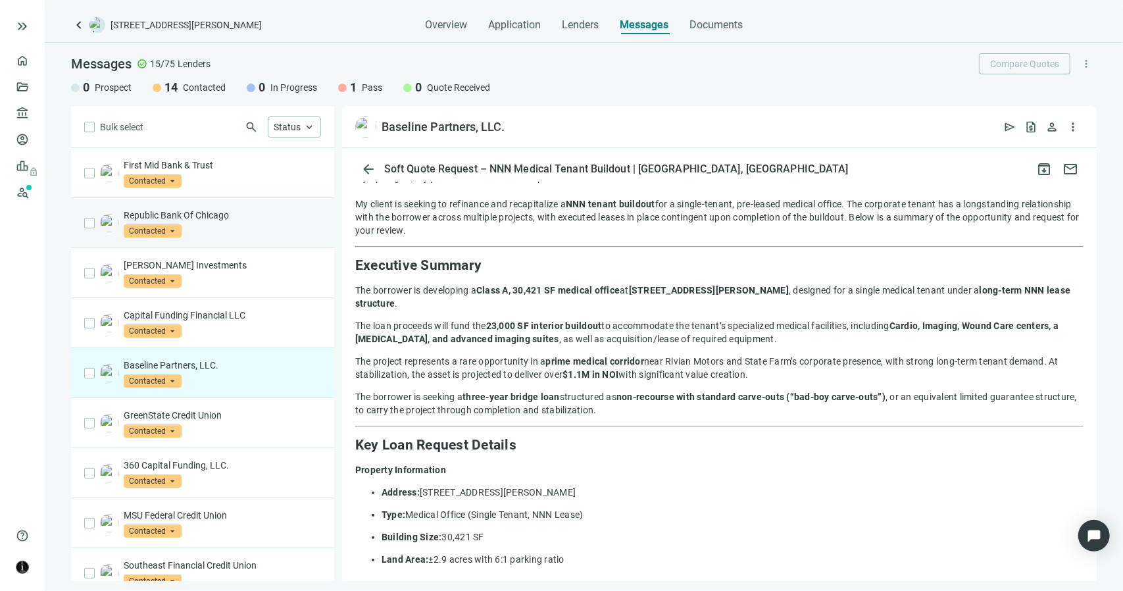
click at [209, 220] on p "Republic Bank Of Chicago" at bounding box center [222, 215] width 197 height 13
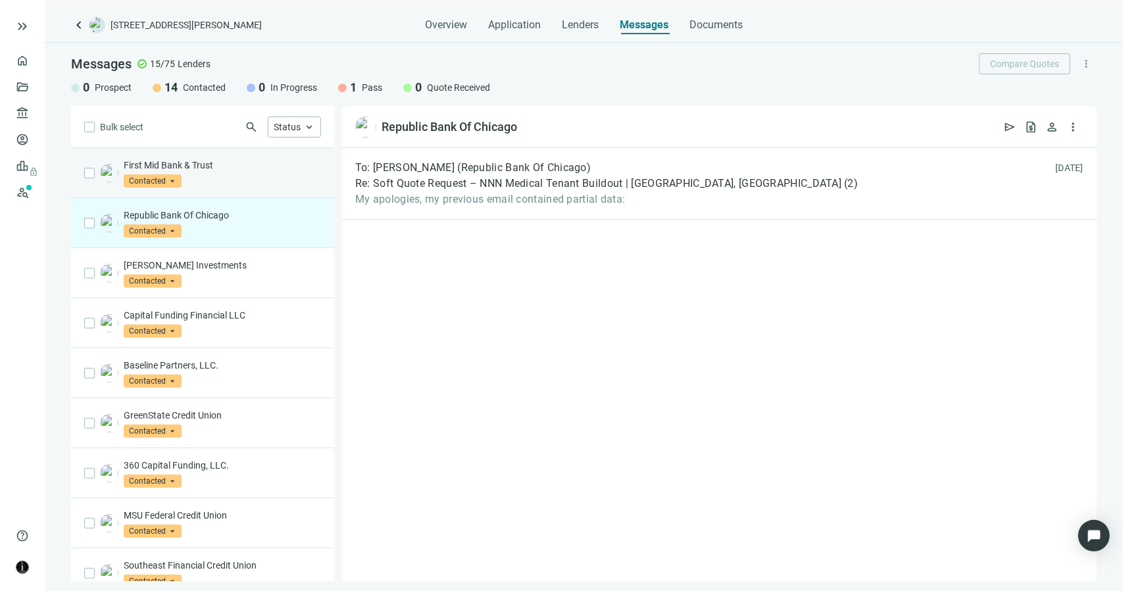
click at [197, 172] on div "First Mid Bank & Trust Contacted arrow_drop_down" at bounding box center [222, 173] width 197 height 29
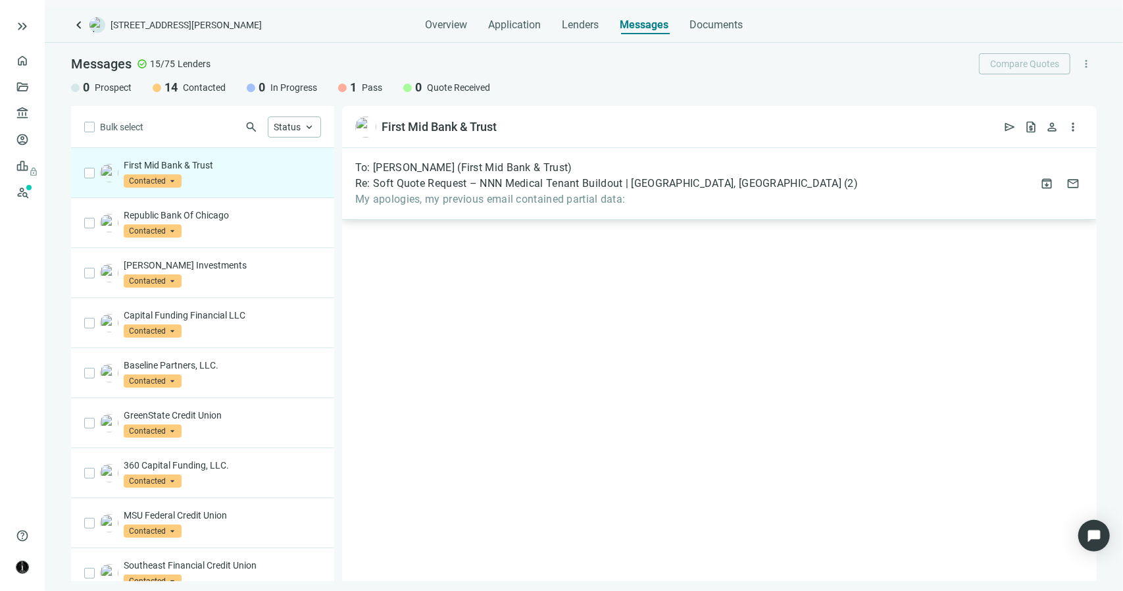
click at [399, 207] on div "To: Daniel Garcia (First Mid Bank & Trust) Re: Soft Quote Request – NNN Medical…" at bounding box center [719, 184] width 755 height 72
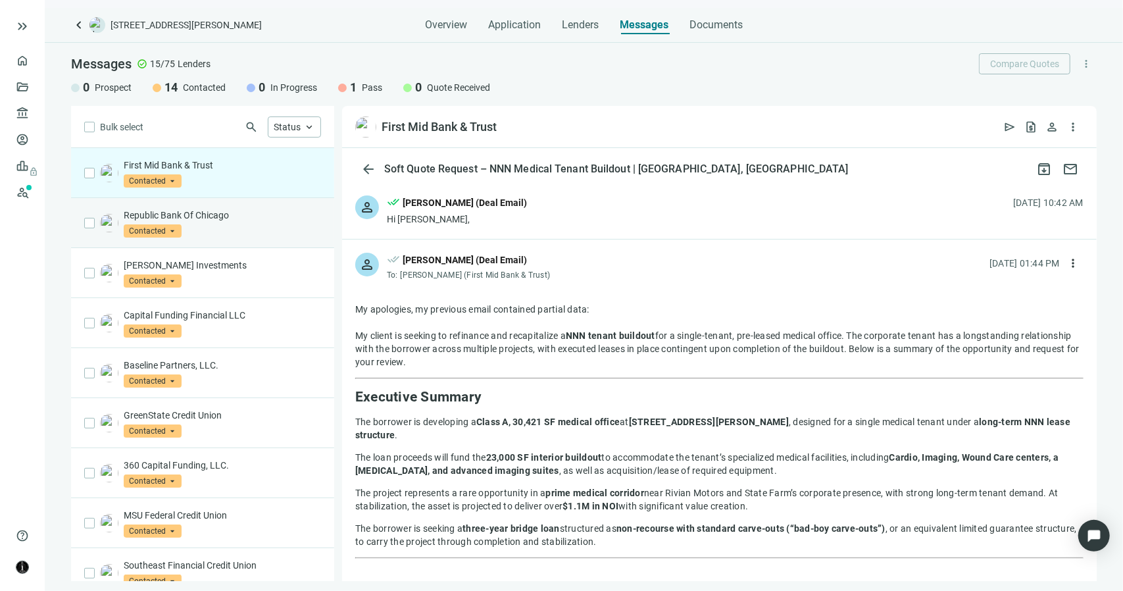
click at [234, 231] on div "Republic Bank Of Chicago Contacted arrow_drop_down" at bounding box center [222, 223] width 197 height 29
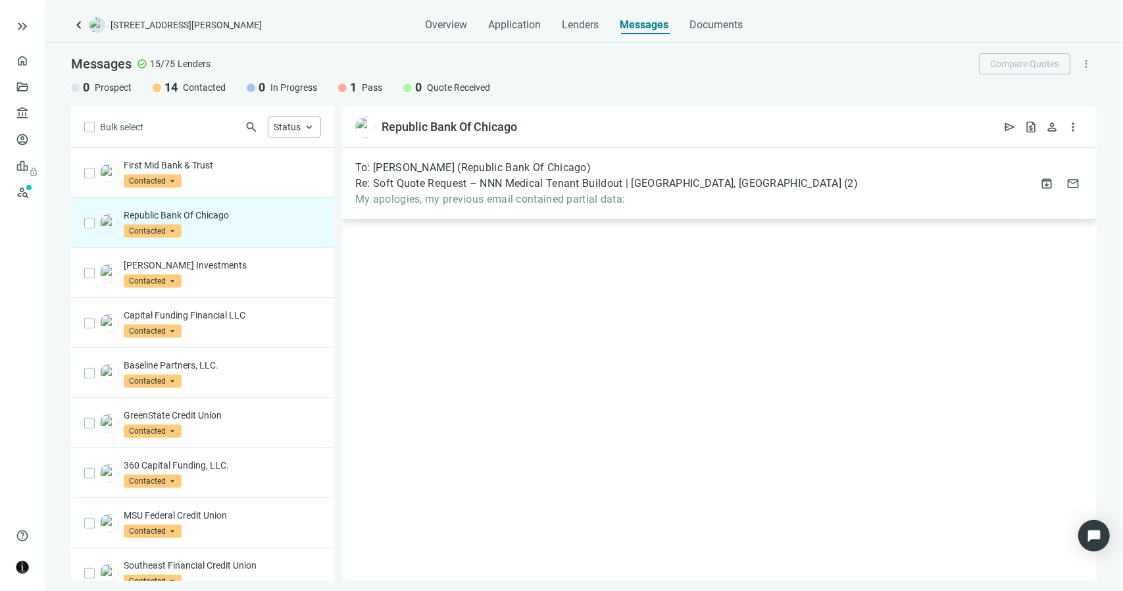
click at [391, 211] on div "To: Jodi Vandahm (Republic Bank Of Chicago) Re: Soft Quote Request – NNN Medica…" at bounding box center [719, 184] width 755 height 72
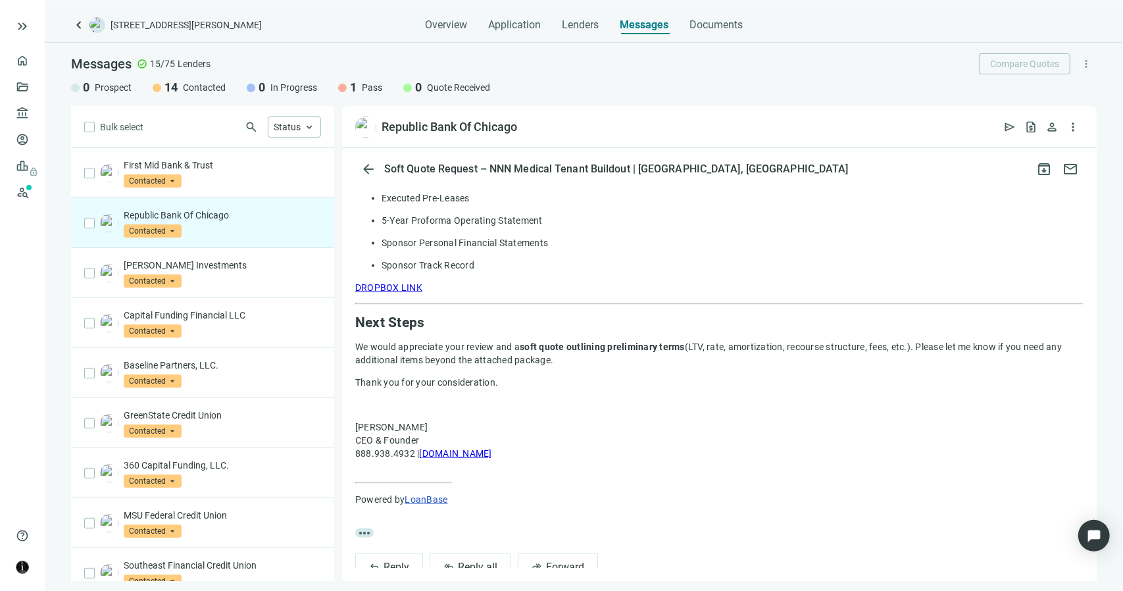
scroll to position [1291, 0]
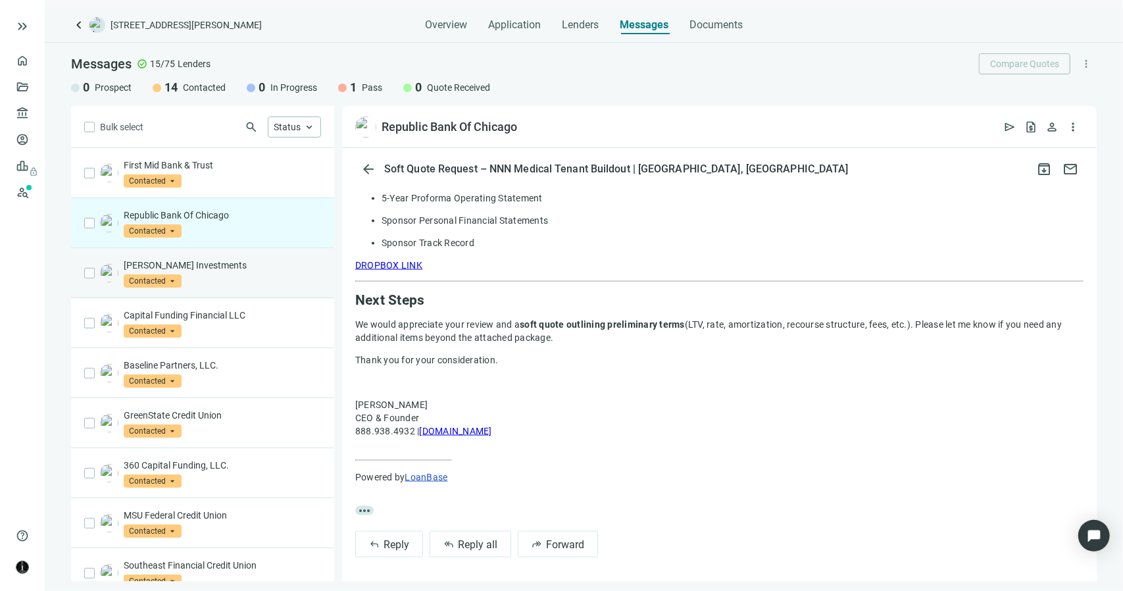
click at [200, 268] on p "Logan Investments" at bounding box center [222, 265] width 197 height 13
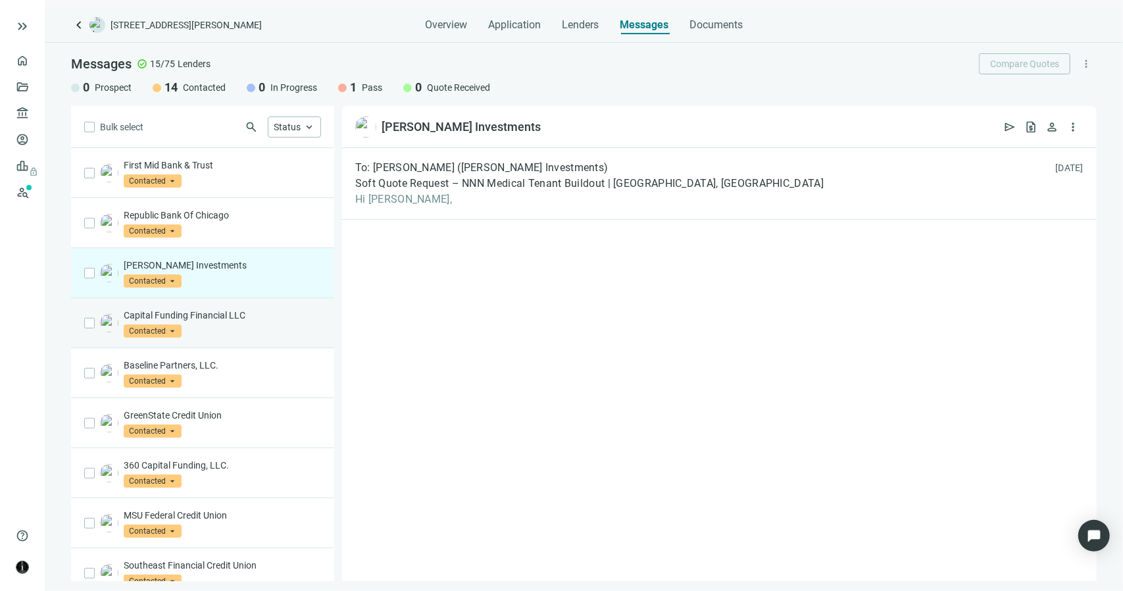
click at [239, 305] on div "Capital Funding Financial LLC Contacted arrow_drop_down" at bounding box center [202, 323] width 263 height 50
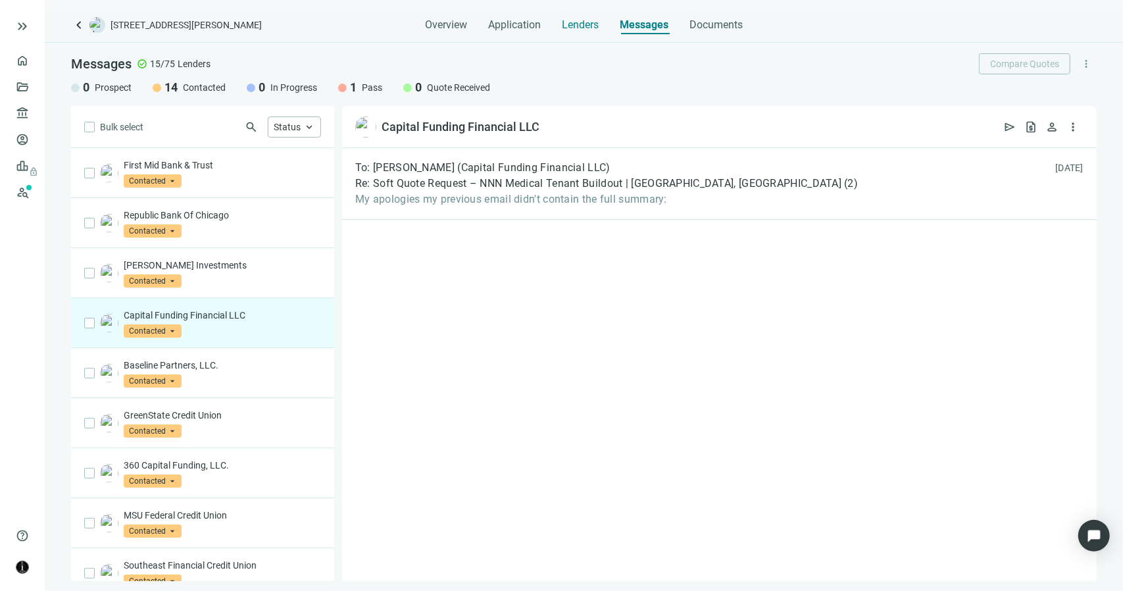
click at [584, 30] on span "Lenders" at bounding box center [580, 24] width 37 height 13
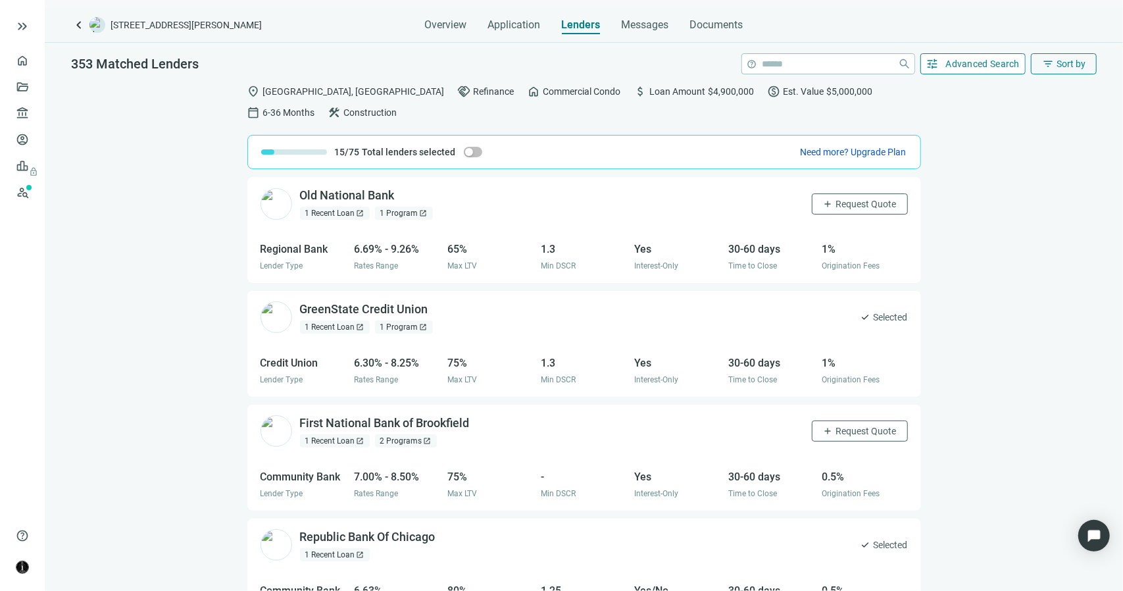
click at [932, 70] on button "tune Advanced Search" at bounding box center [973, 63] width 106 height 21
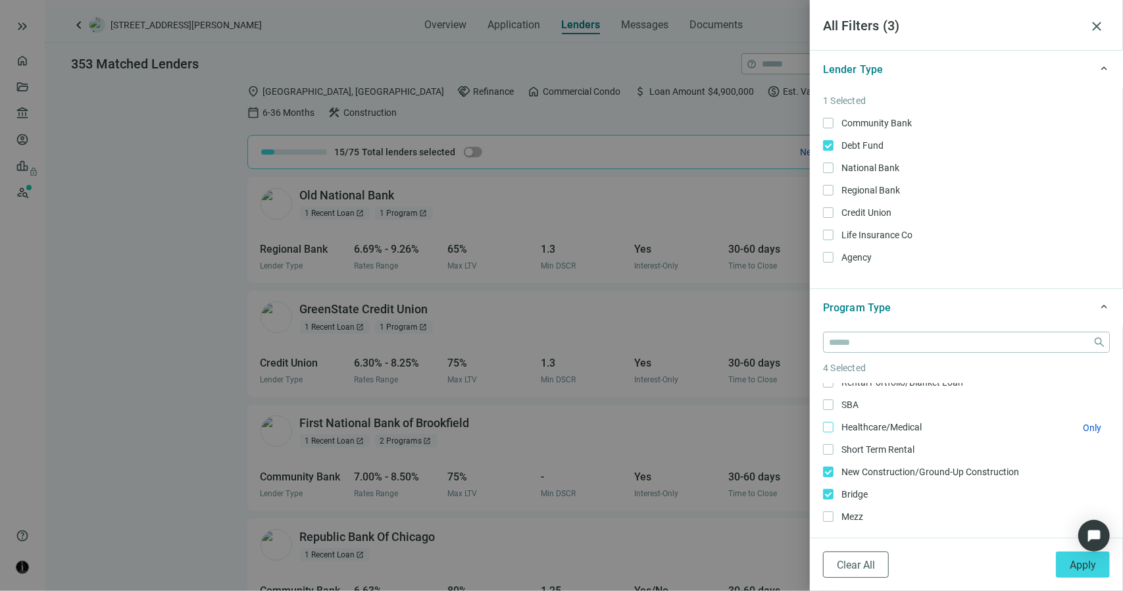
scroll to position [197, 0]
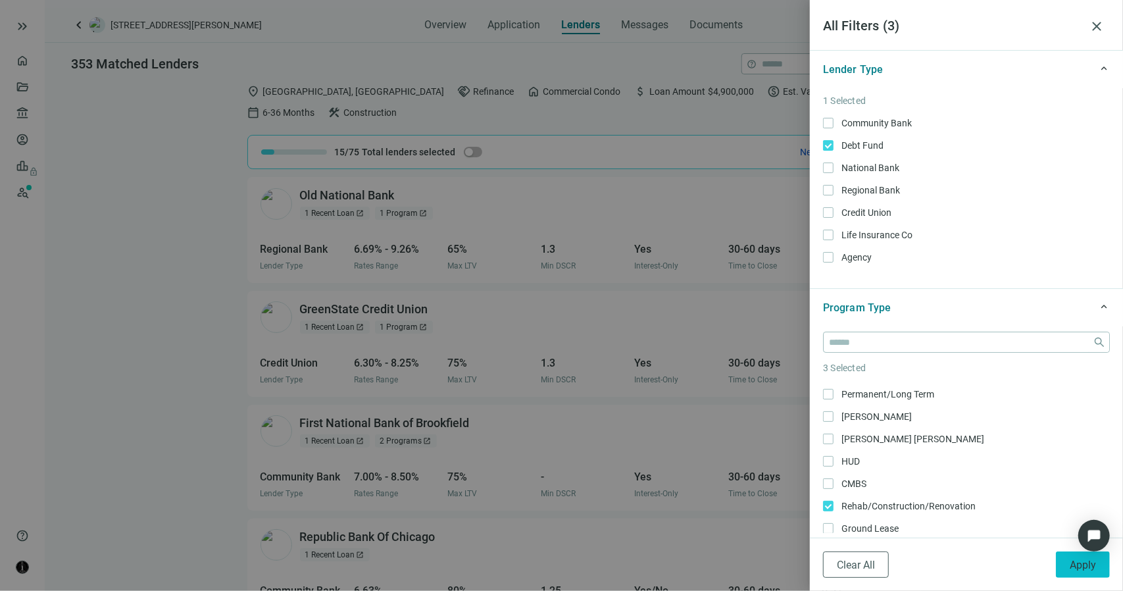
click at [1083, 566] on span "Apply" at bounding box center [1083, 565] width 26 height 12
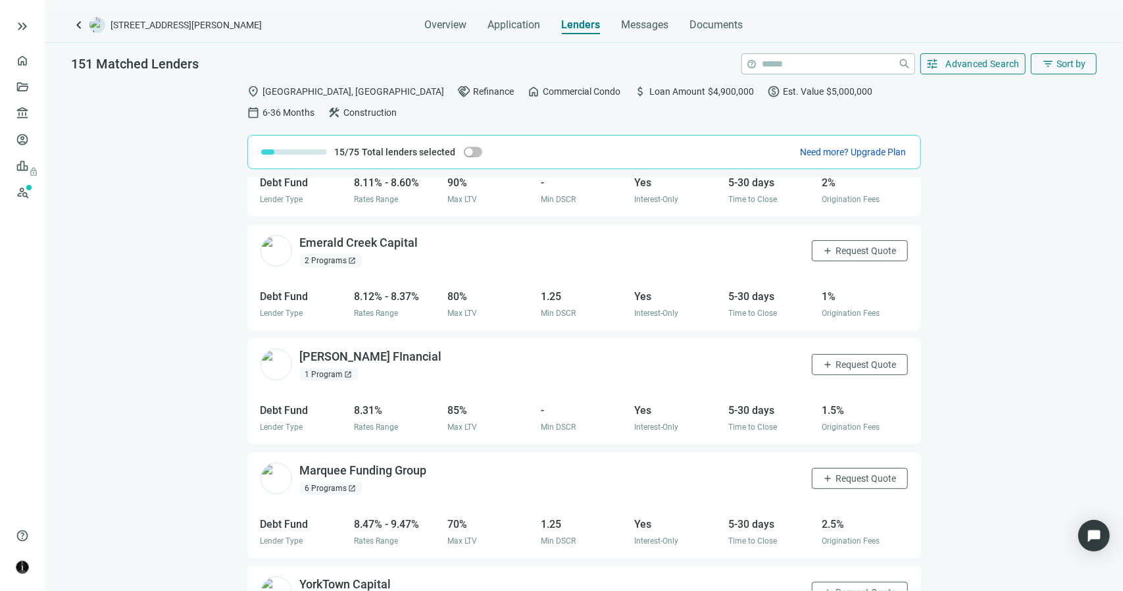
scroll to position [66, 0]
click at [421, 242] on span "open_in_new" at bounding box center [427, 243] width 13 height 13
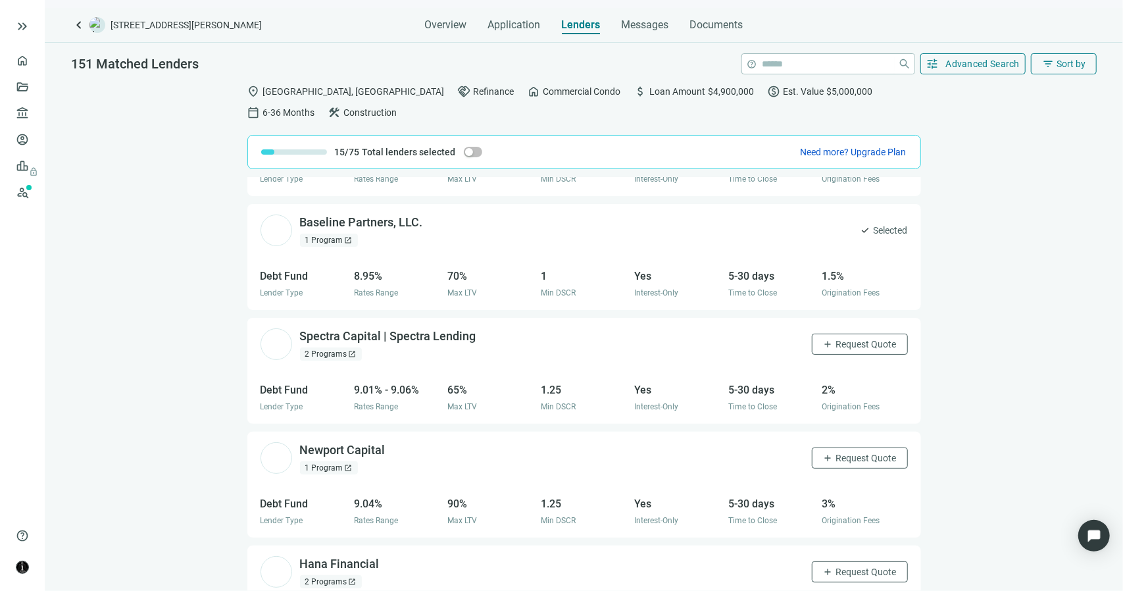
scroll to position [658, 0]
click at [479, 335] on span "open_in_new" at bounding box center [485, 334] width 13 height 13
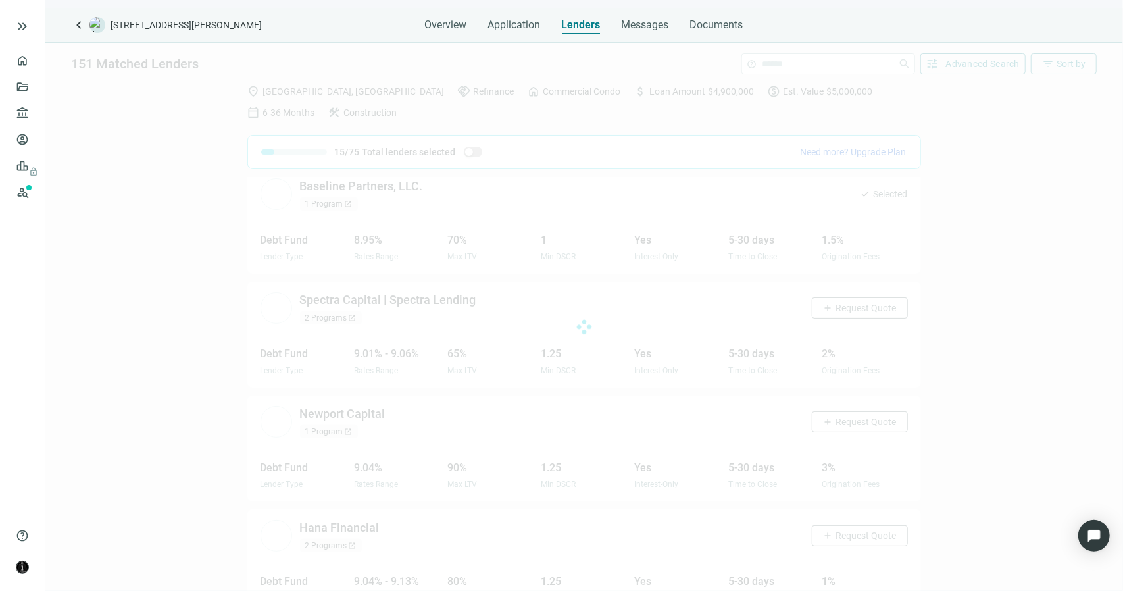
scroll to position [693, 0]
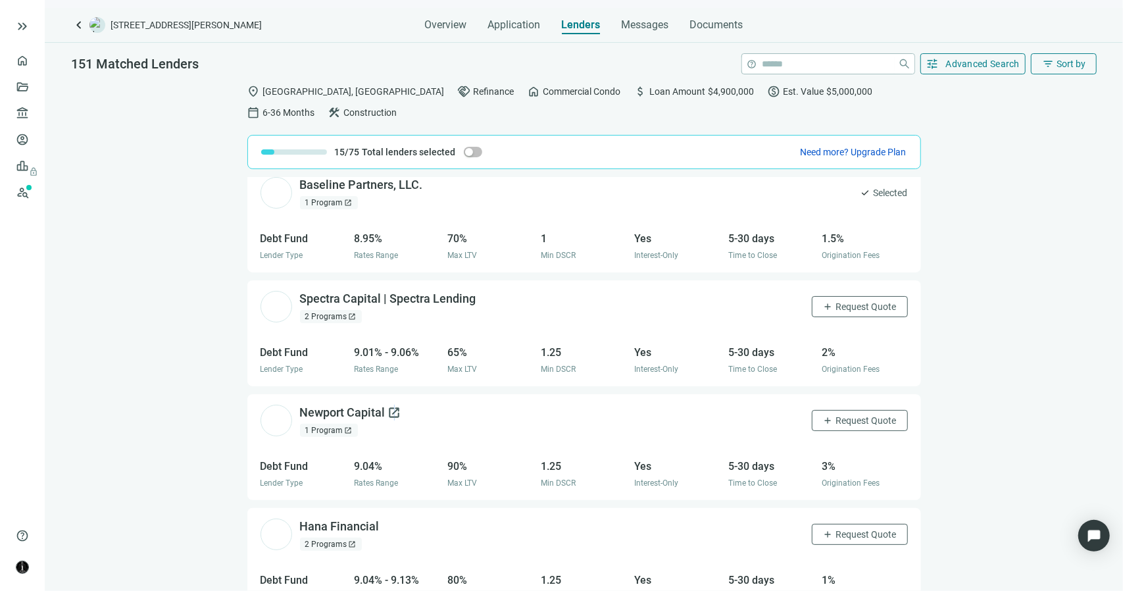
click at [389, 409] on span "open_in_new" at bounding box center [394, 412] width 13 height 13
click at [836, 423] on span "Request Quote" at bounding box center [866, 420] width 61 height 11
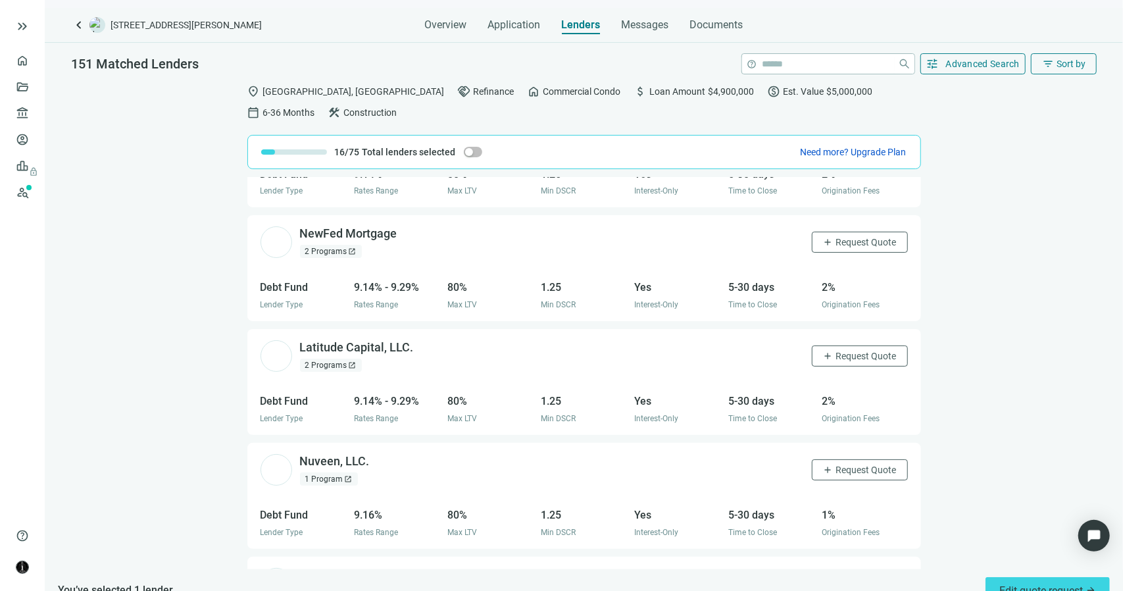
scroll to position [3779, 0]
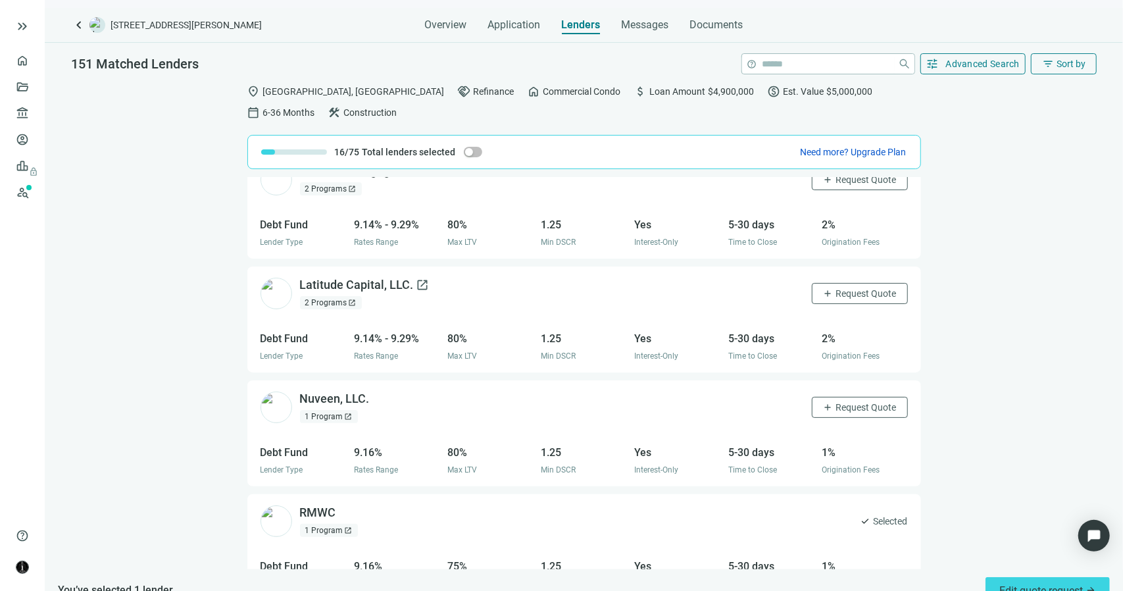
click at [416, 278] on span "open_in_new" at bounding box center [422, 284] width 13 height 13
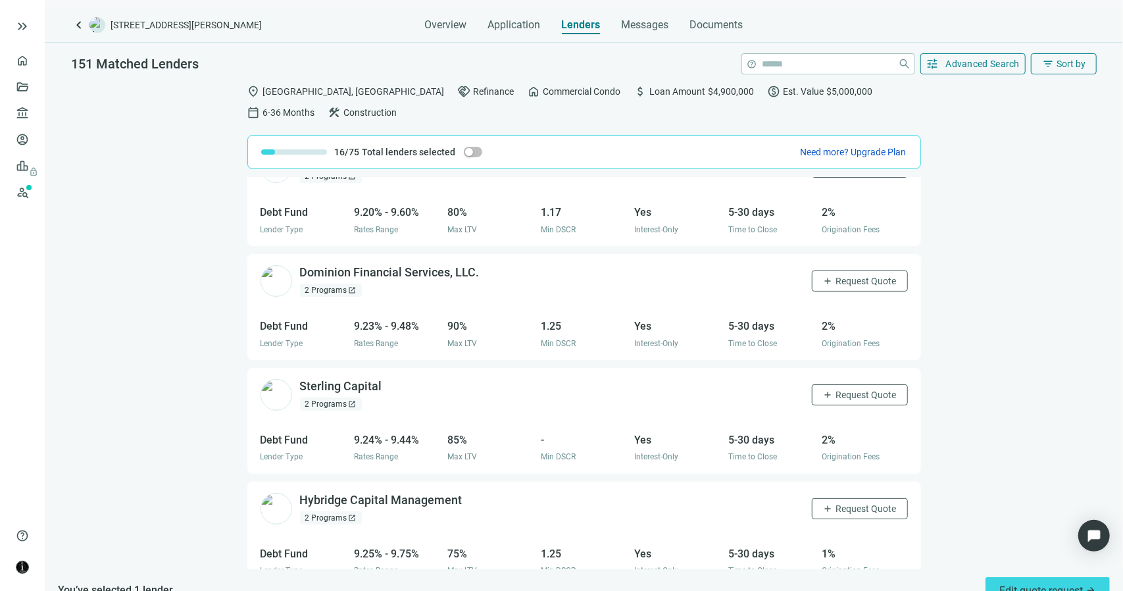
scroll to position [4670, 0]
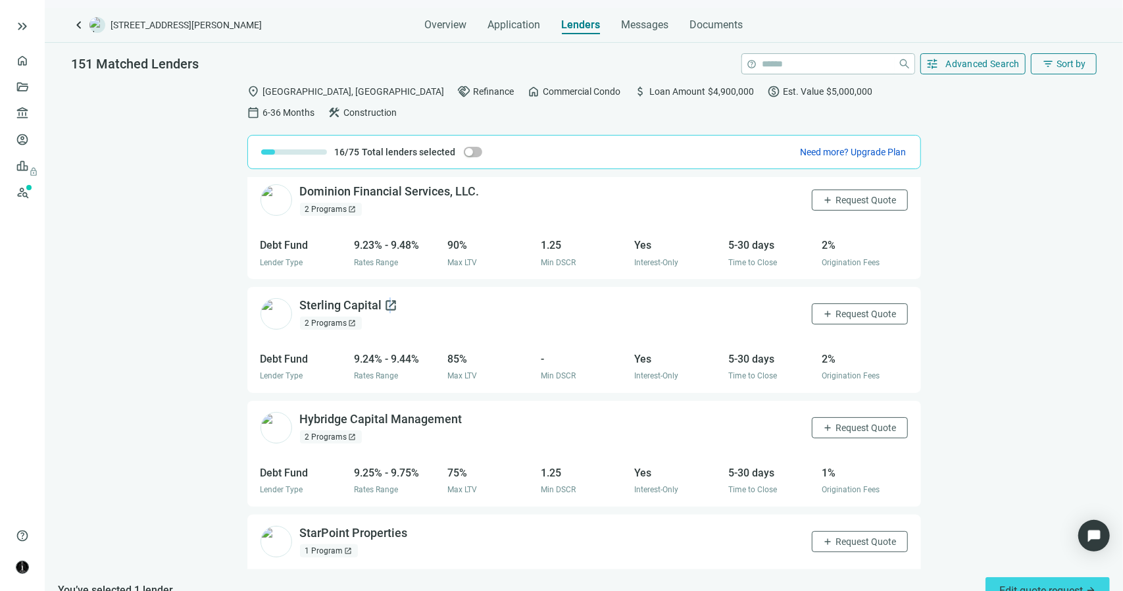
click at [385, 299] on span "open_in_new" at bounding box center [391, 305] width 13 height 13
click at [767, 62] on input "search" at bounding box center [827, 64] width 130 height 20
click at [771, 62] on input "search" at bounding box center [827, 64] width 130 height 20
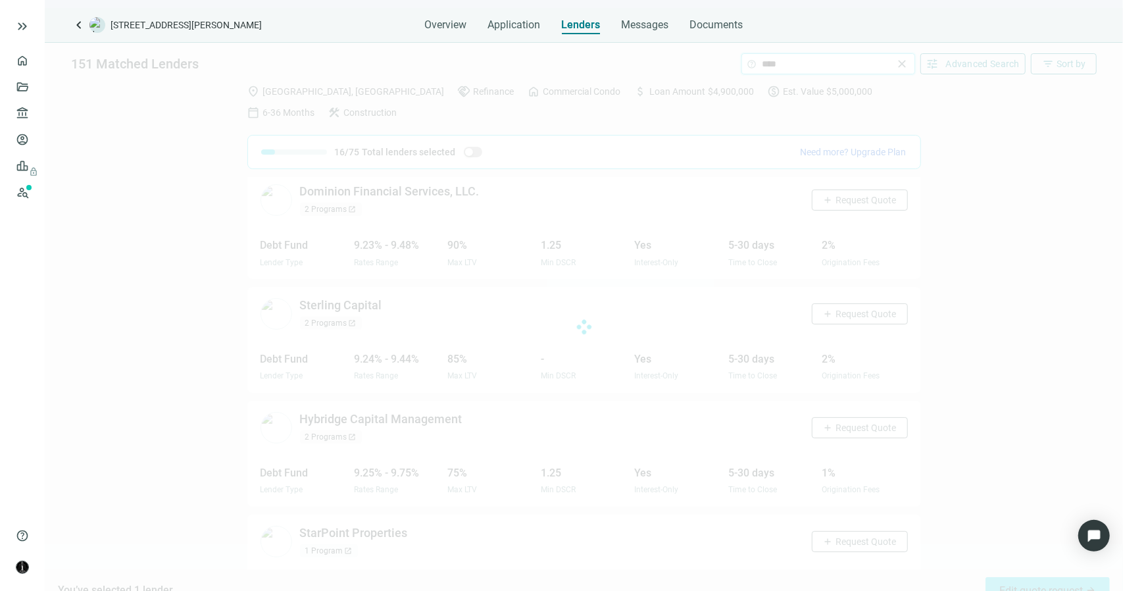
scroll to position [0, 0]
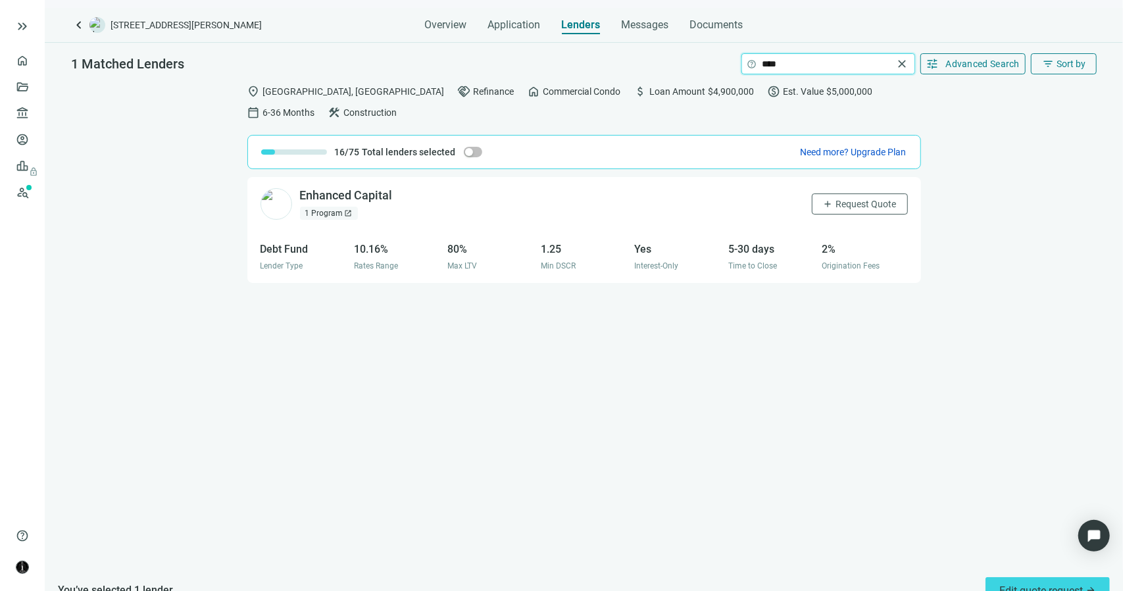
type input "****"
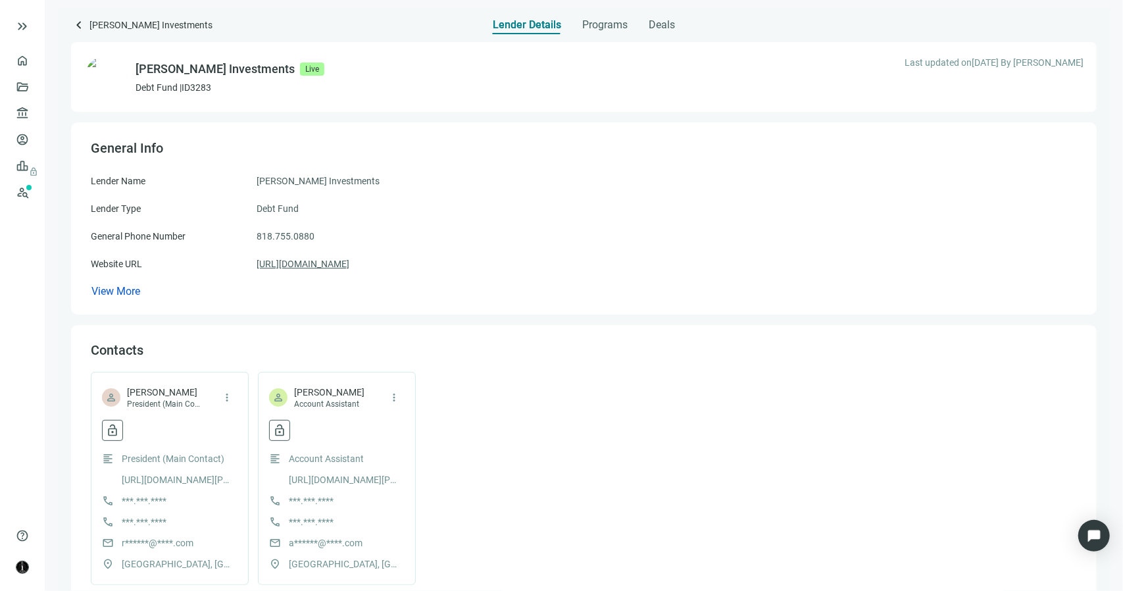
click at [343, 261] on link "https://loganinvestments.com" at bounding box center [303, 264] width 93 height 14
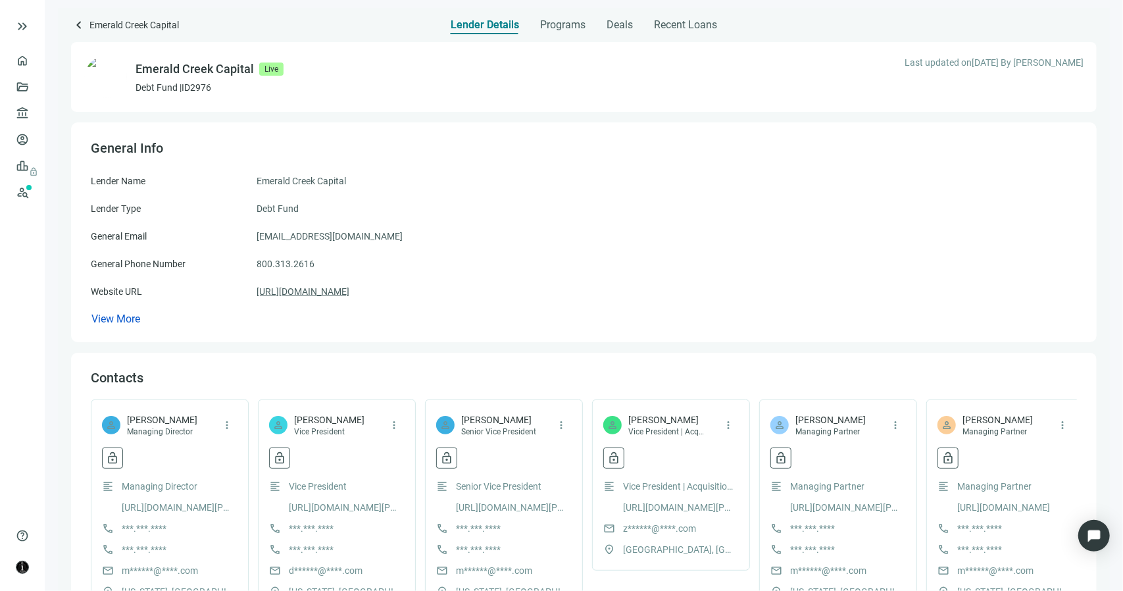
click at [325, 291] on link "https://emeraldcreekcapital.com" at bounding box center [303, 291] width 93 height 14
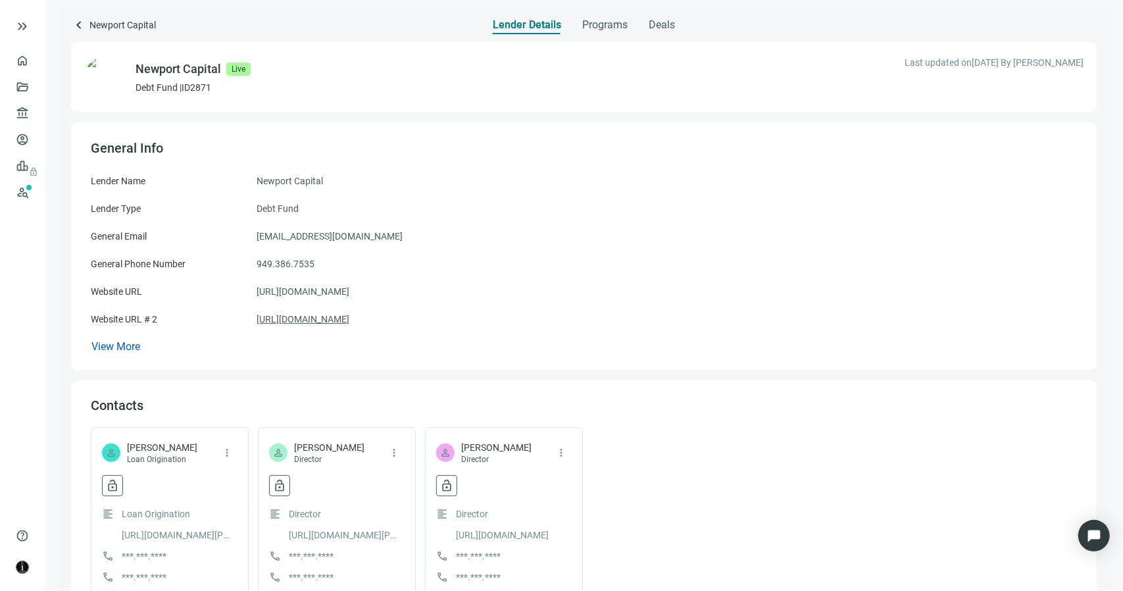
click at [349, 321] on link "https://newportprivategroup.com/" at bounding box center [303, 319] width 93 height 14
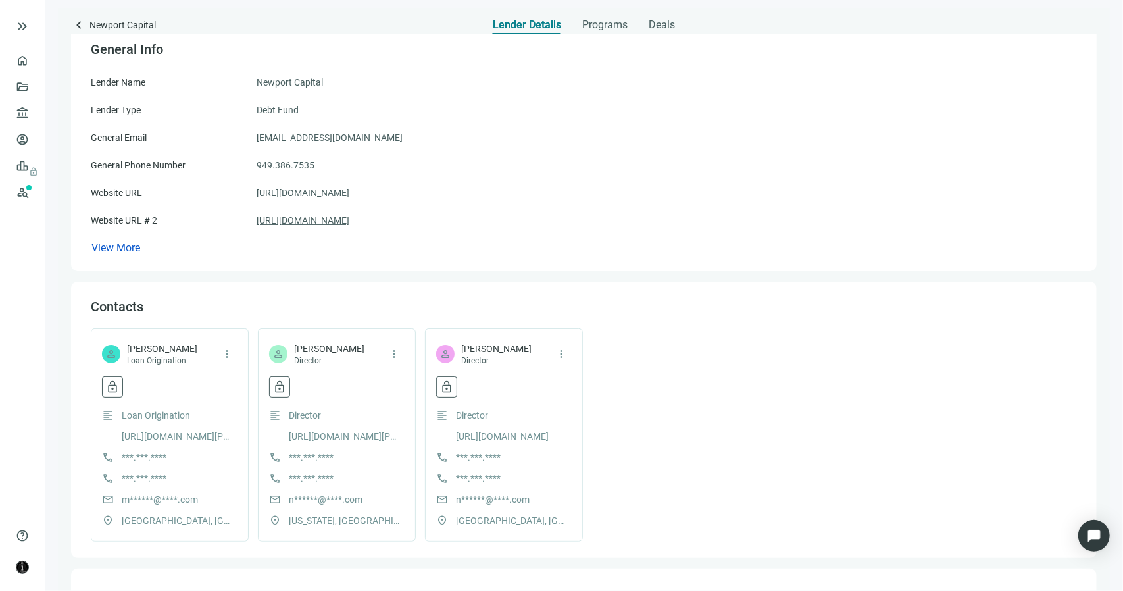
scroll to position [312, 0]
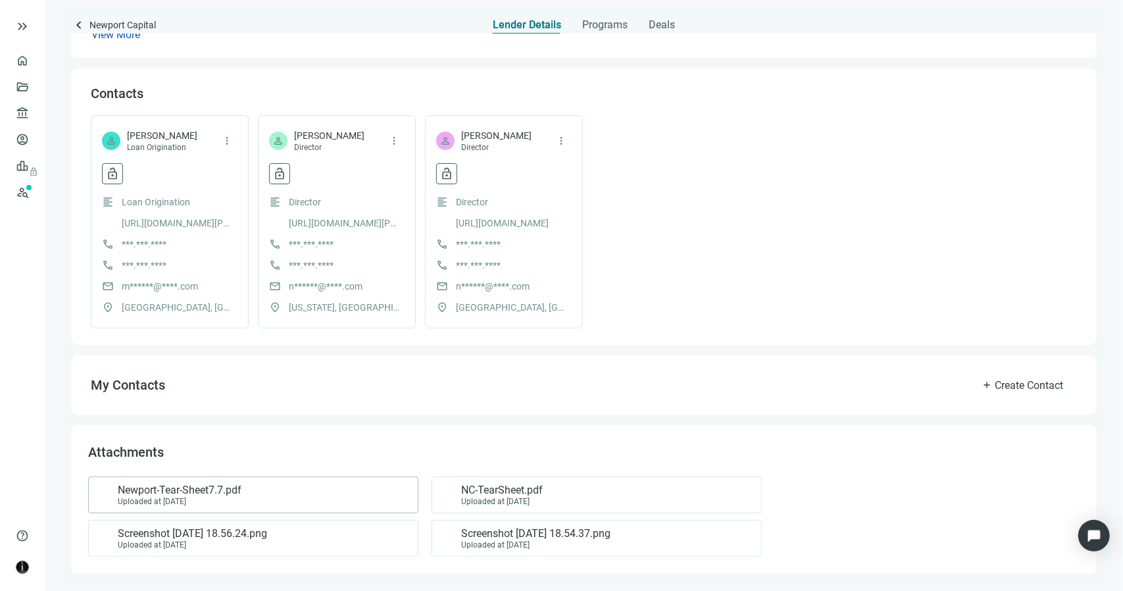
click at [287, 499] on div "Newport-Tear-Sheet7.7.pdf Uploaded at 10.20.2023" at bounding box center [251, 495] width 308 height 22
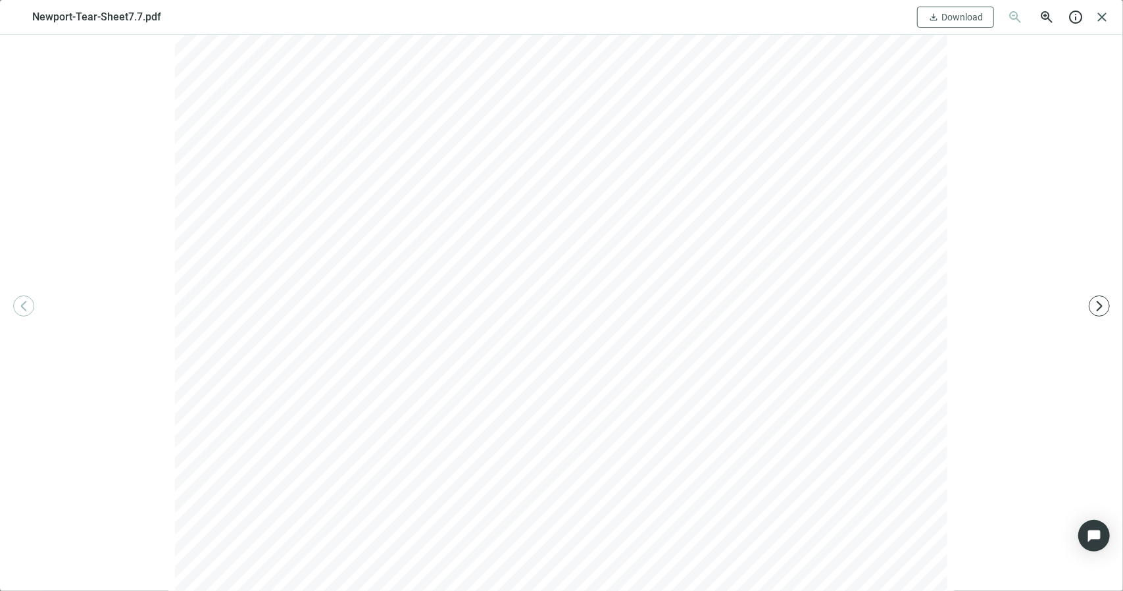
scroll to position [1316, 0]
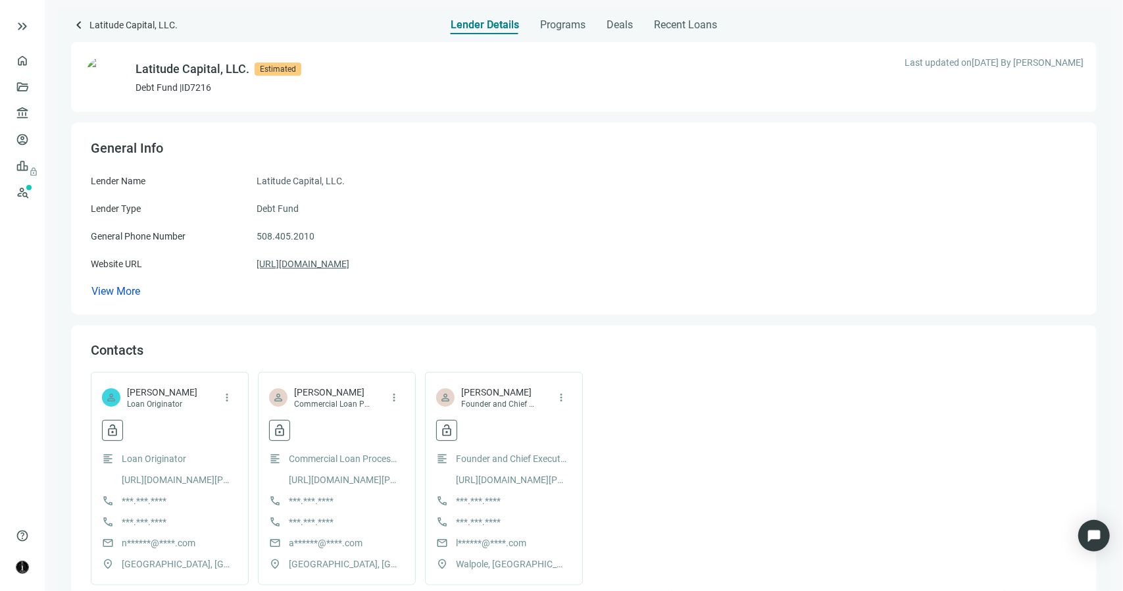
click at [323, 269] on link "[URL][DOMAIN_NAME]" at bounding box center [303, 264] width 93 height 14
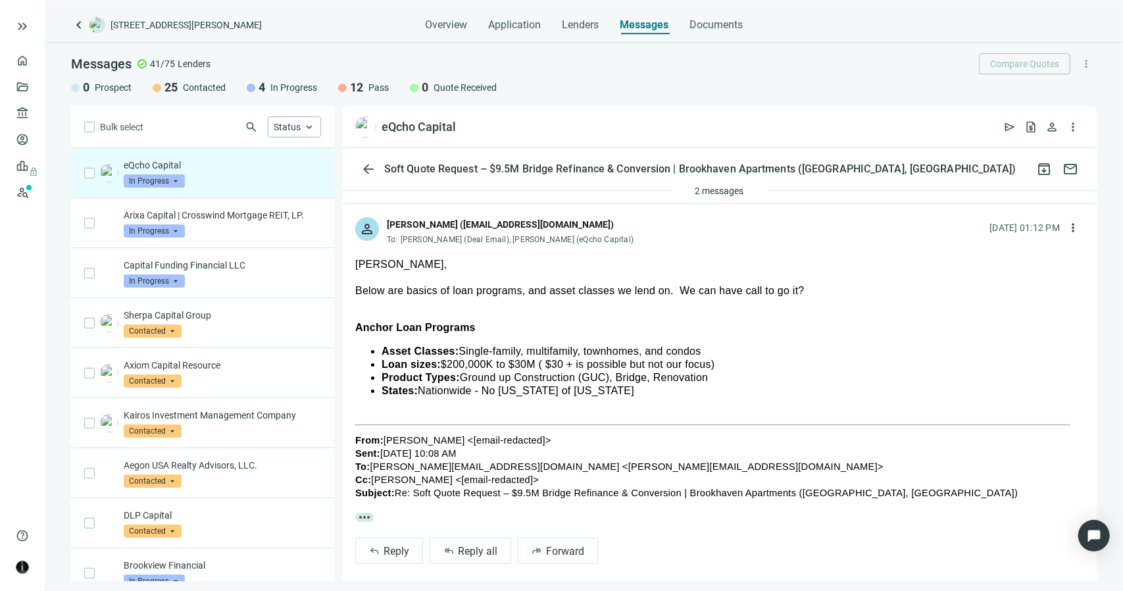
scroll to position [70, 0]
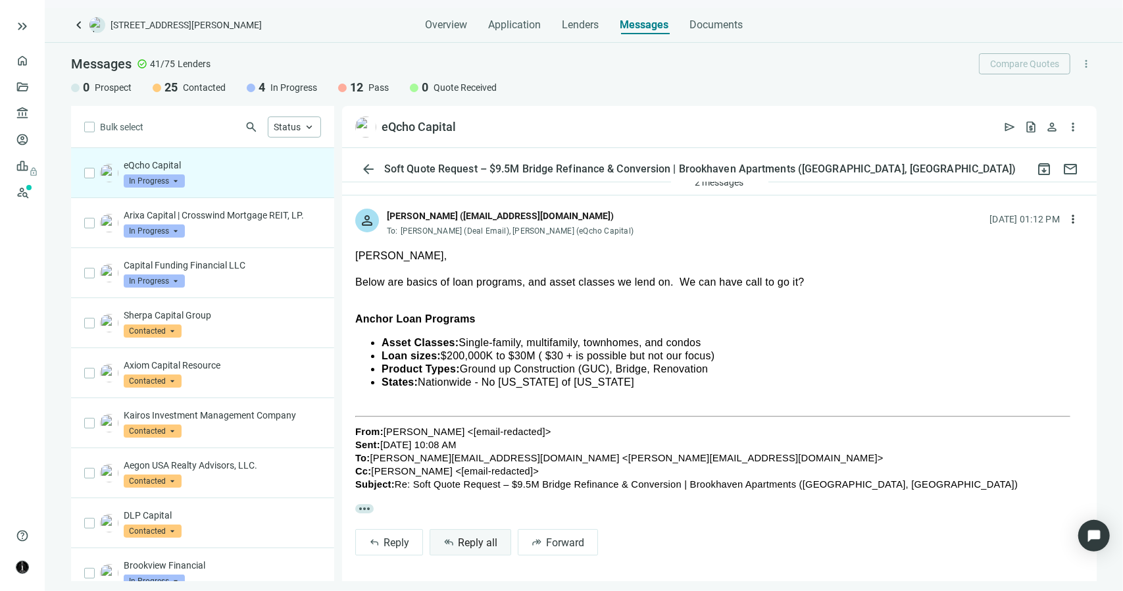
click at [500, 539] on button "reply_all Reply all" at bounding box center [471, 542] width 82 height 26
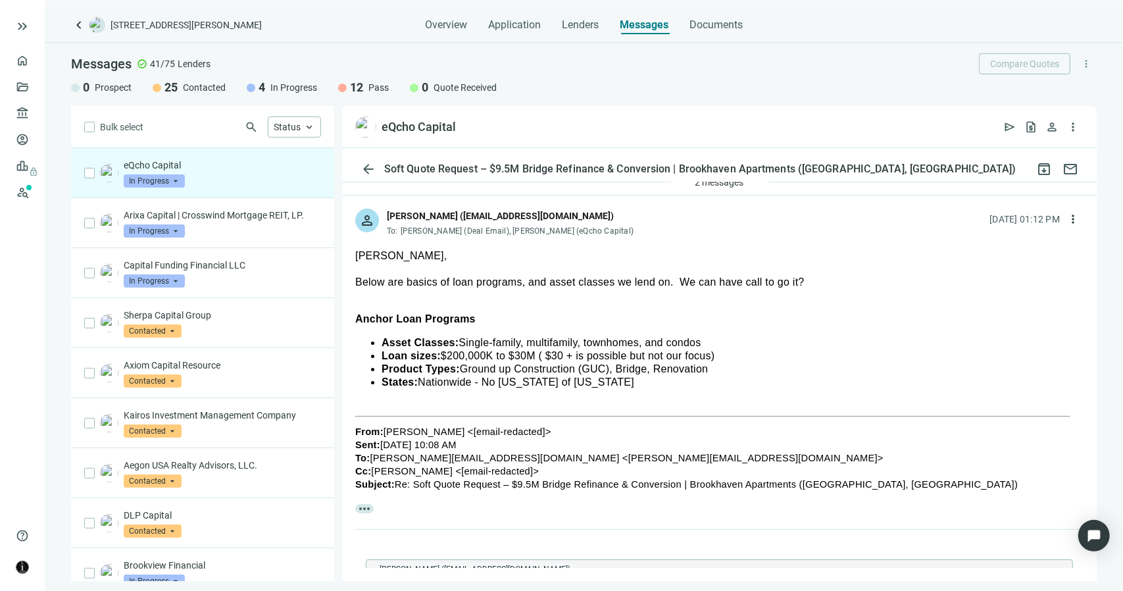
type textarea "**********"
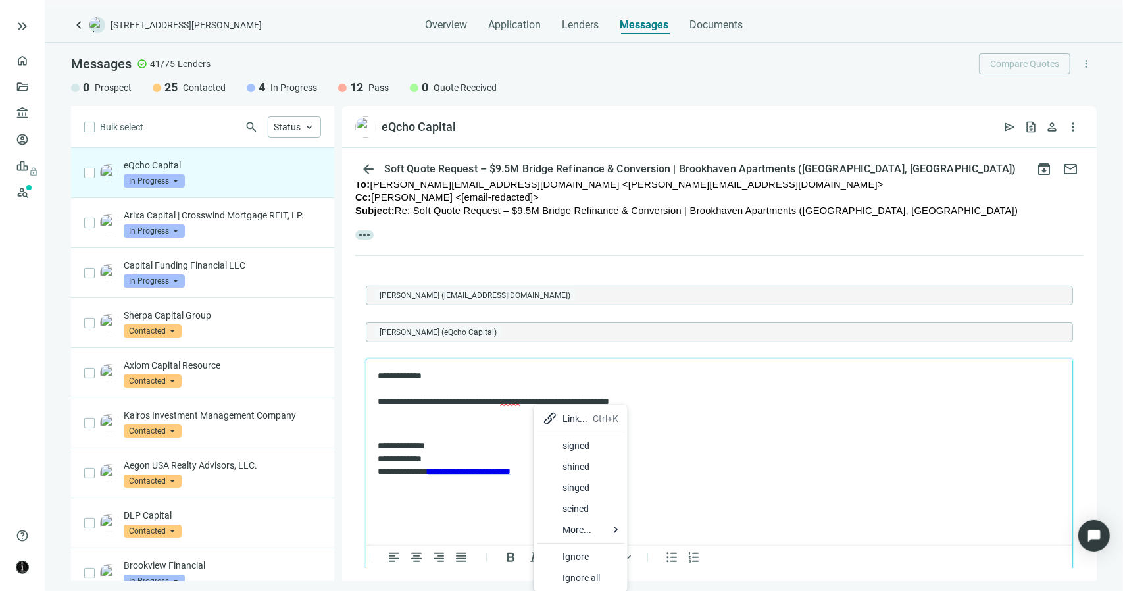
drag, startPoint x: 571, startPoint y: 449, endPoint x: 205, endPoint y: 91, distance: 511.7
click at [571, 449] on div "signed" at bounding box center [591, 445] width 56 height 16
click at [674, 400] on p "**********" at bounding box center [712, 388] width 671 height 39
click at [708, 405] on p "**********" at bounding box center [712, 388] width 671 height 39
click at [834, 394] on p "**********" at bounding box center [712, 388] width 671 height 39
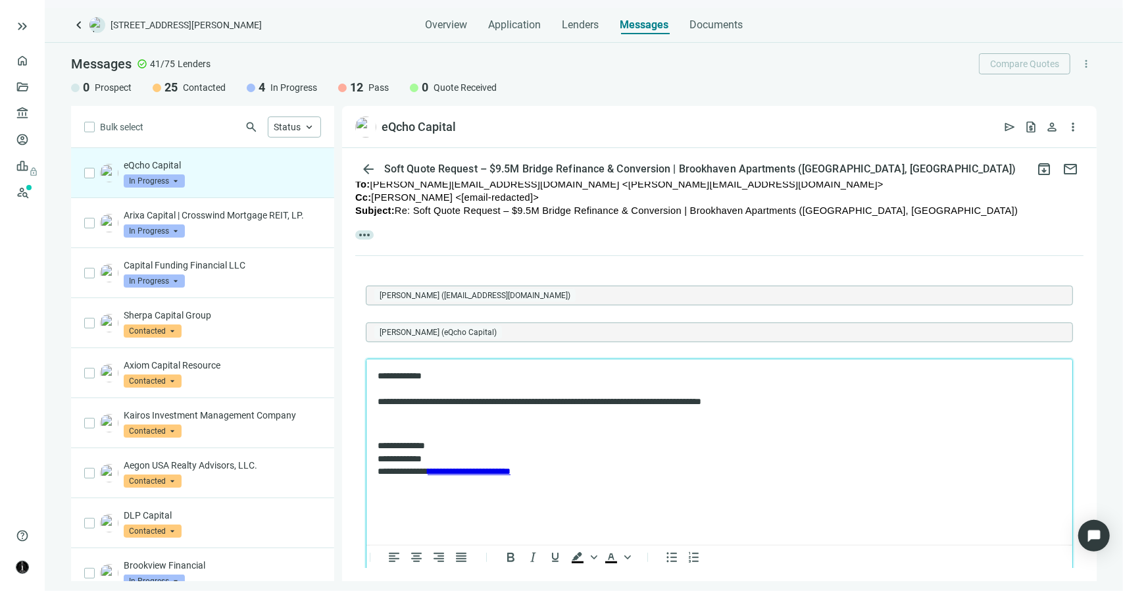
click at [805, 407] on p "**********" at bounding box center [712, 388] width 671 height 39
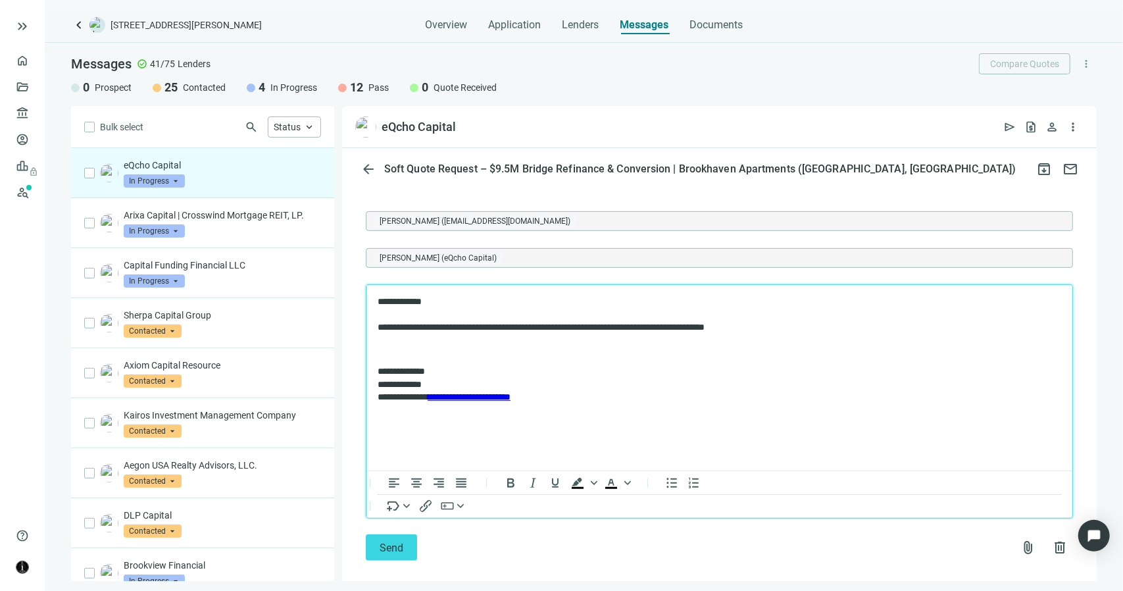
scroll to position [434, 0]
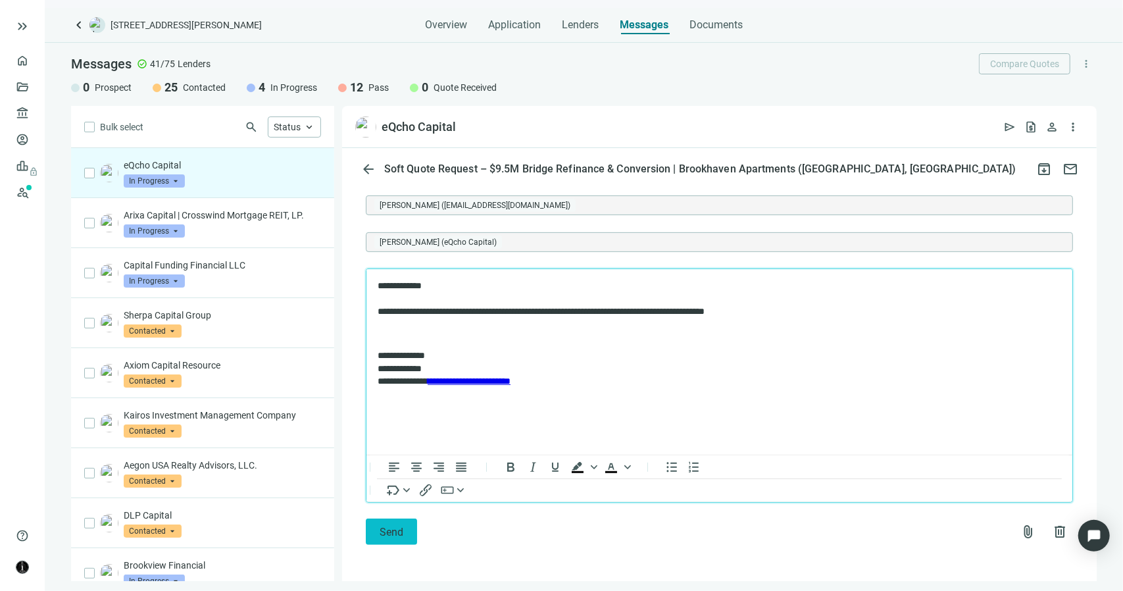
click at [389, 530] on span "Send" at bounding box center [392, 532] width 24 height 12
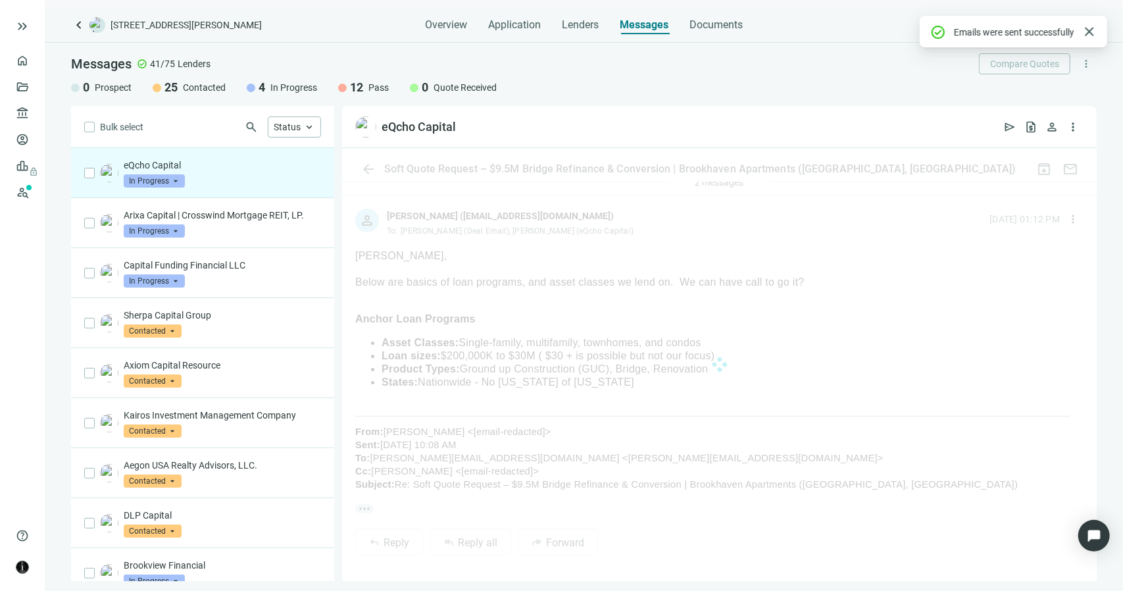
scroll to position [364, 0]
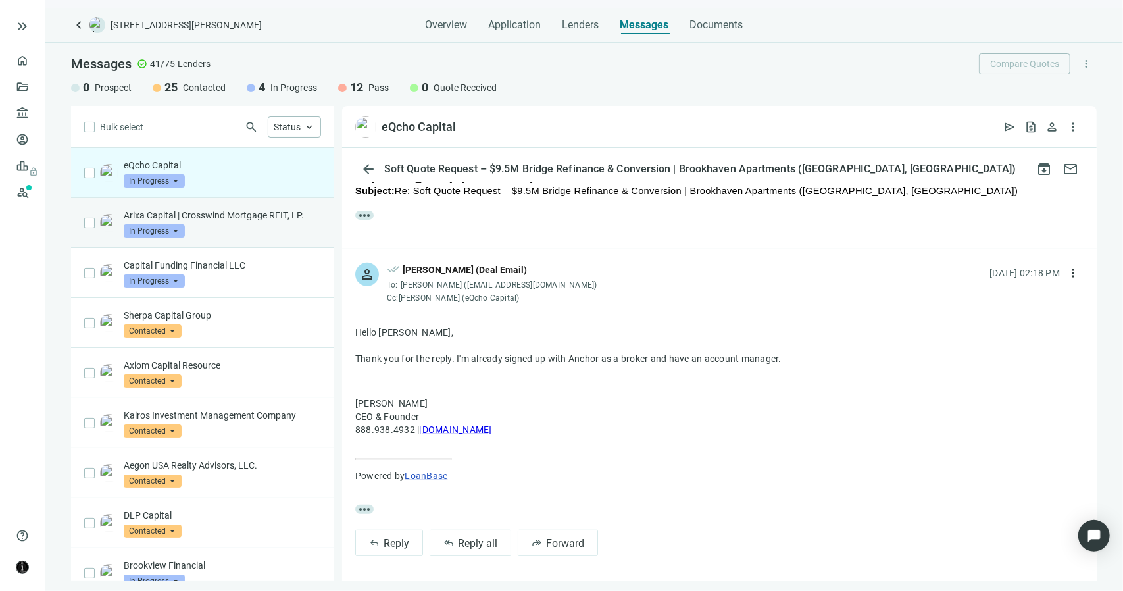
click at [242, 218] on p "Arixa Capital | Crosswind Mortgage REIT, LP." at bounding box center [222, 215] width 197 height 13
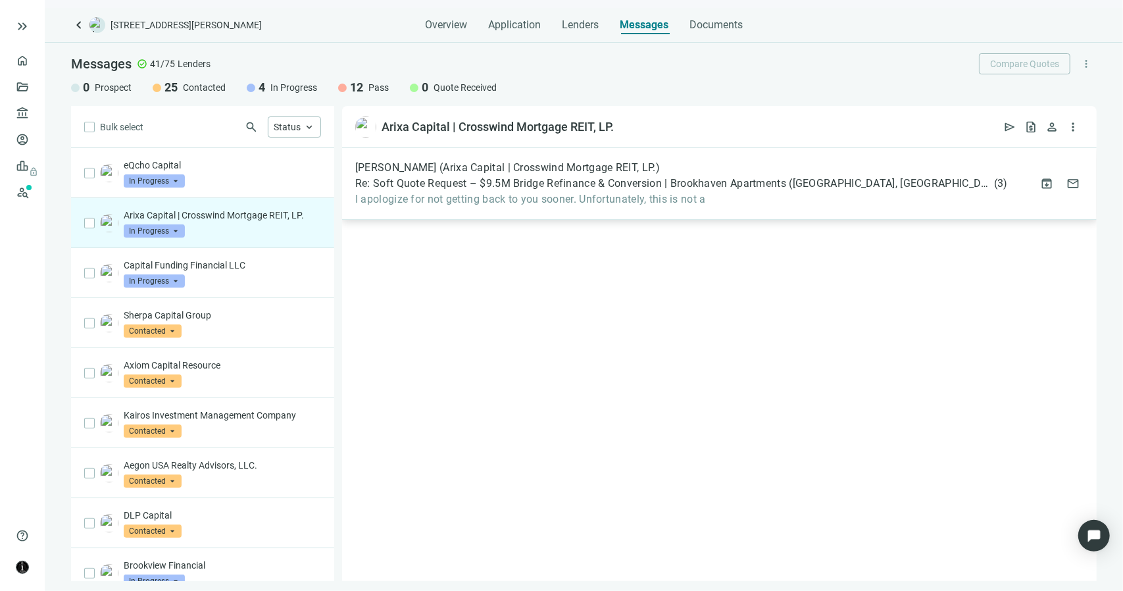
click at [509, 201] on span "I apologize for not getting back to you sooner. Unfortunately, this is not a" at bounding box center [681, 199] width 653 height 13
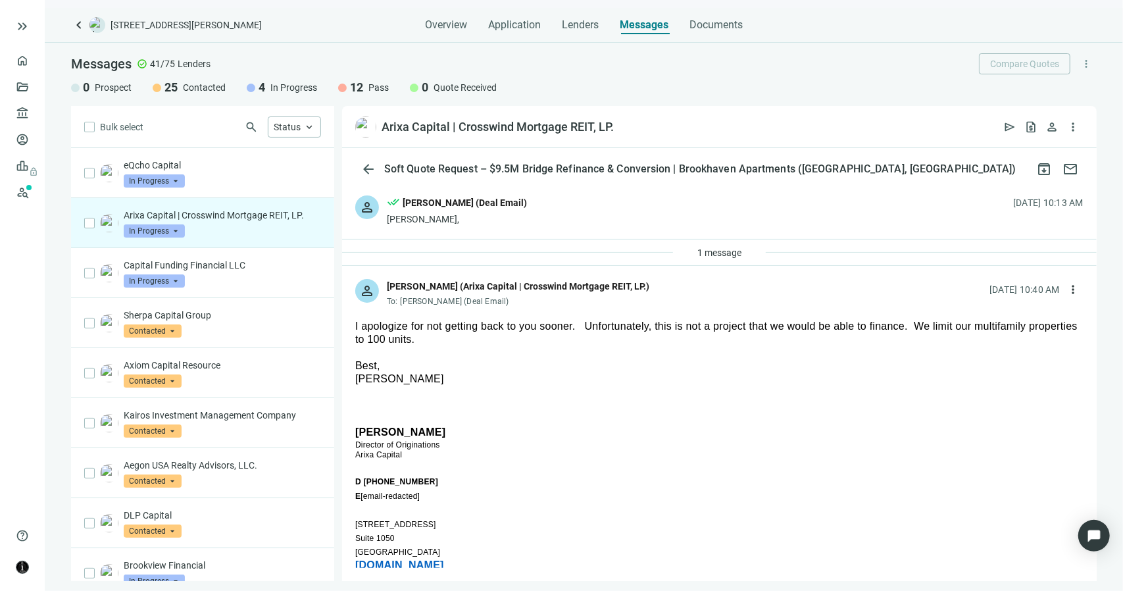
click at [178, 229] on span "In Progress" at bounding box center [154, 230] width 61 height 13
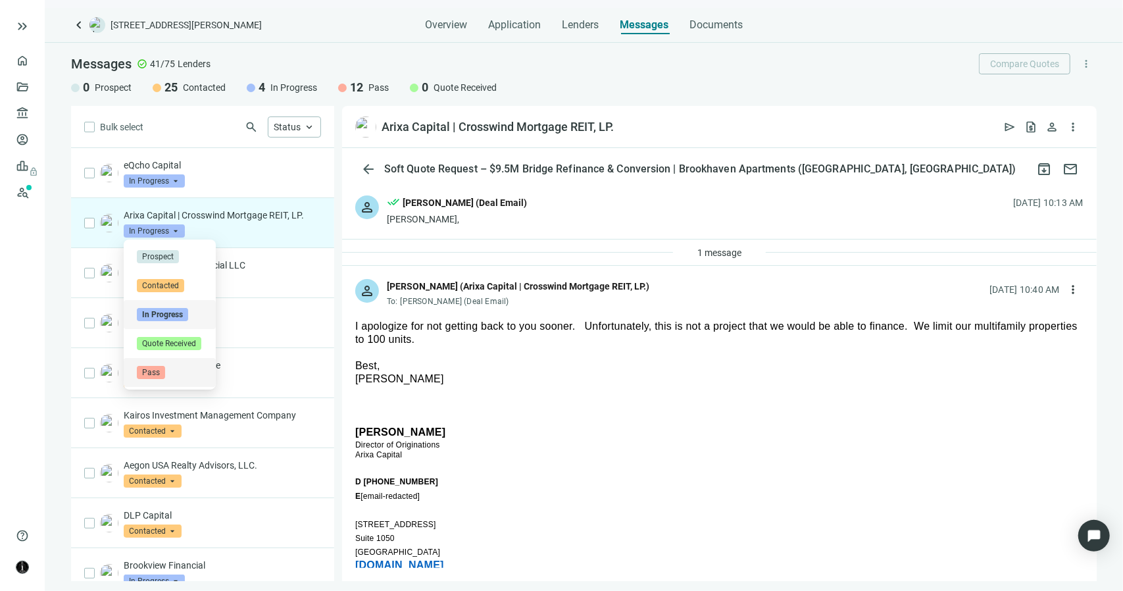
click at [149, 372] on span "Pass" at bounding box center [151, 372] width 28 height 13
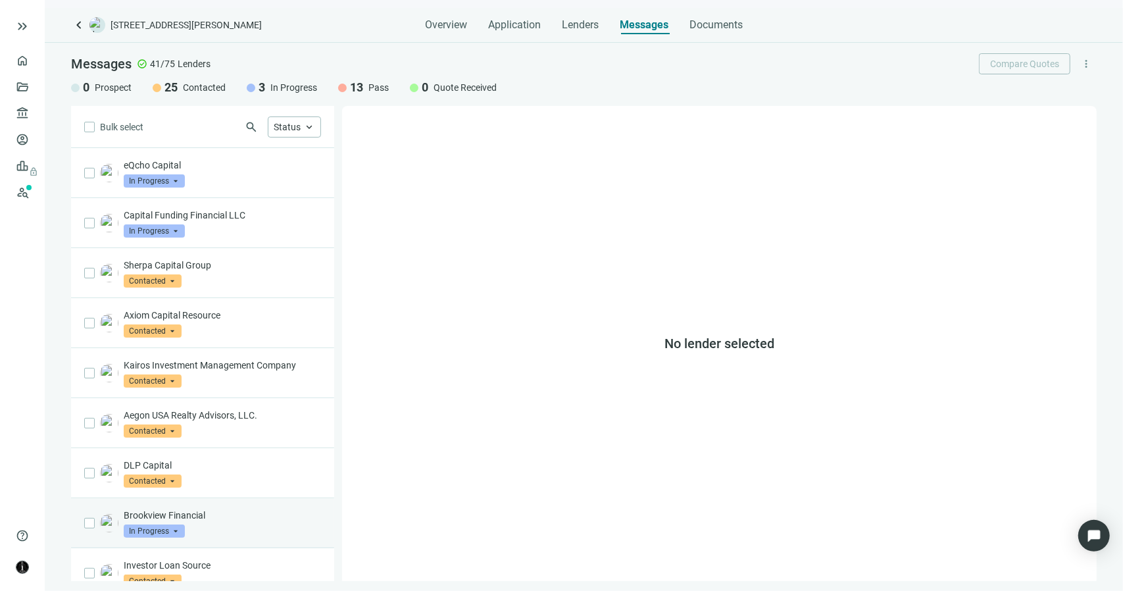
click at [230, 509] on p "Brookview Financial" at bounding box center [222, 515] width 197 height 13
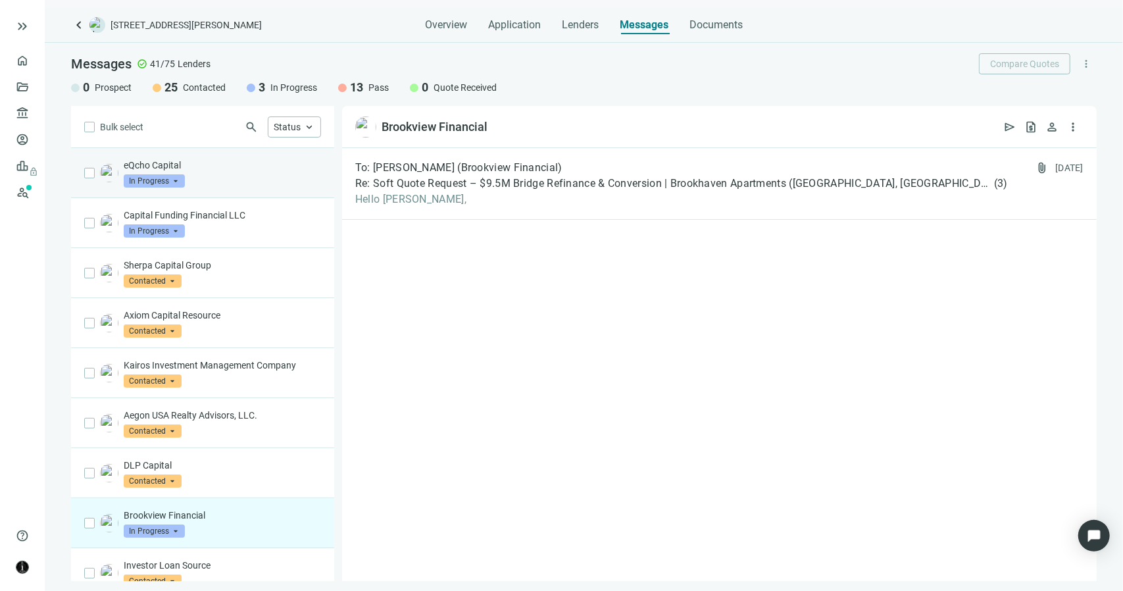
click at [264, 184] on div "eQcho Capital In Progress arrow_drop_down" at bounding box center [222, 173] width 197 height 29
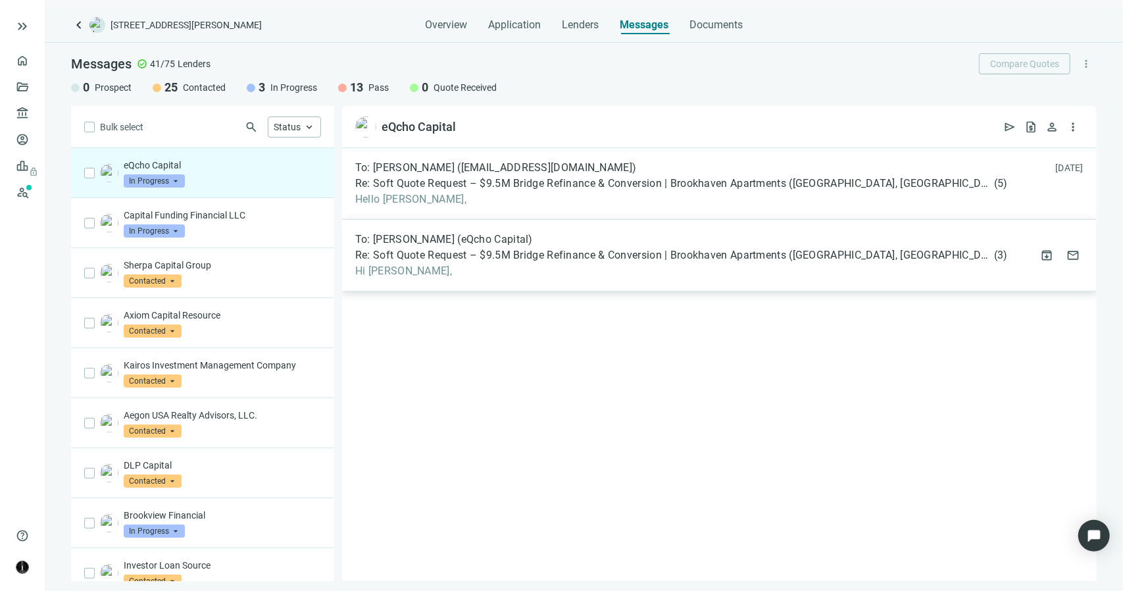
click at [428, 259] on span "Re: Soft Quote Request – $9.5M Bridge Refinance & Conversion | Brookhaven Apart…" at bounding box center [673, 255] width 636 height 13
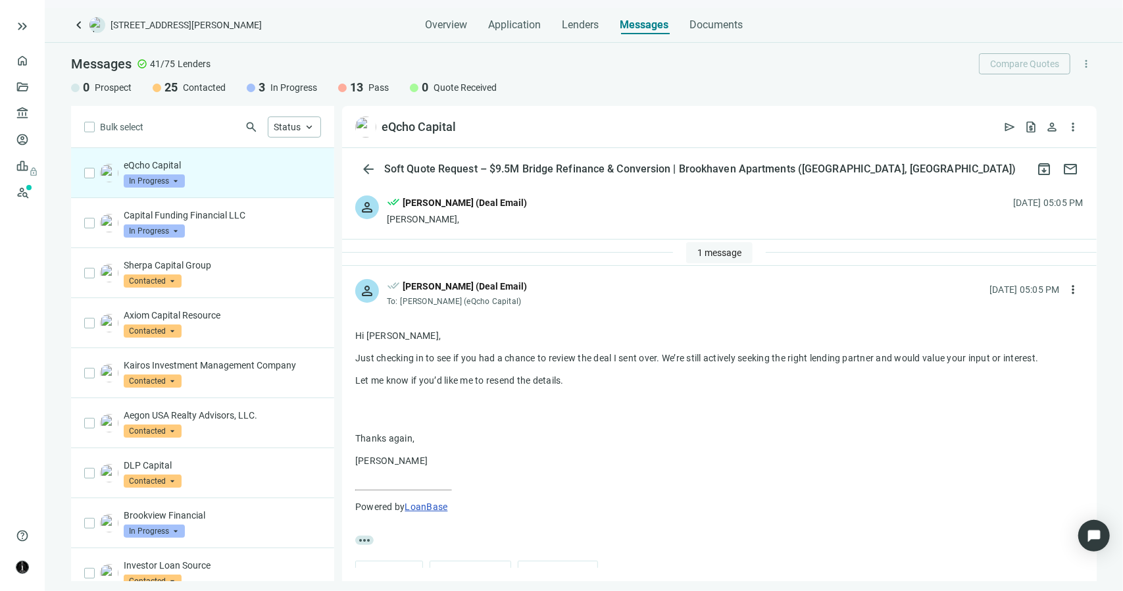
click at [720, 257] on span "1 message" at bounding box center [719, 252] width 44 height 11
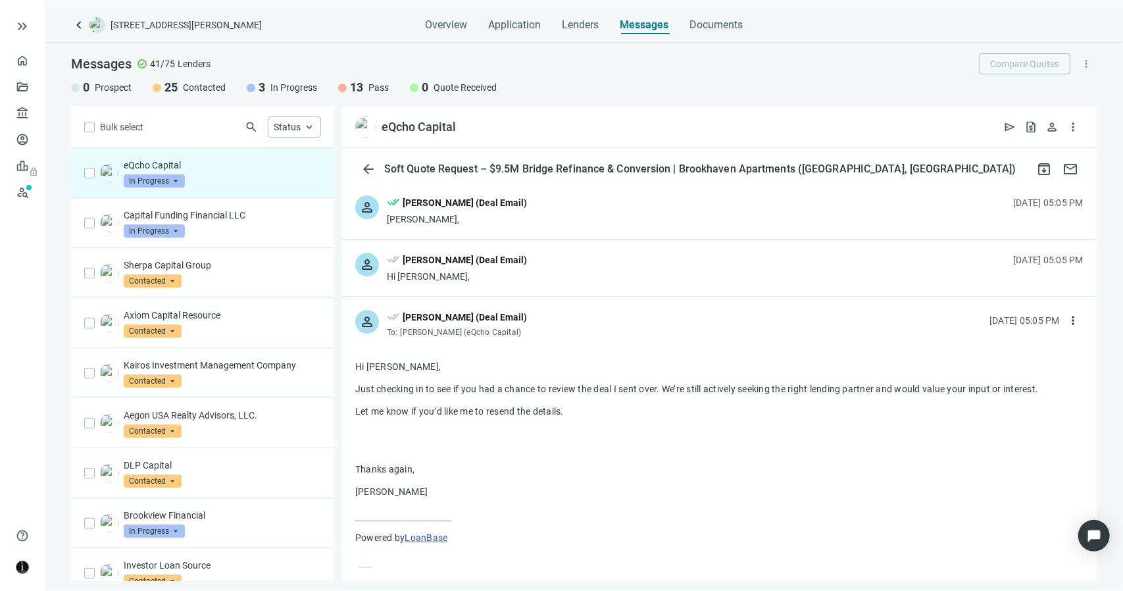
click at [537, 271] on div "person done_all Terrance Wyatt (Deal Email) Hi Joseph, 09.23.2025, 05:05 PM" at bounding box center [719, 267] width 755 height 57
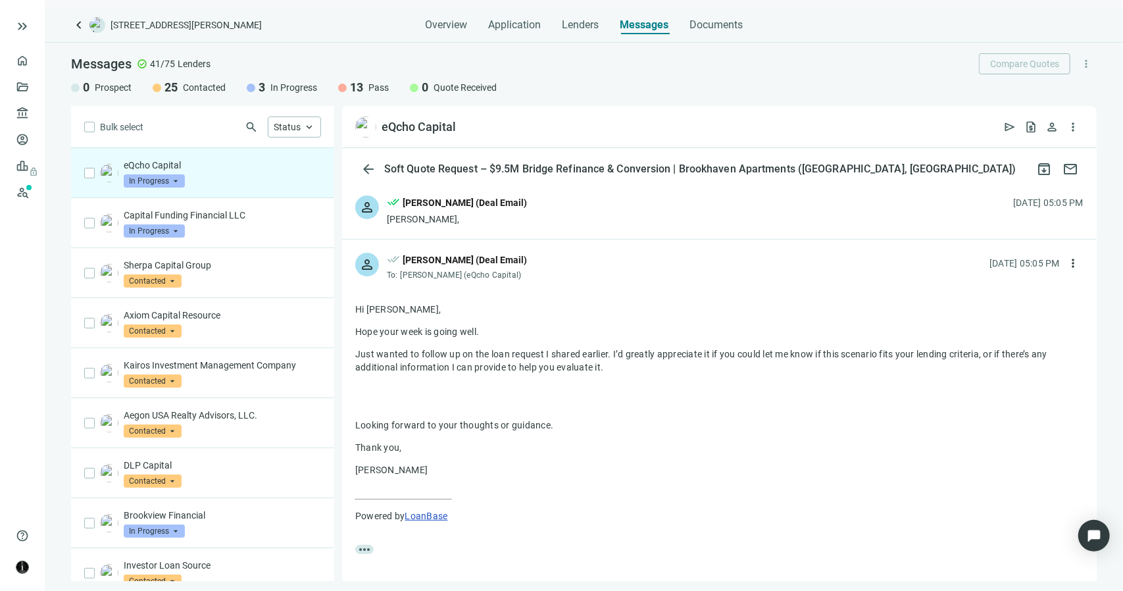
click at [497, 205] on div "Terrance Wyatt (Deal Email)" at bounding box center [465, 202] width 124 height 14
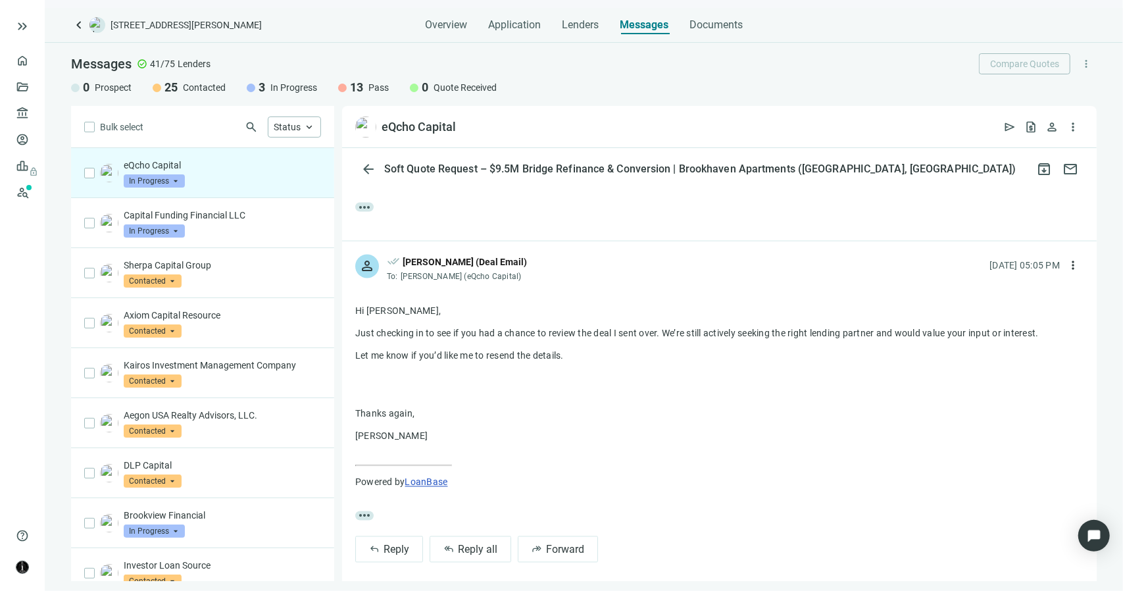
scroll to position [1599, 0]
click at [168, 175] on span "In Progress" at bounding box center [154, 180] width 61 height 13
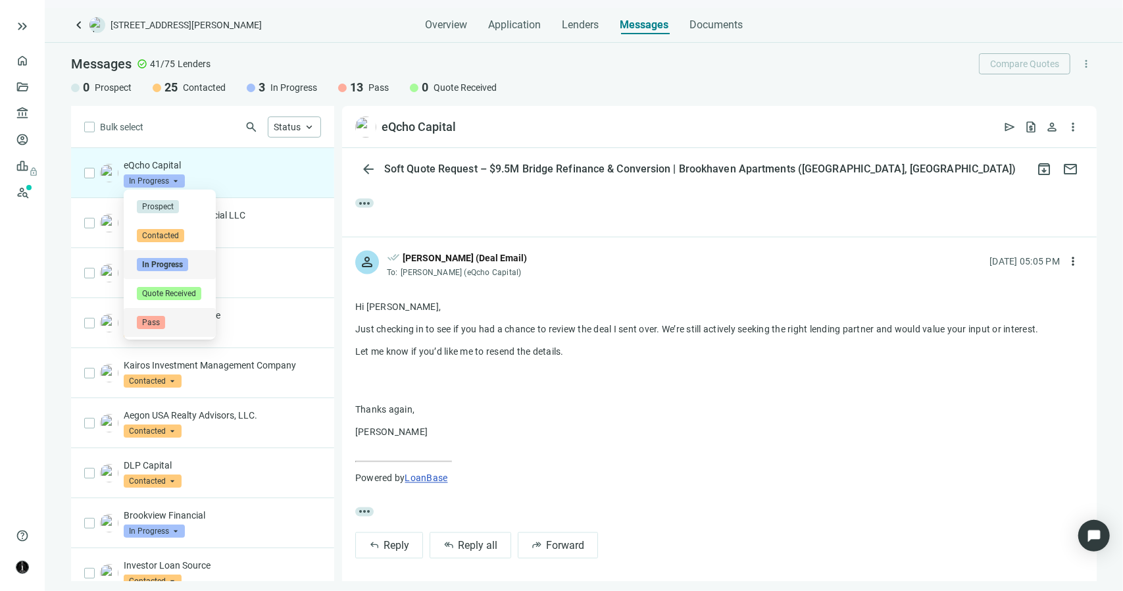
click at [154, 322] on span "Pass" at bounding box center [151, 322] width 28 height 13
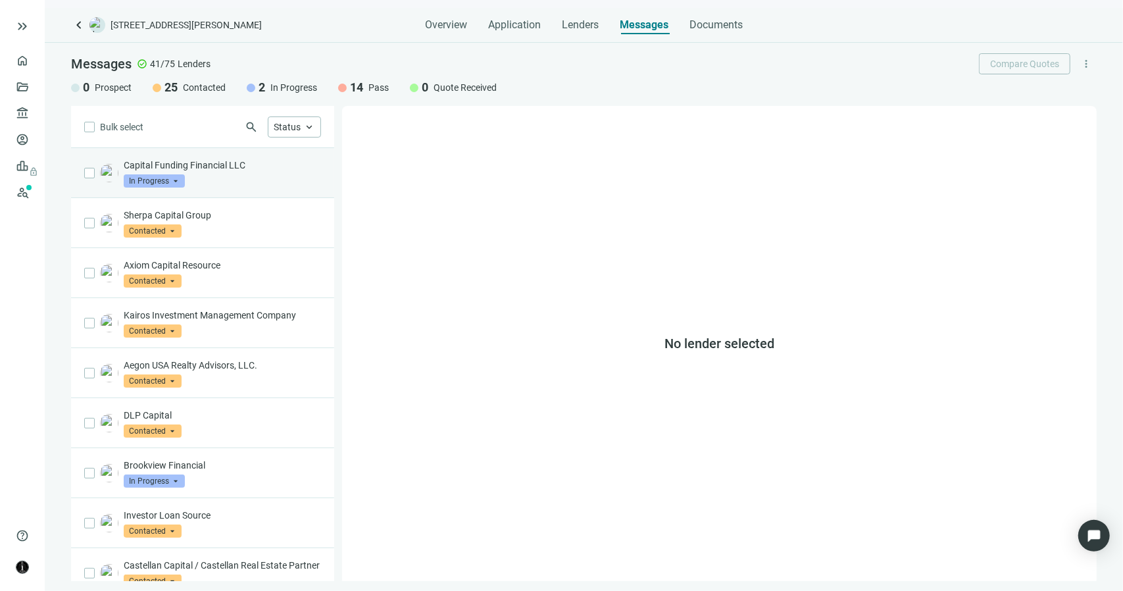
click at [175, 179] on span "In Progress" at bounding box center [154, 180] width 61 height 13
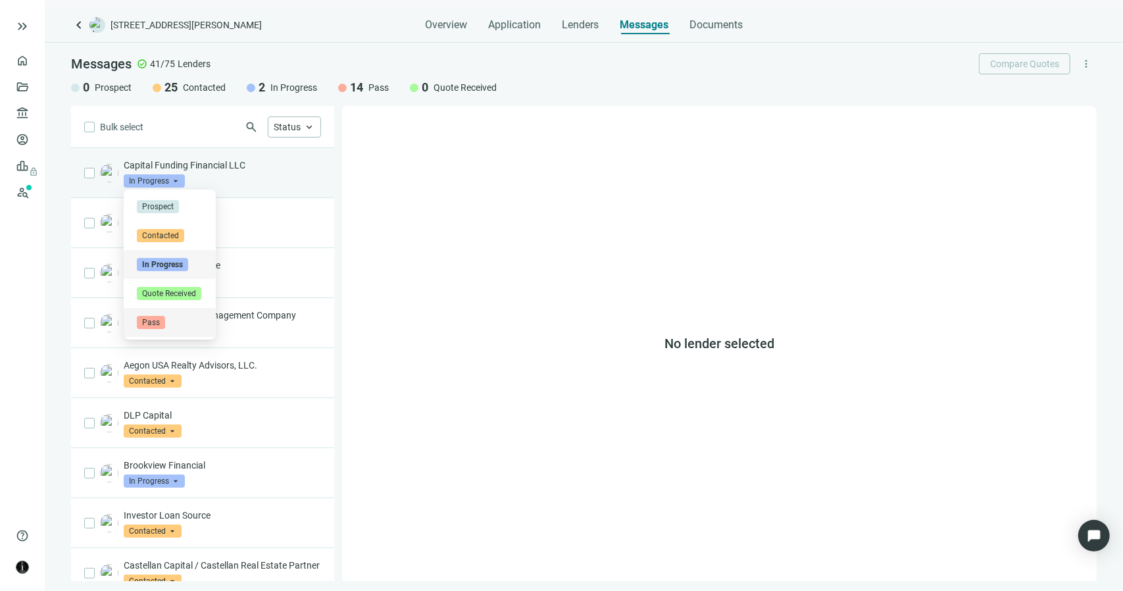
click at [149, 320] on span "Pass" at bounding box center [151, 322] width 28 height 13
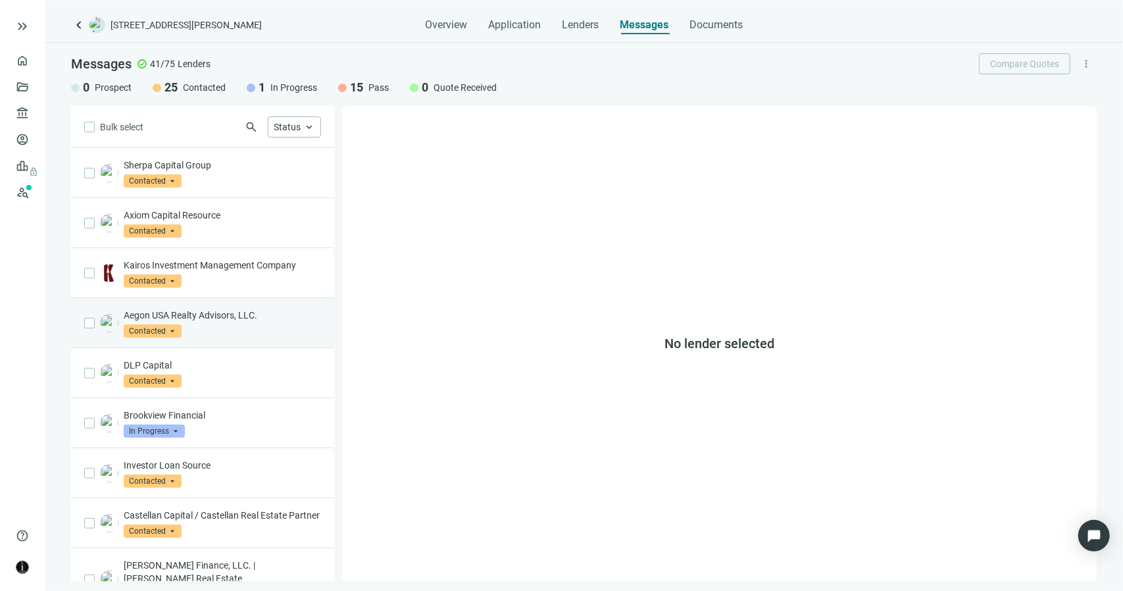
click at [207, 327] on div "Aegon USA Realty Advisors, LLC. Contacted arrow_drop_down" at bounding box center [222, 323] width 197 height 29
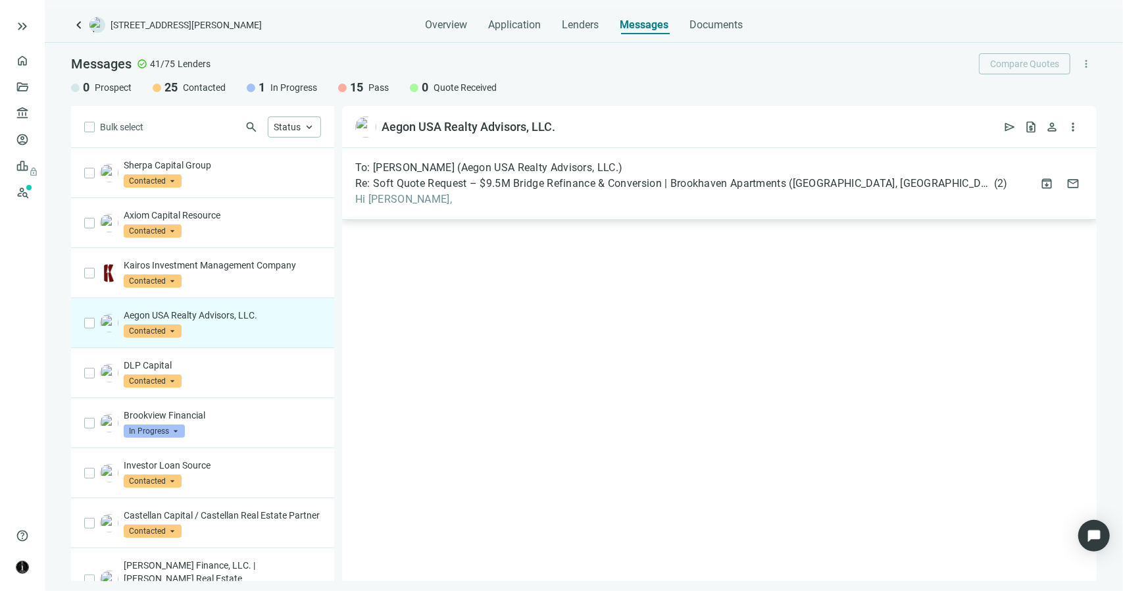
click at [373, 205] on span "Hi Bryce," at bounding box center [681, 199] width 653 height 13
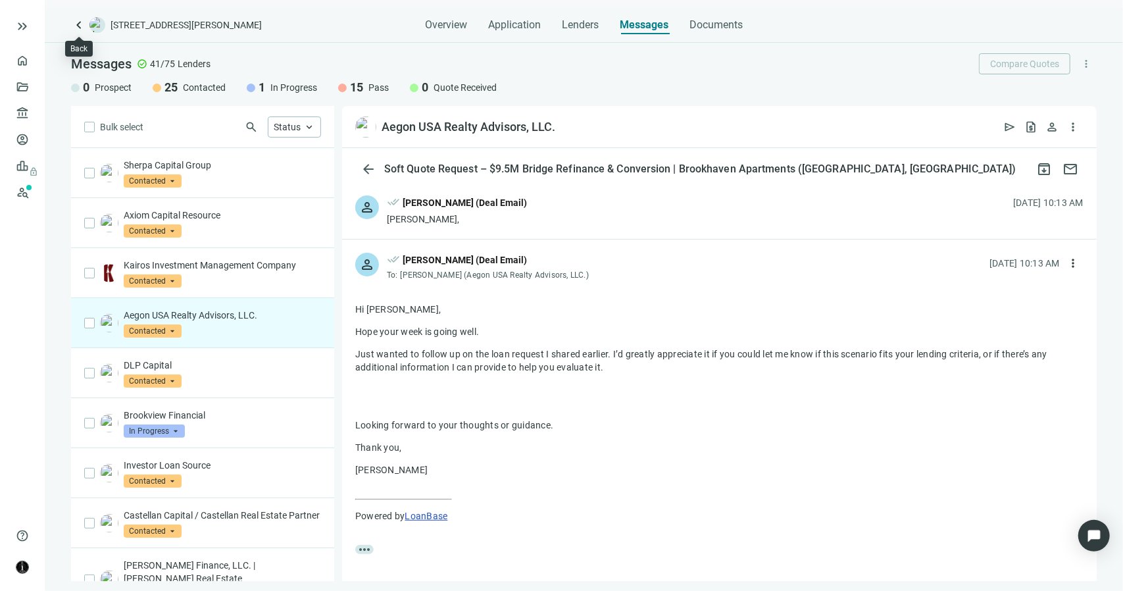
click at [80, 29] on span "keyboard_arrow_left" at bounding box center [79, 25] width 16 height 16
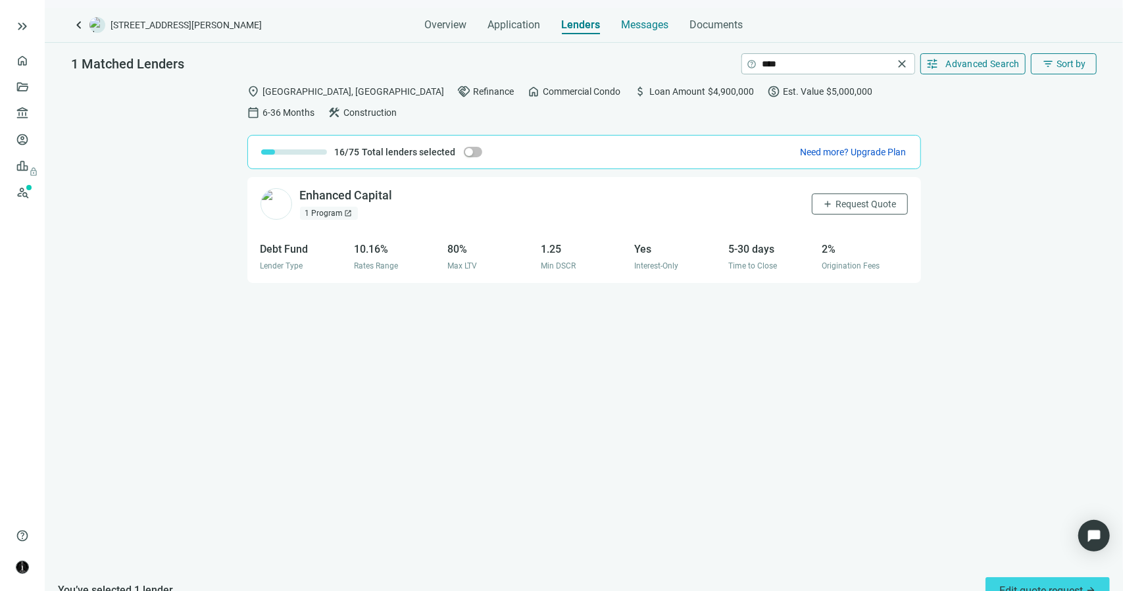
click at [639, 22] on span "Messages" at bounding box center [645, 24] width 47 height 12
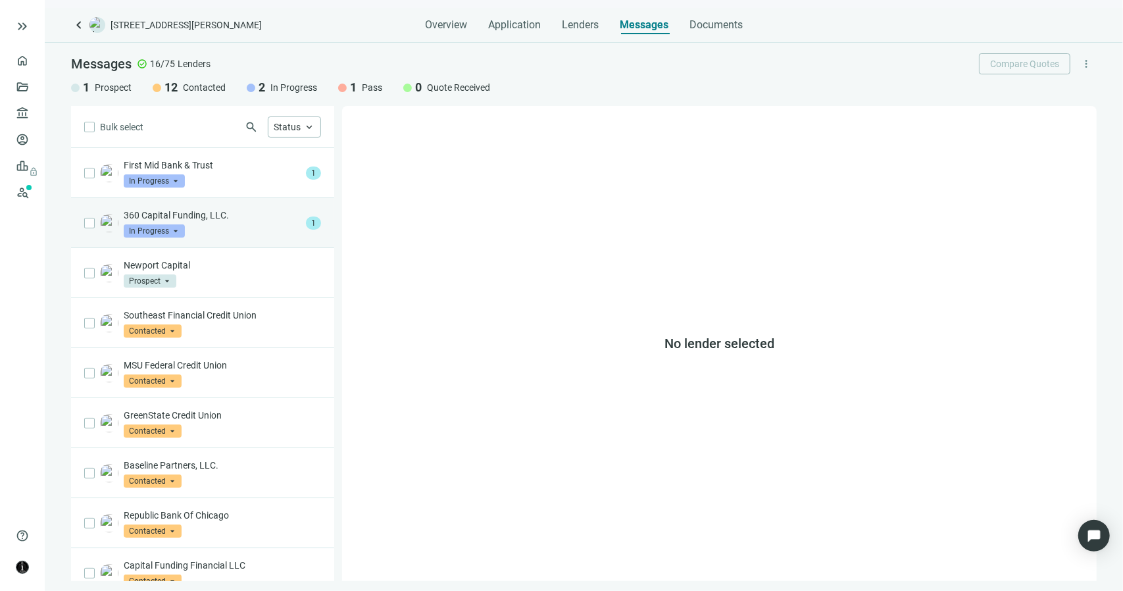
click at [192, 228] on div "360 Capital Funding, LLC. In Progress arrow_drop_down" at bounding box center [212, 223] width 177 height 29
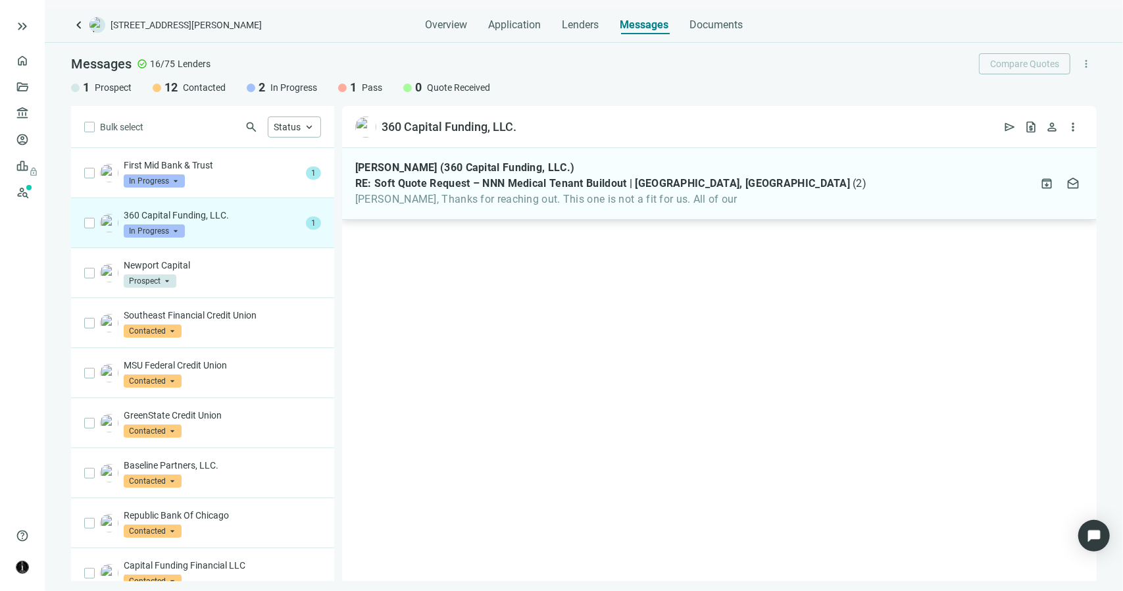
click at [482, 204] on span "[PERSON_NAME], Thanks for reaching out. This one is not a fit for us. All of our" at bounding box center [610, 199] width 511 height 13
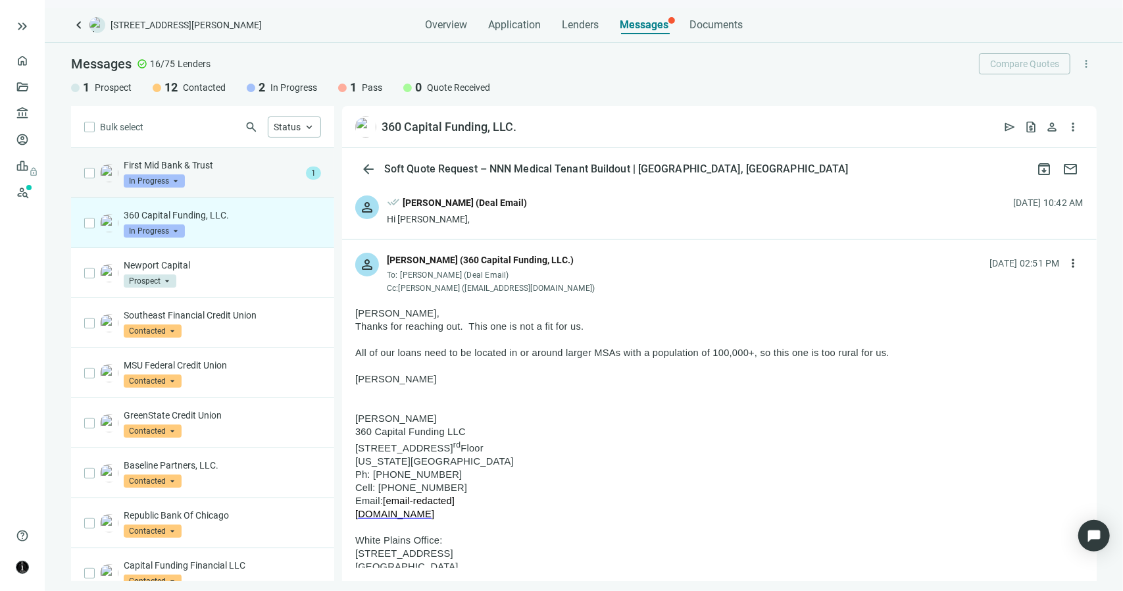
click at [214, 169] on p "First Mid Bank & Trust" at bounding box center [212, 165] width 177 height 13
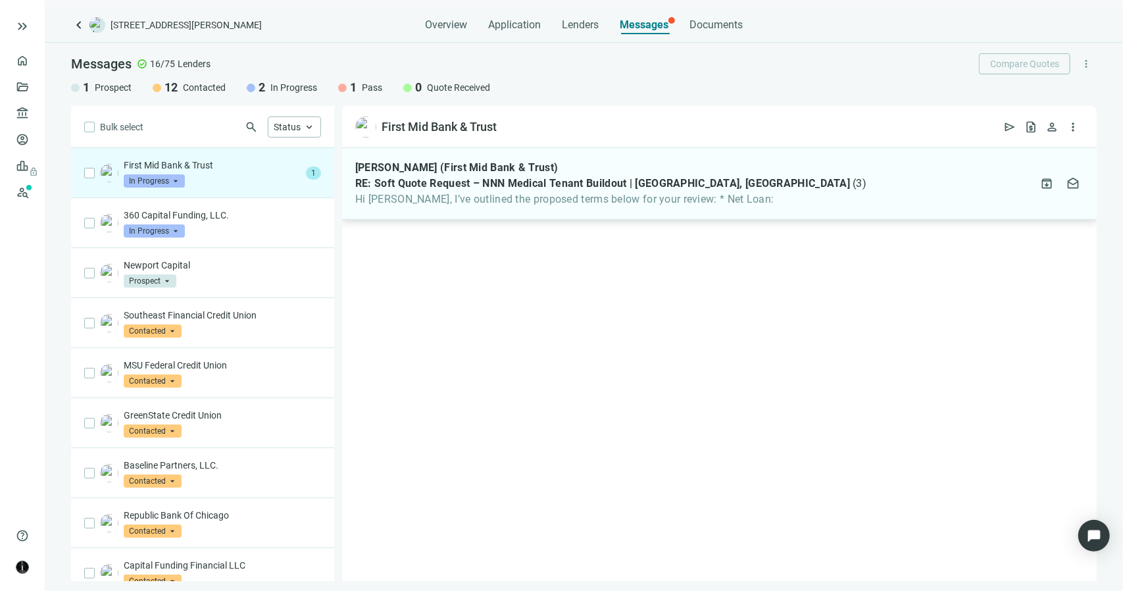
click at [520, 203] on span "Hi [PERSON_NAME], I’ve outlined the proposed terms below for your review: * Net…" at bounding box center [610, 199] width 511 height 13
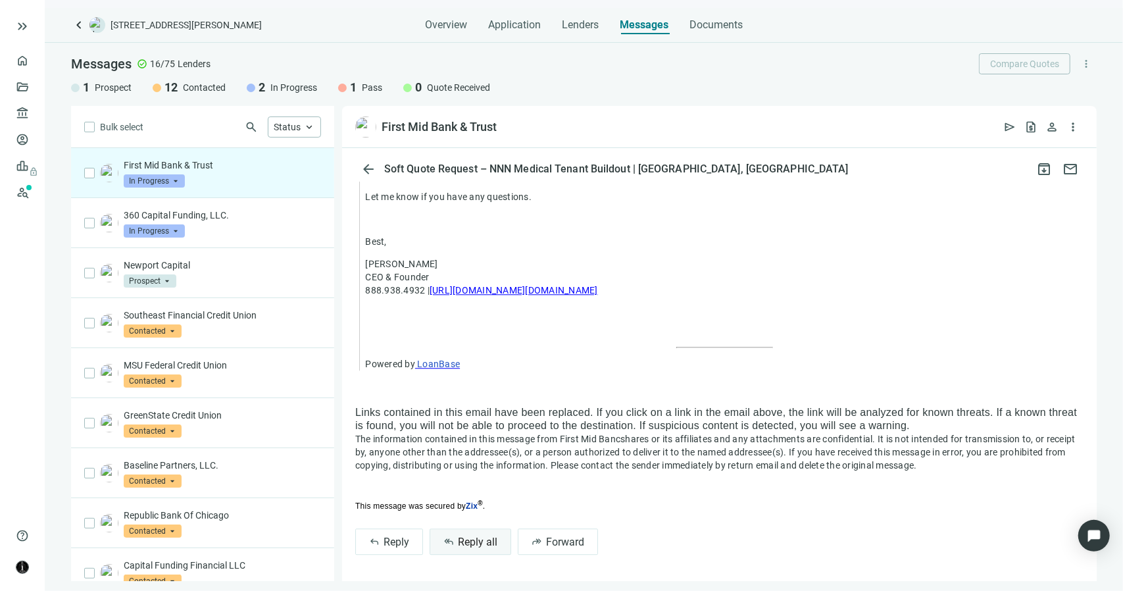
click at [443, 549] on button "reply_all Reply all" at bounding box center [471, 541] width 82 height 26
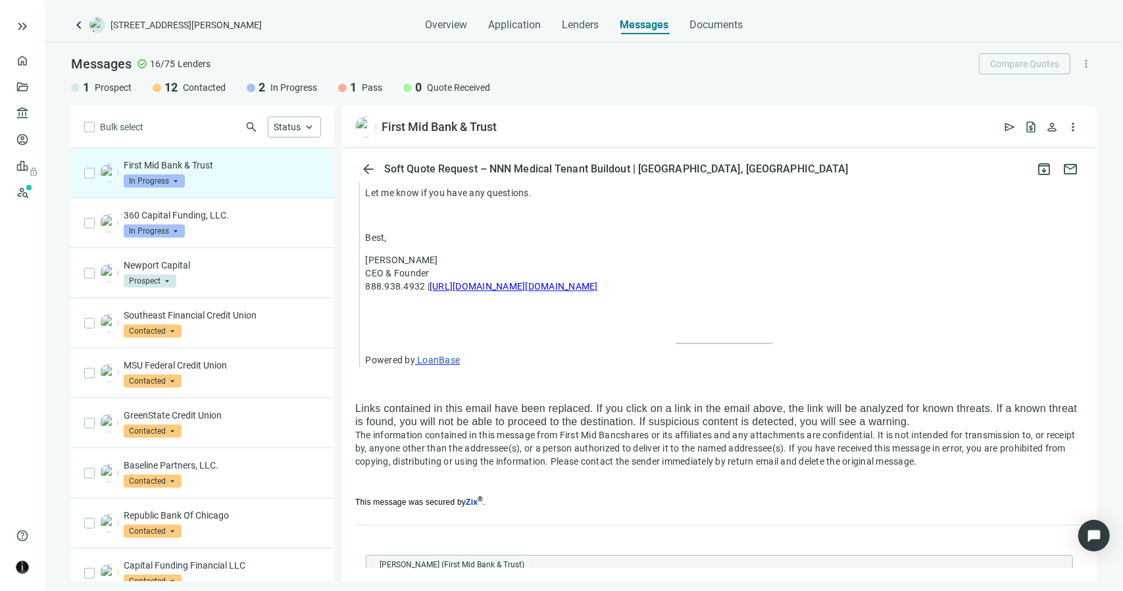
scroll to position [2526, 0]
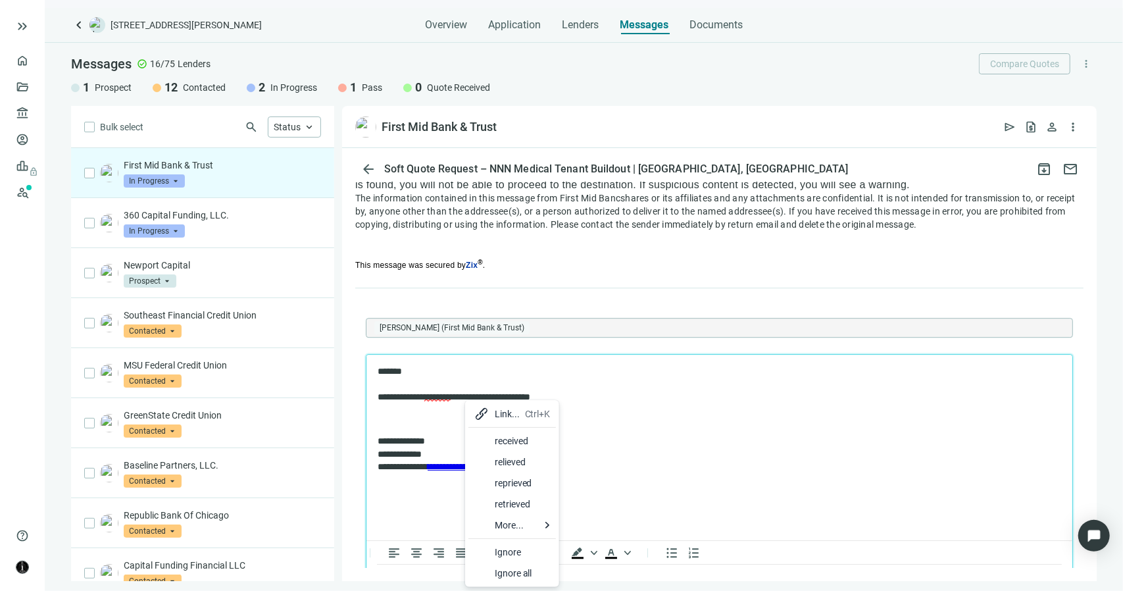
click at [507, 447] on div "received" at bounding box center [523, 441] width 56 height 16
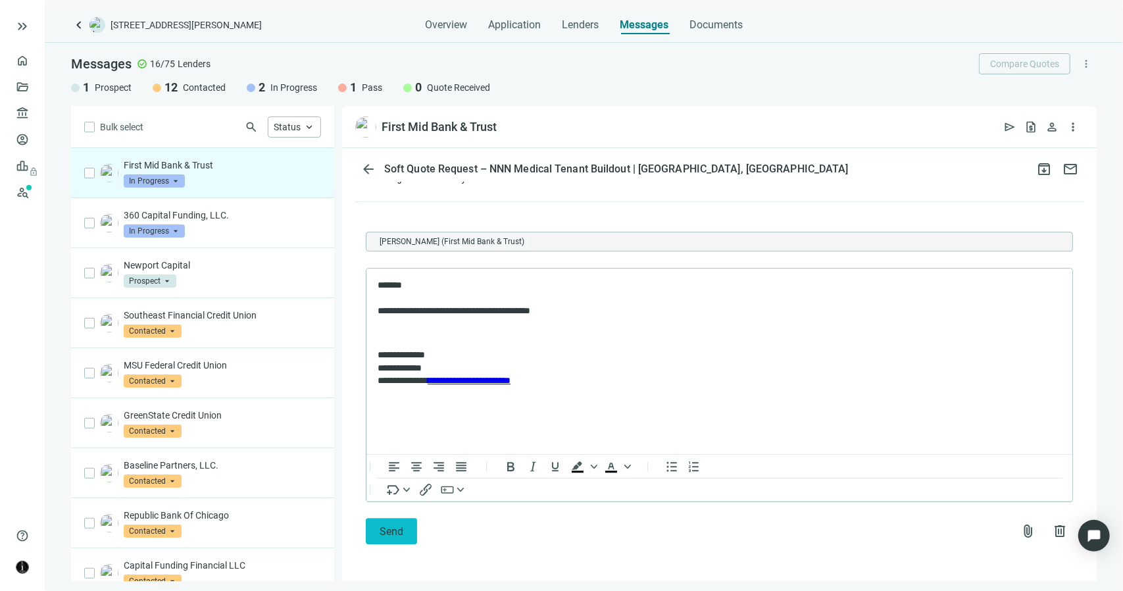
click at [388, 527] on span "Send" at bounding box center [392, 531] width 24 height 12
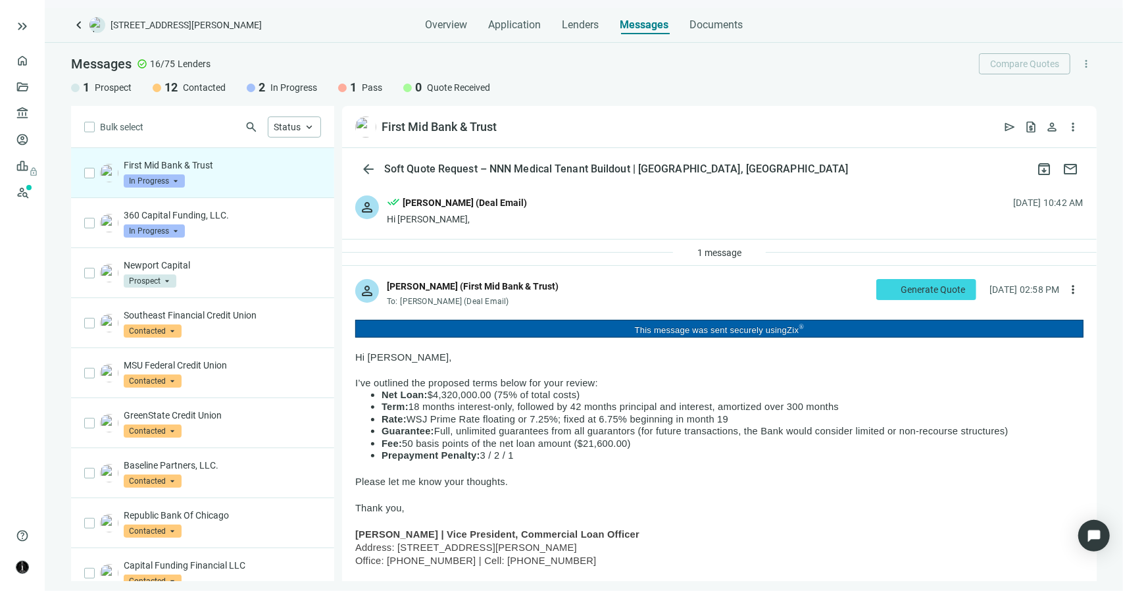
scroll to position [0, 0]
click at [166, 178] on span "In Progress" at bounding box center [154, 180] width 61 height 13
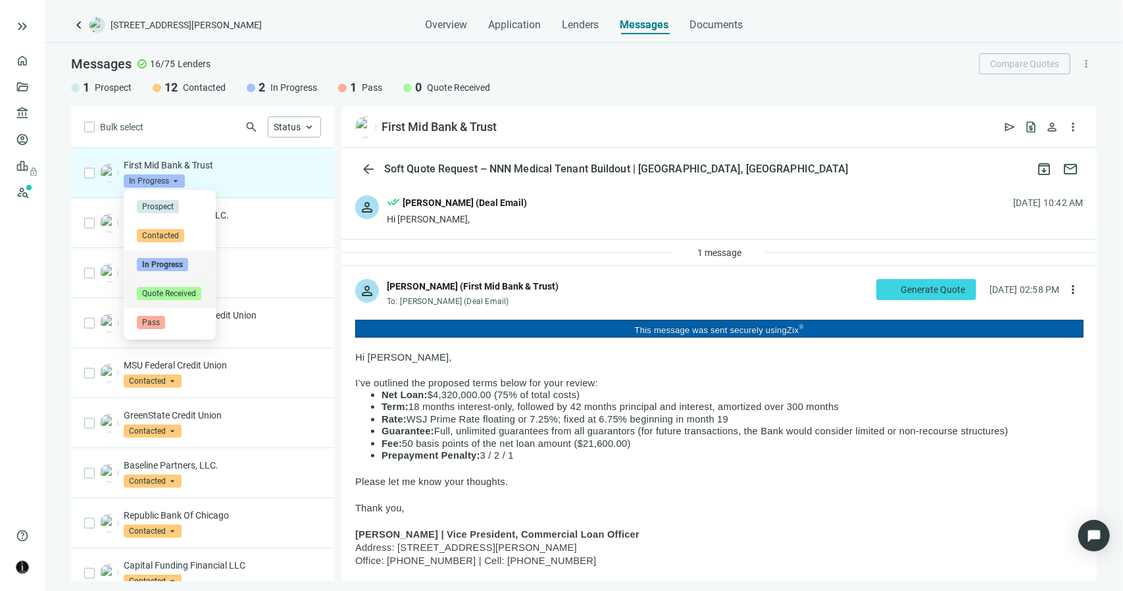
click at [168, 291] on span "Quote Received" at bounding box center [169, 293] width 64 height 13
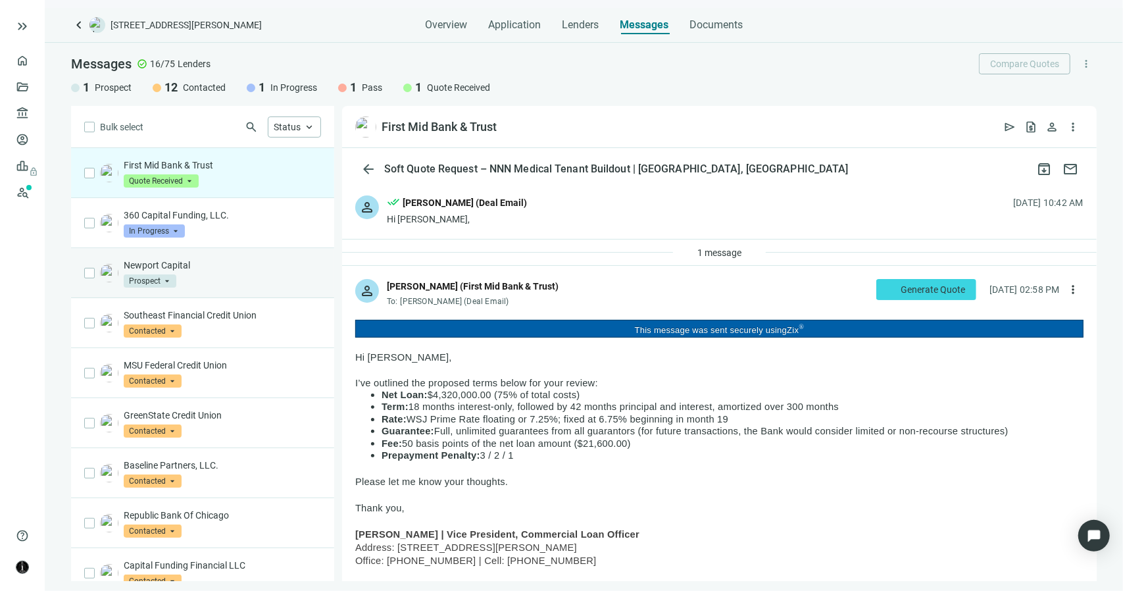
click at [204, 273] on div "Newport Capital Prospect arrow_drop_down" at bounding box center [222, 273] width 197 height 29
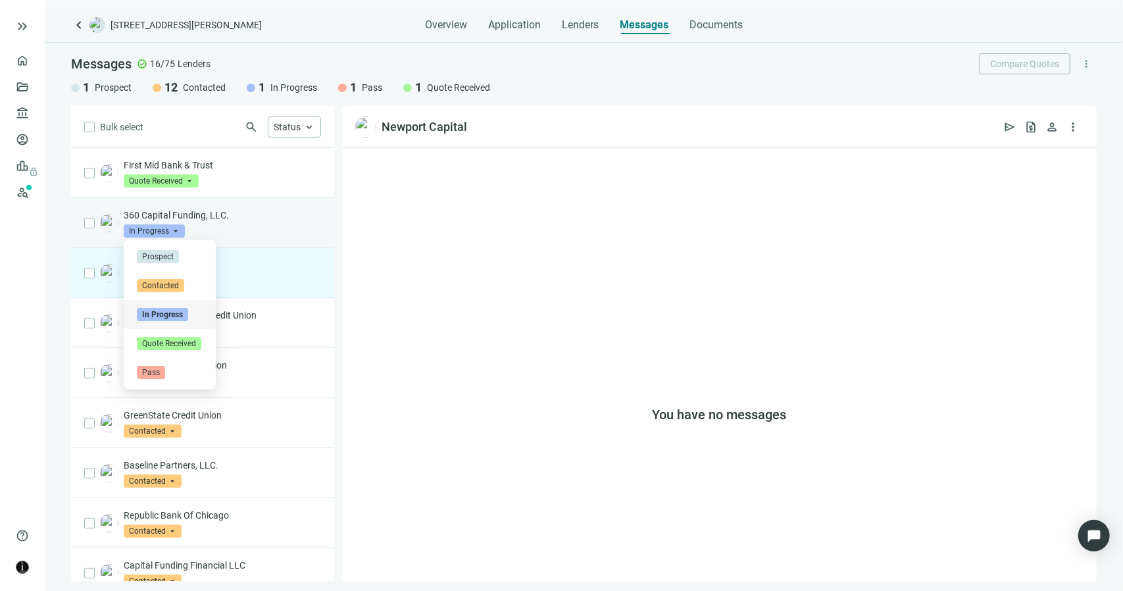
click at [176, 228] on span "In Progress" at bounding box center [154, 230] width 61 height 13
click at [253, 213] on p "360 Capital Funding, LLC." at bounding box center [222, 215] width 197 height 13
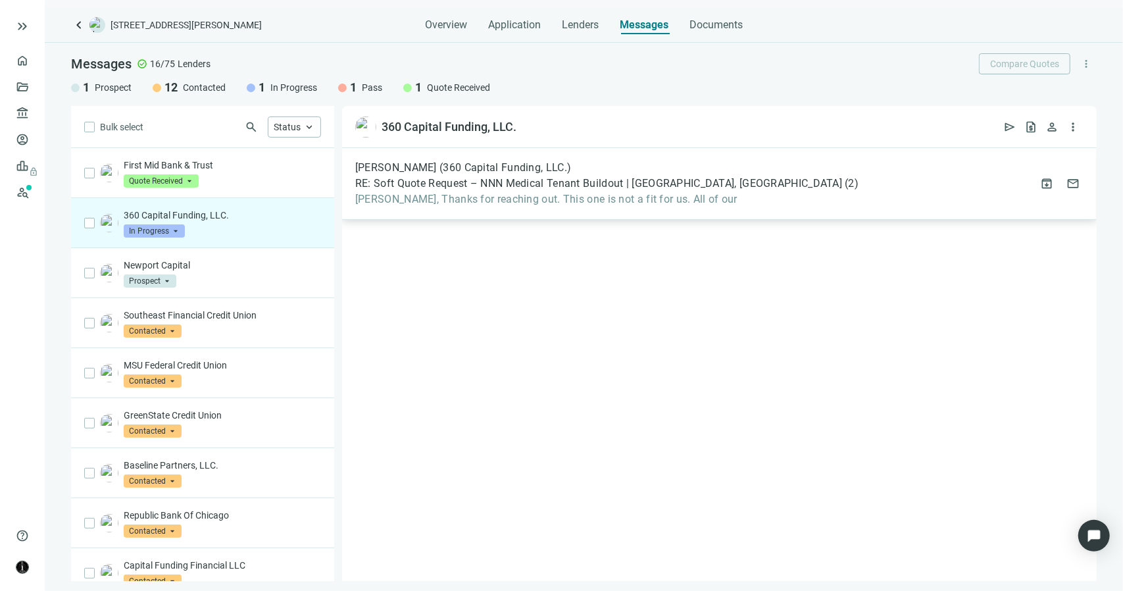
click at [472, 194] on span "Terrance, Thanks for reaching out. This one is not a fit for us. All of our" at bounding box center [606, 199] width 503 height 13
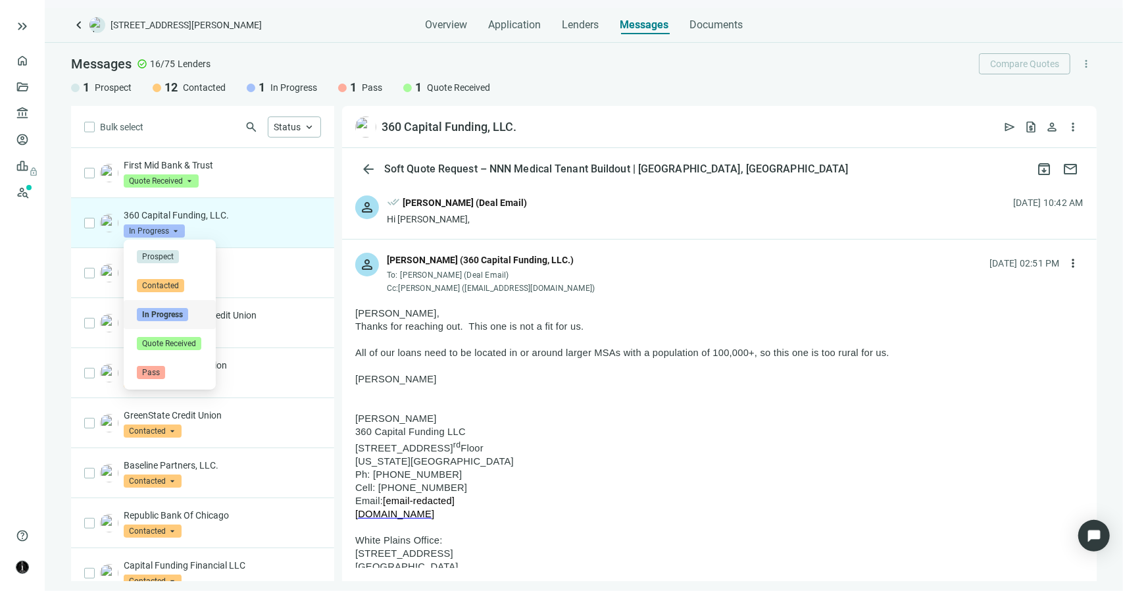
click at [175, 231] on span "In Progress" at bounding box center [154, 230] width 61 height 13
click at [150, 377] on span "Pass" at bounding box center [151, 372] width 28 height 13
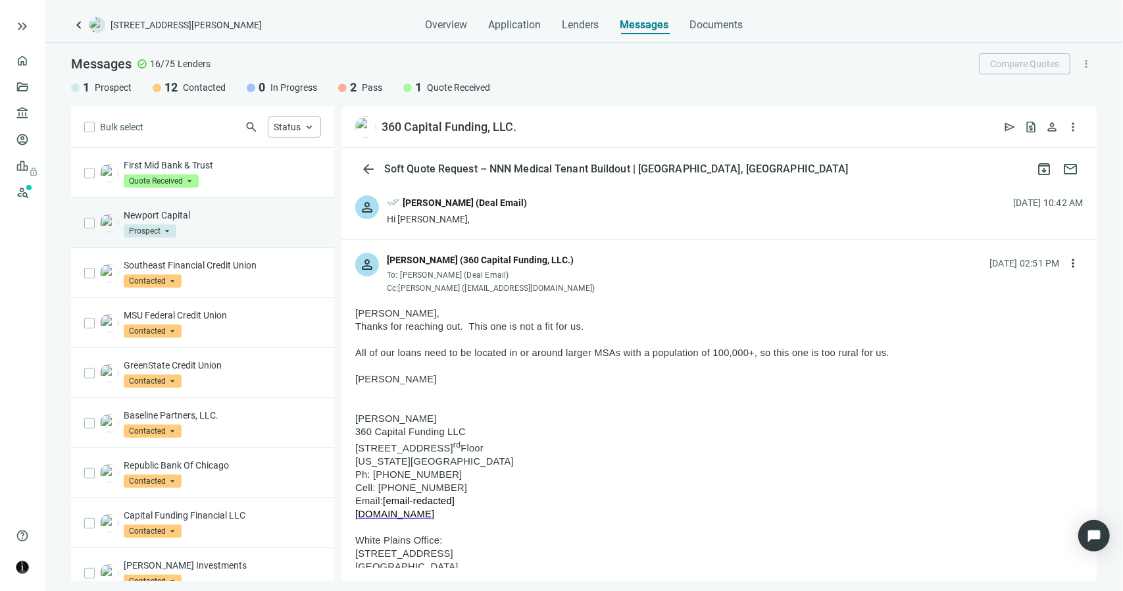
click at [203, 218] on p "Newport Capital" at bounding box center [222, 215] width 197 height 13
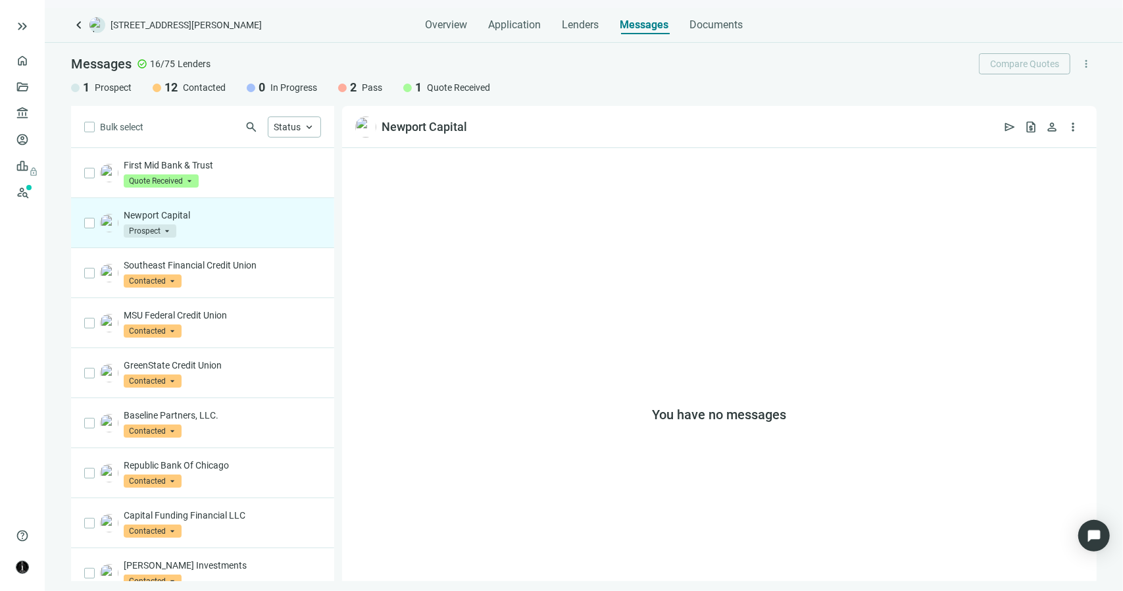
click at [166, 229] on span "Prospect" at bounding box center [150, 230] width 53 height 13
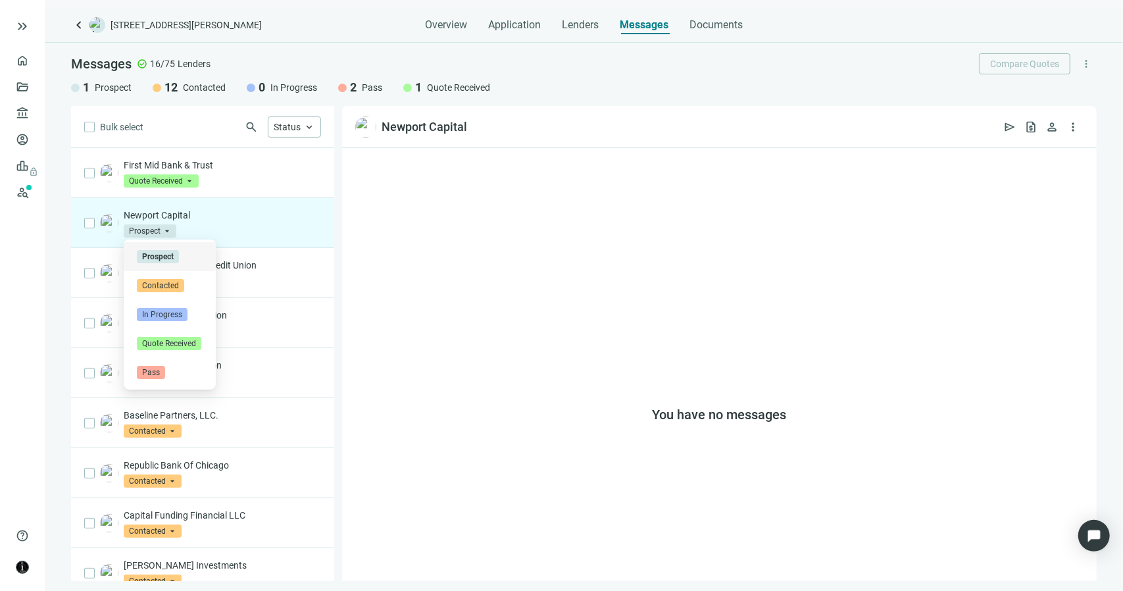
click at [170, 228] on span "Prospect" at bounding box center [150, 230] width 53 height 13
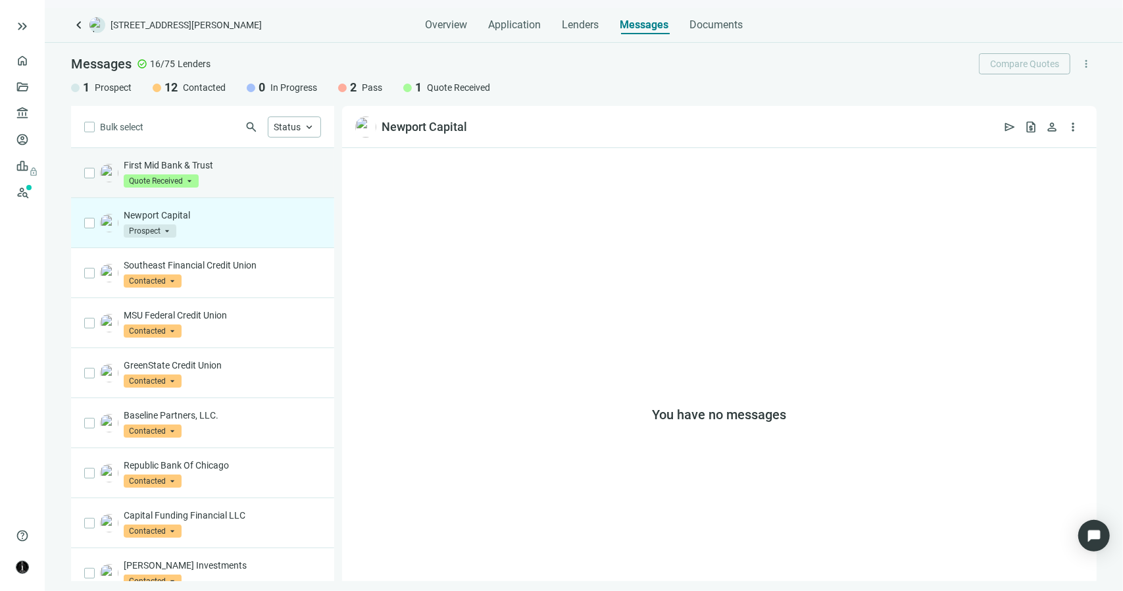
click at [205, 183] on div "First Mid Bank & Trust Quote Received arrow_drop_down in_progress quote_receive…" at bounding box center [222, 173] width 197 height 29
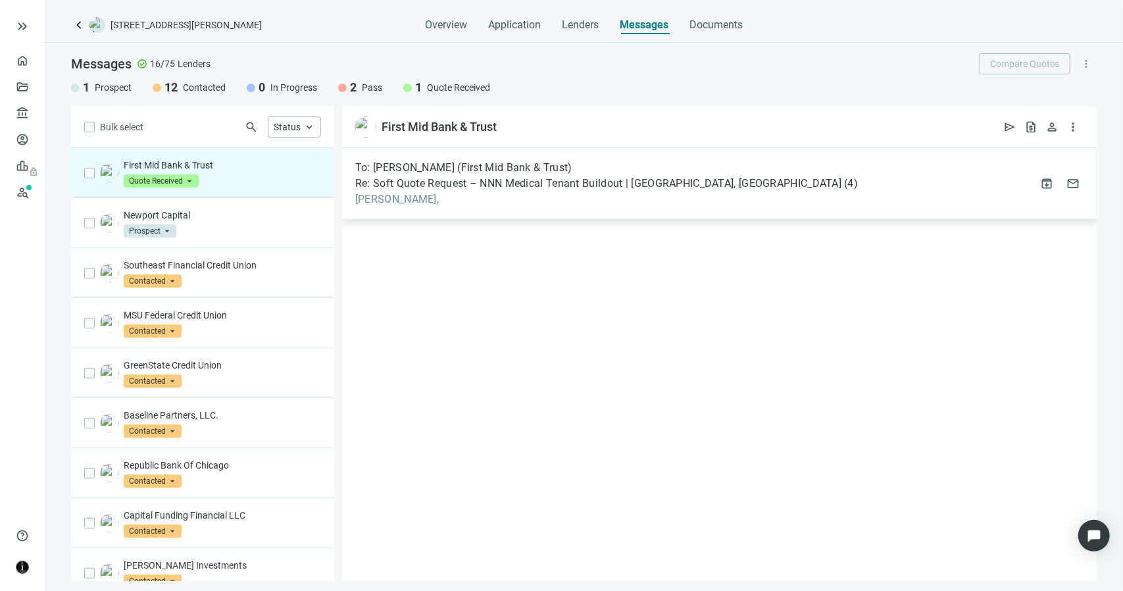
click at [528, 178] on span "Re: Soft Quote Request – NNN Medical Tenant Buildout | Bloomington, IL" at bounding box center [598, 183] width 486 height 13
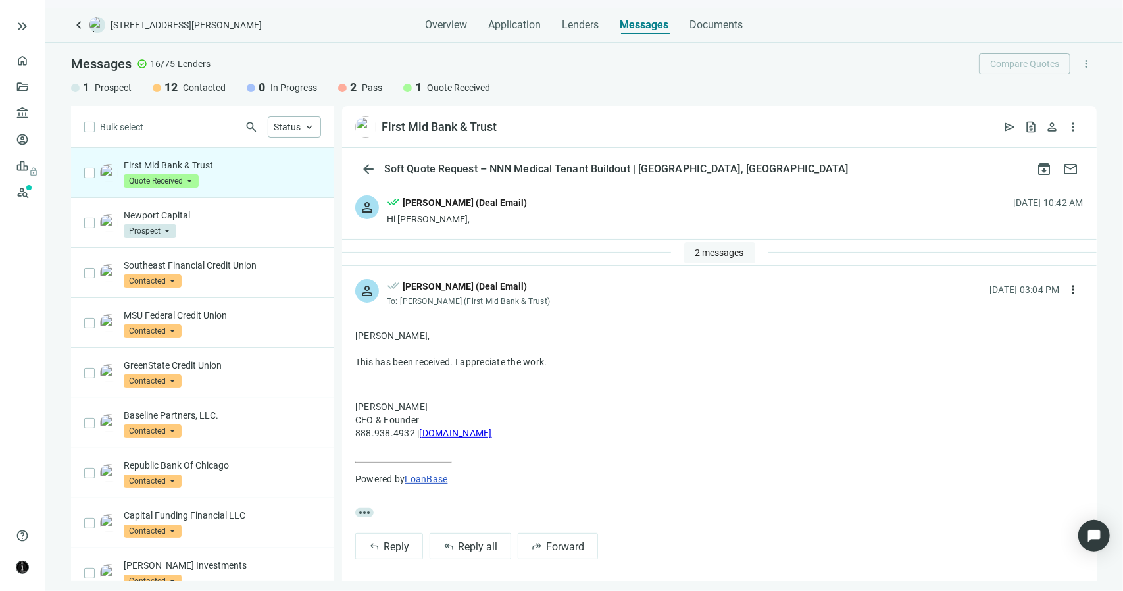
click at [696, 247] on span "2 messages" at bounding box center [719, 252] width 49 height 11
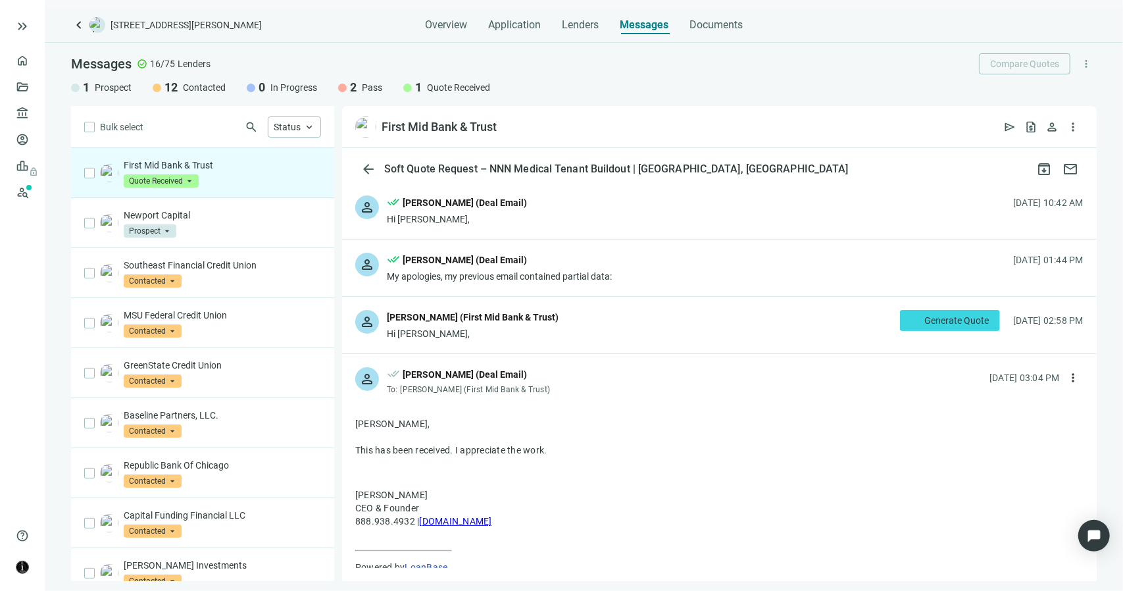
click at [483, 328] on div "Hi Terrance," at bounding box center [473, 333] width 172 height 13
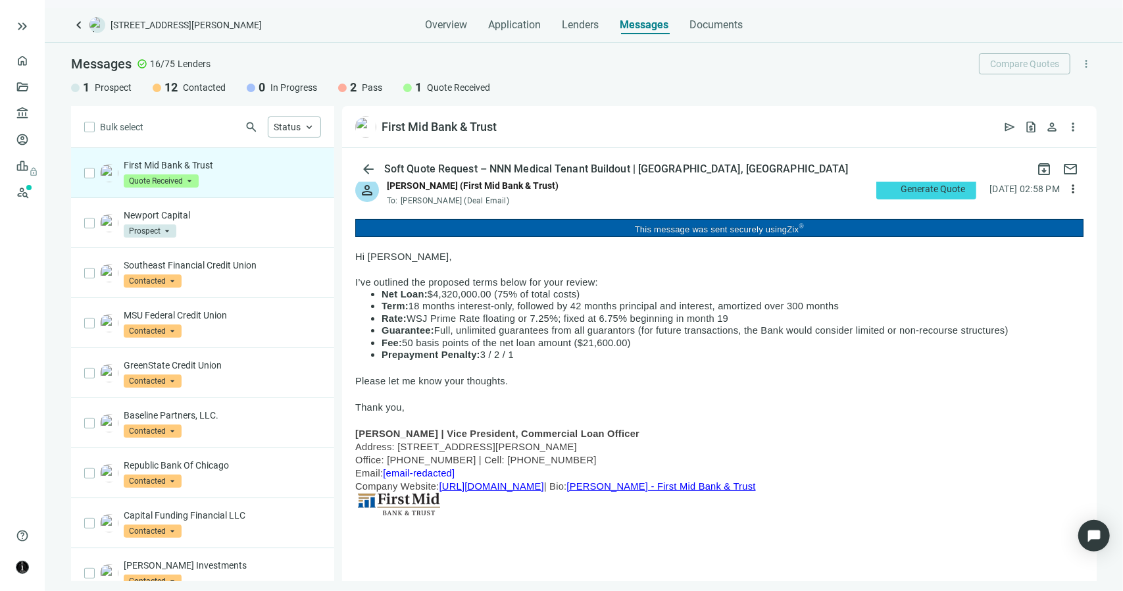
drag, startPoint x: 523, startPoint y: 358, endPoint x: 380, endPoint y: 293, distance: 156.6
click at [380, 293] on ul "Net Loan: $4,320,000.00 (75% of total costs) Term: 18 months interest-only, fol…" at bounding box center [719, 324] width 728 height 72
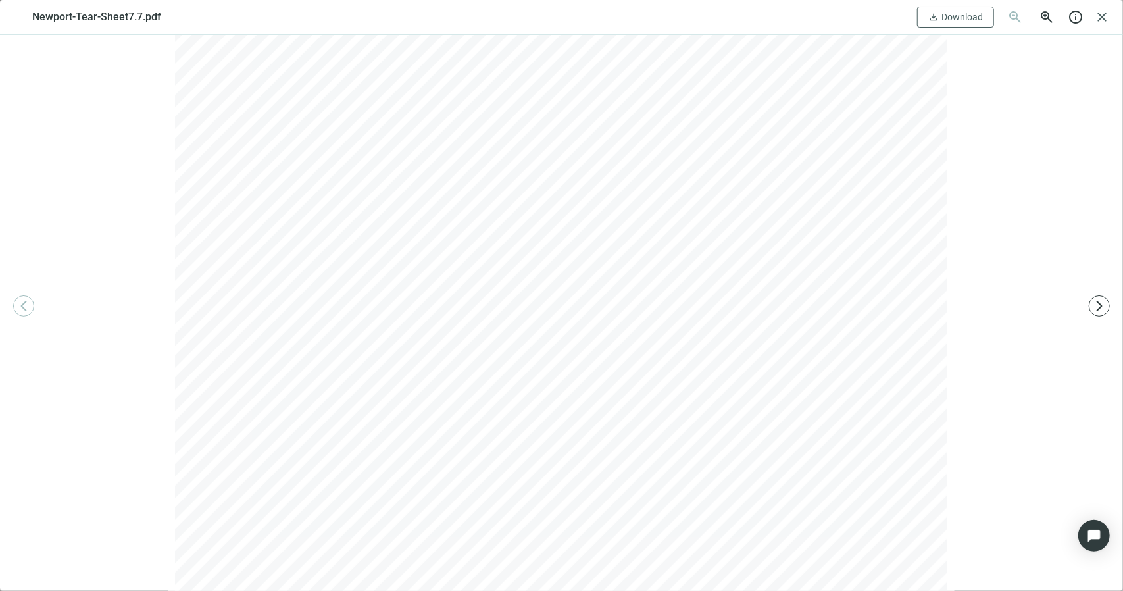
scroll to position [1447, 0]
